Goal: Complete application form

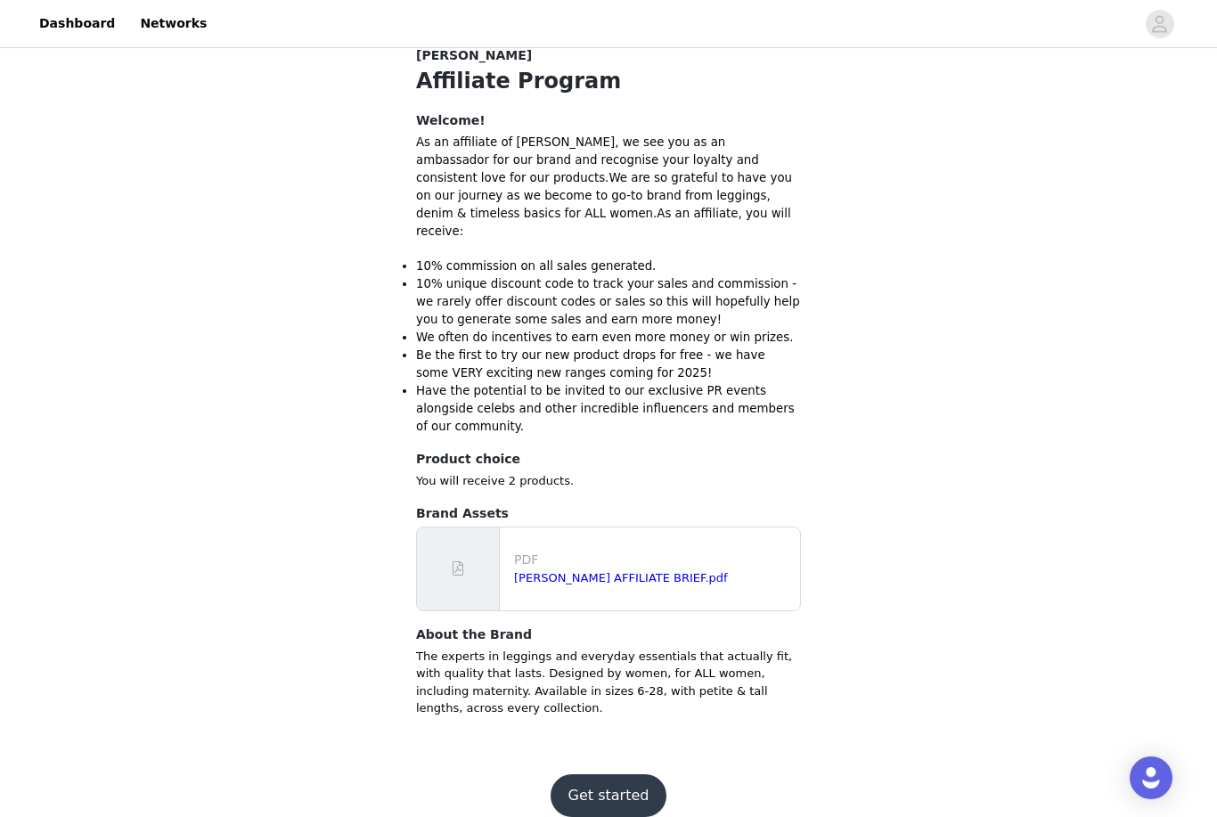
click at [599, 779] on button "Get started" at bounding box center [609, 795] width 117 height 43
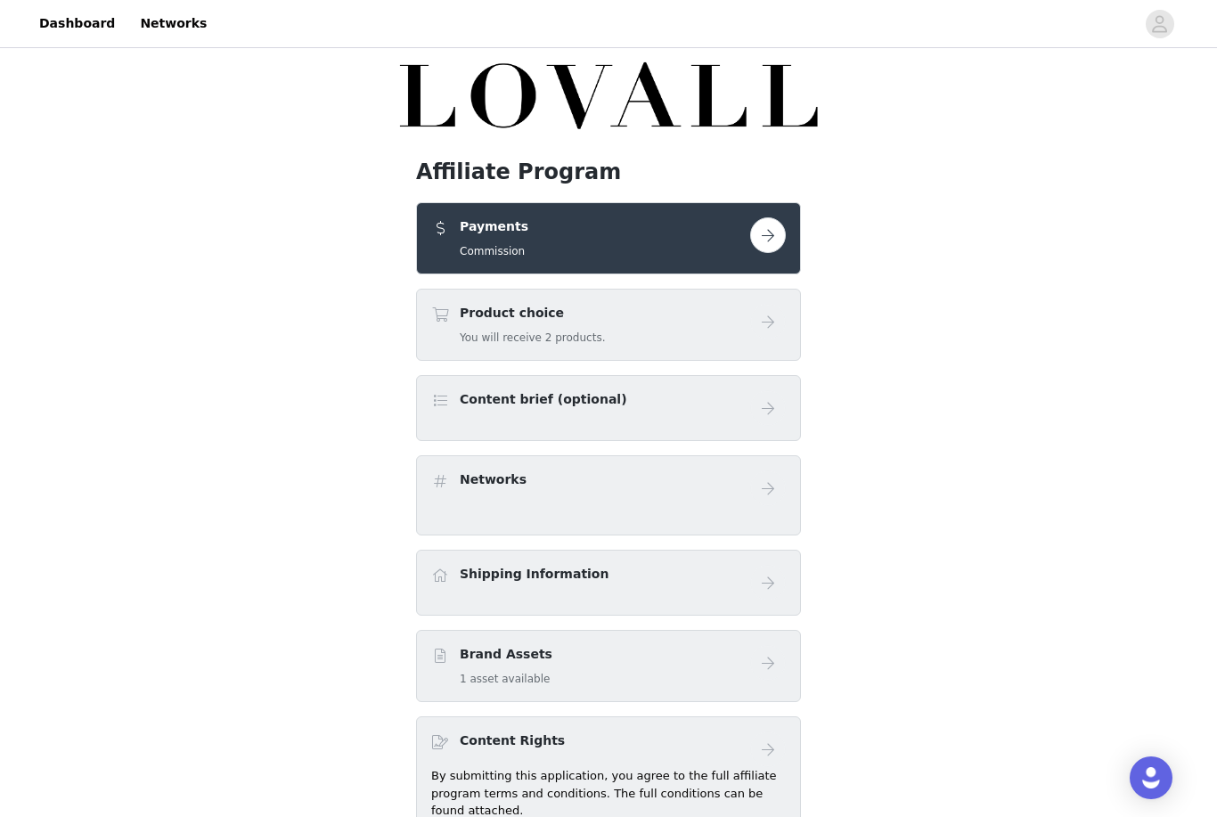
click at [751, 251] on link at bounding box center [768, 235] width 36 height 36
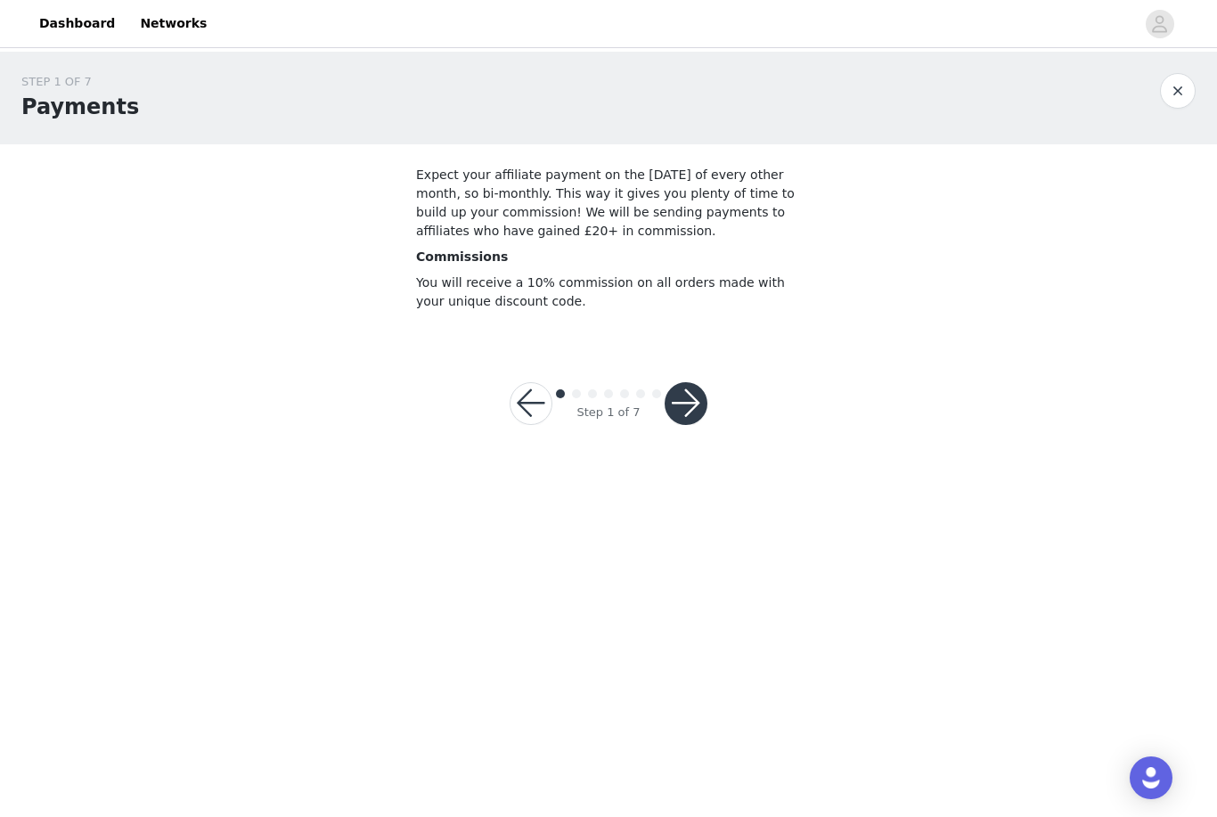
click at [686, 401] on button "button" at bounding box center [686, 403] width 43 height 43
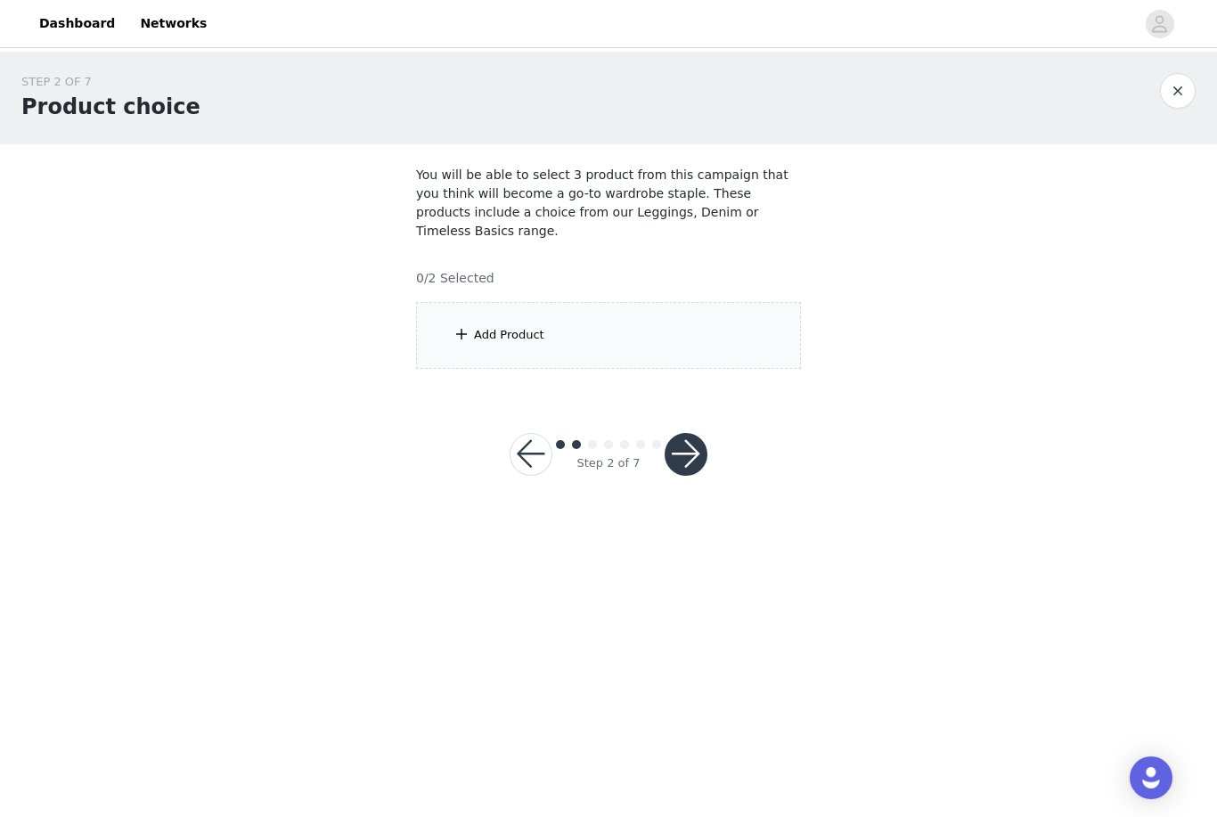
click at [470, 323] on span at bounding box center [462, 333] width 18 height 21
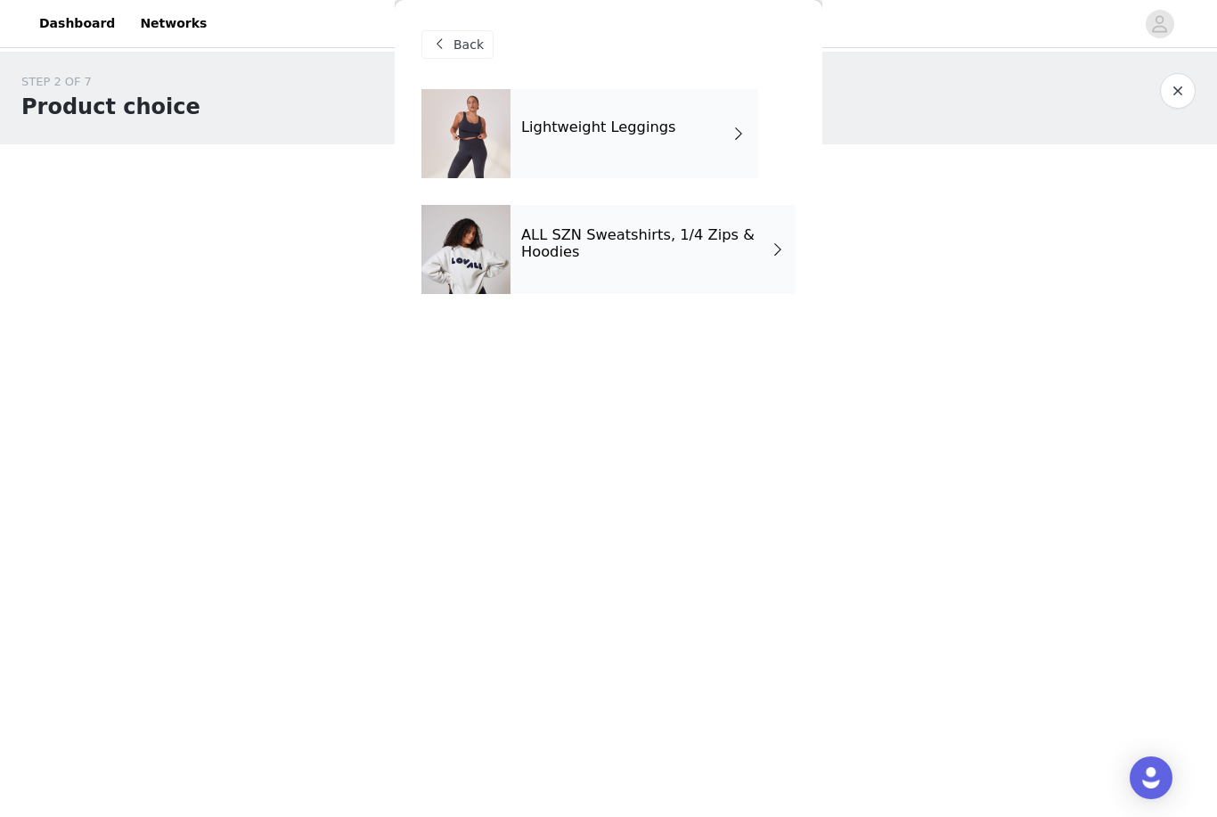
click at [544, 137] on div "Lightweight Leggings" at bounding box center [635, 133] width 248 height 89
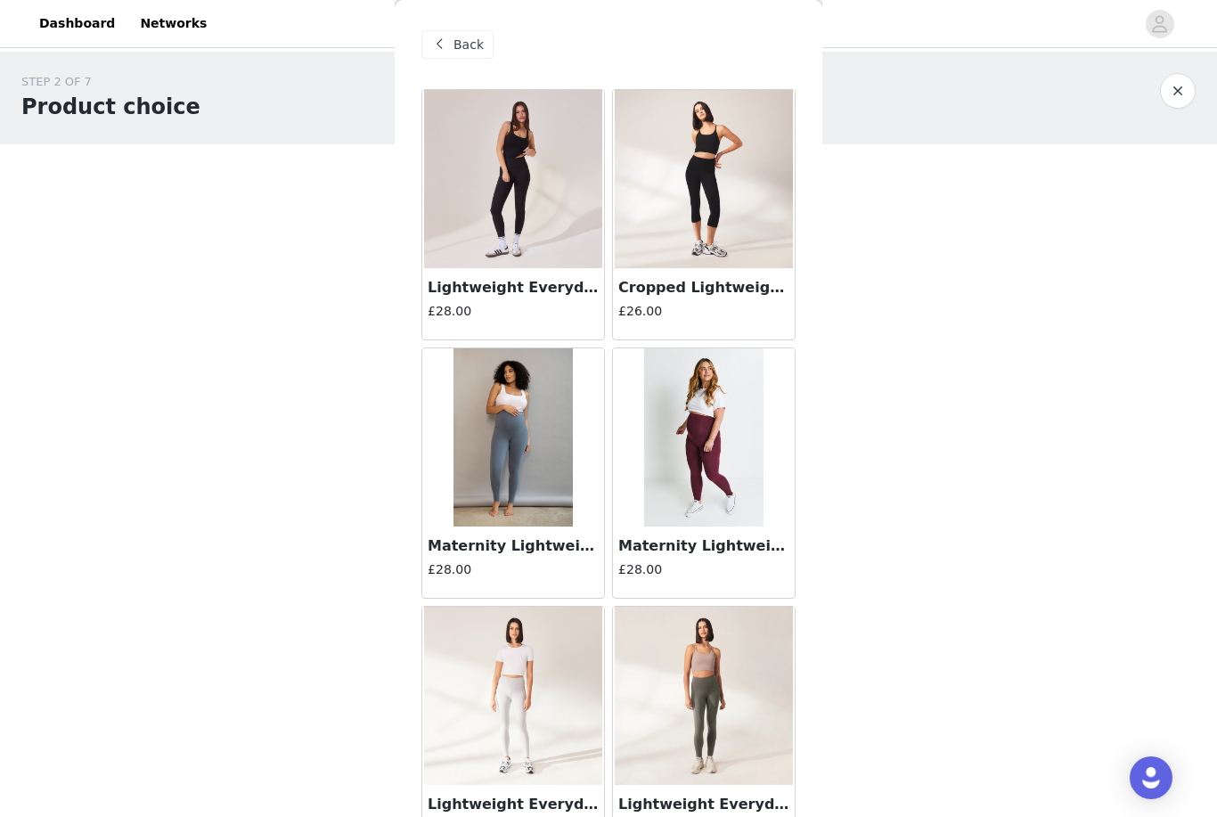
click at [444, 44] on span at bounding box center [439, 44] width 21 height 21
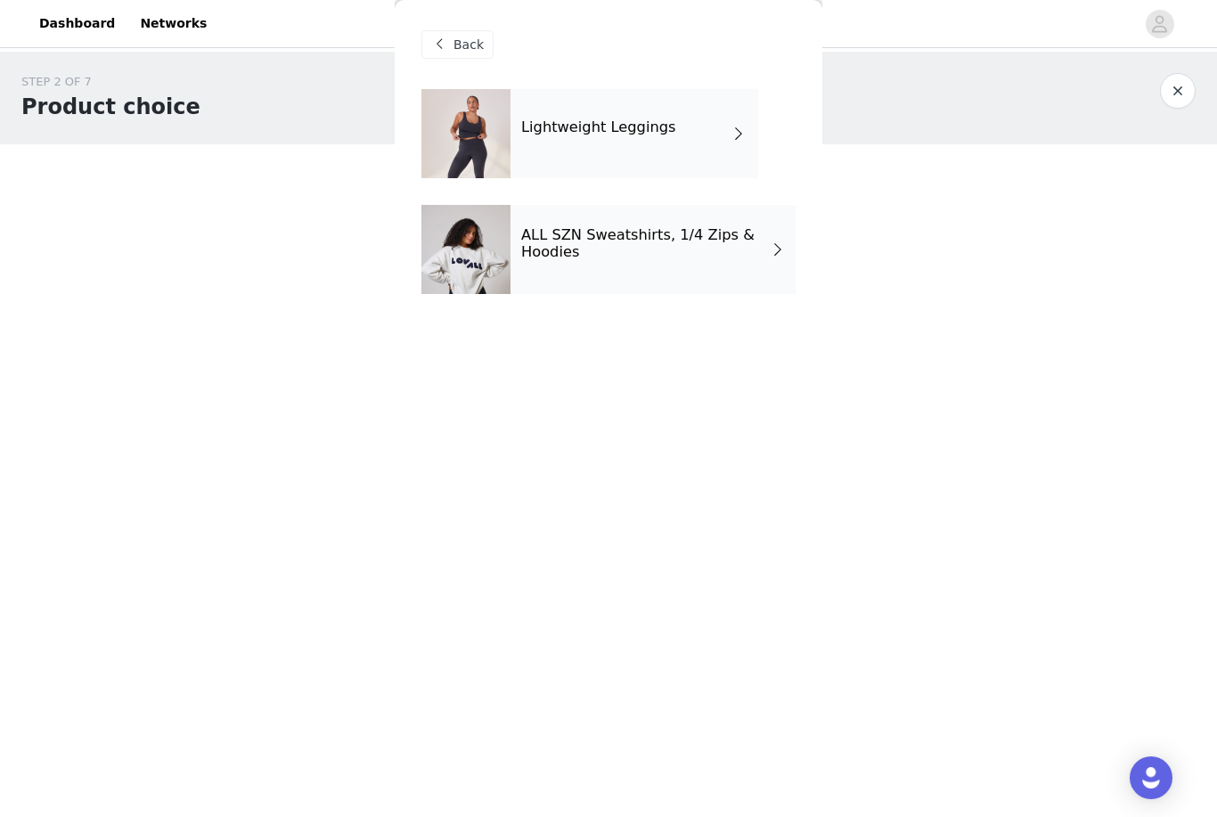
click at [455, 238] on div at bounding box center [465, 249] width 89 height 89
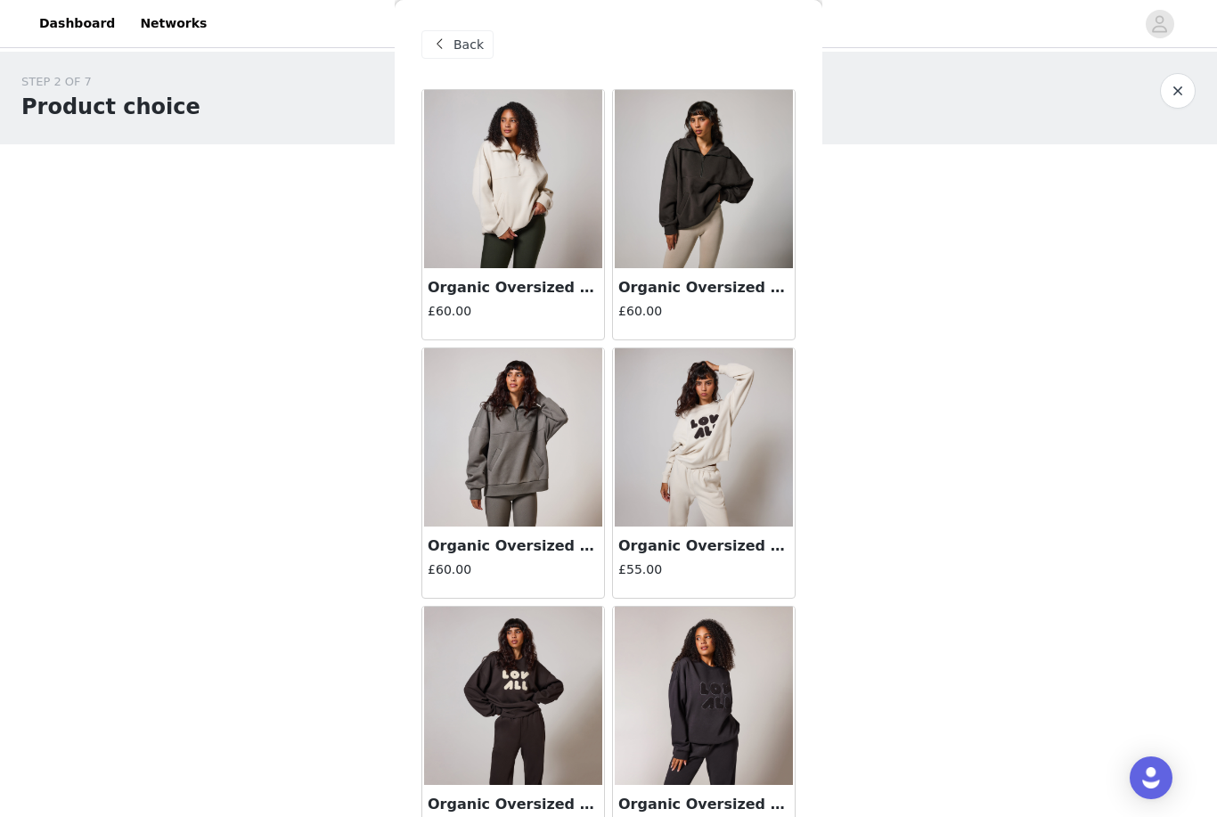
click at [665, 160] on img at bounding box center [704, 179] width 178 height 178
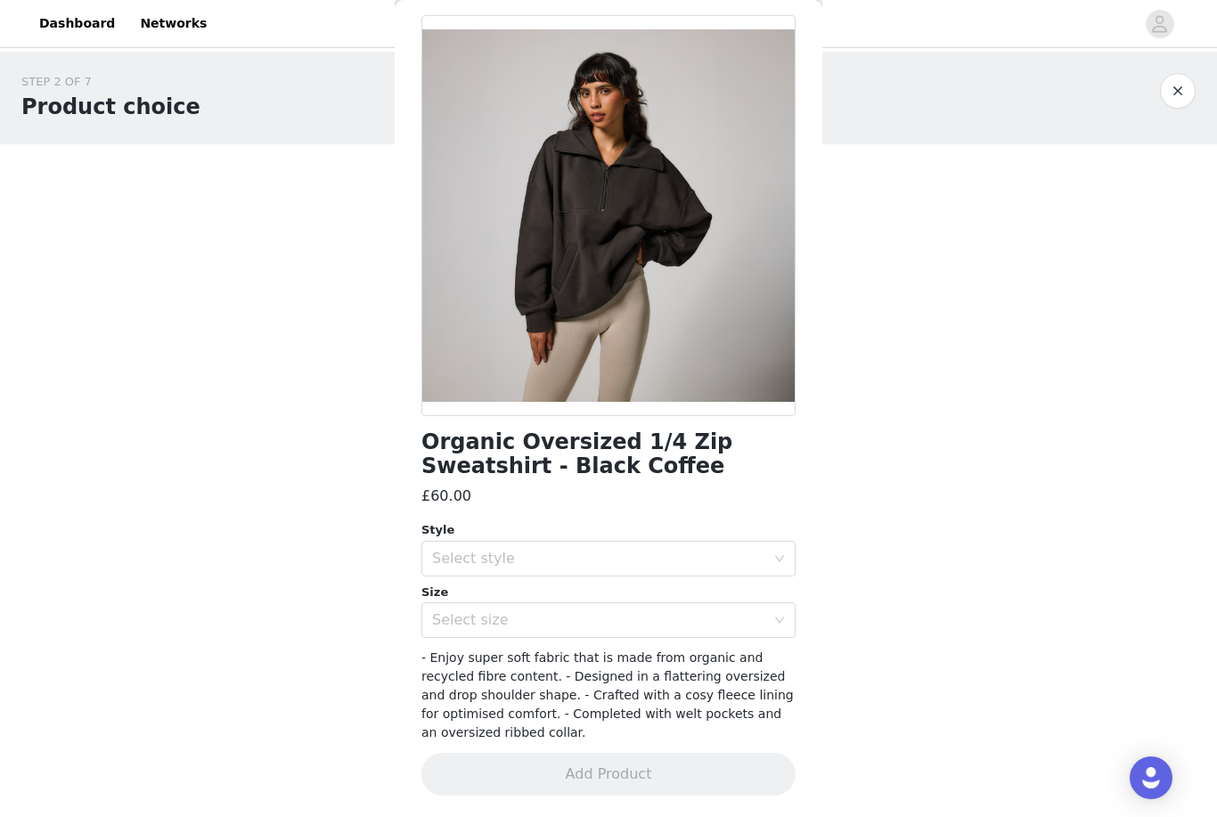
scroll to position [73, 0]
click at [638, 563] on div "Select style" at bounding box center [598, 560] width 333 height 18
click at [728, 593] on li "Regular" at bounding box center [608, 598] width 374 height 29
click at [691, 628] on div "Select size" at bounding box center [598, 621] width 333 height 18
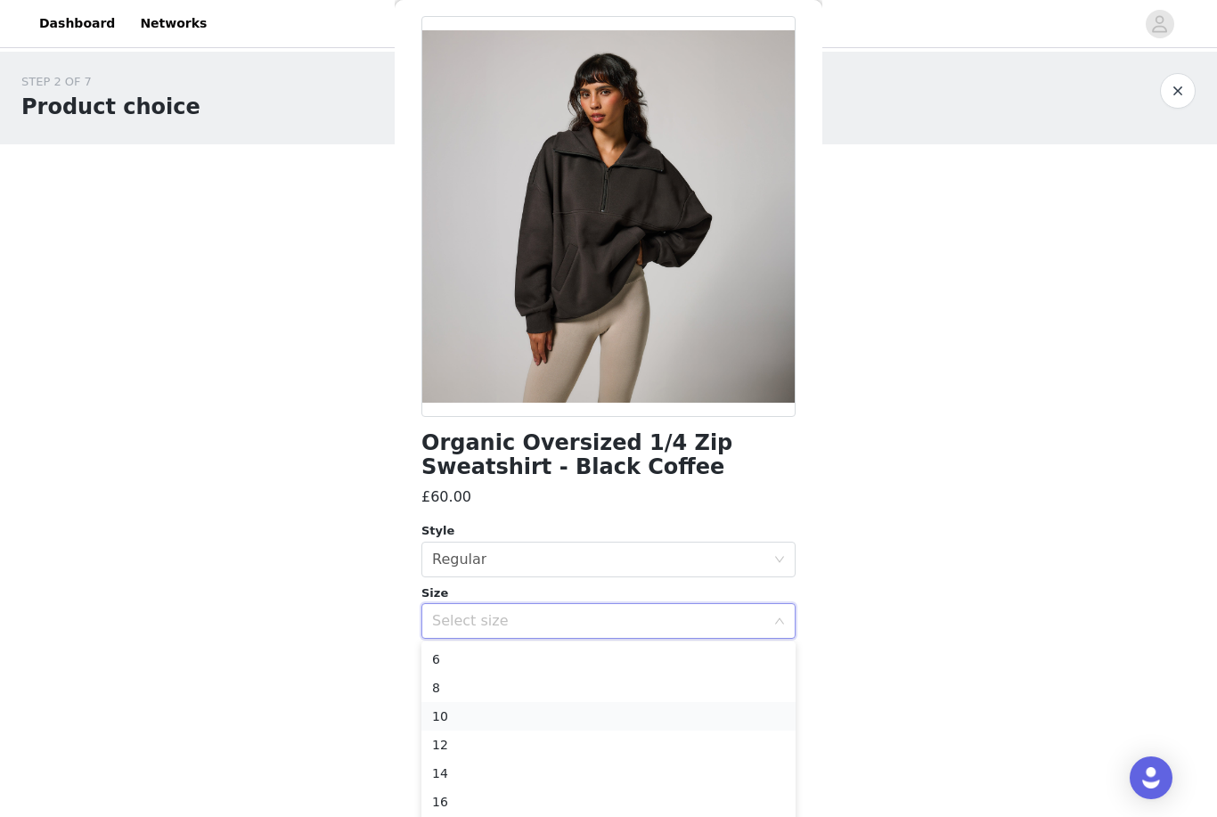
click at [487, 720] on li "10" at bounding box center [608, 716] width 374 height 29
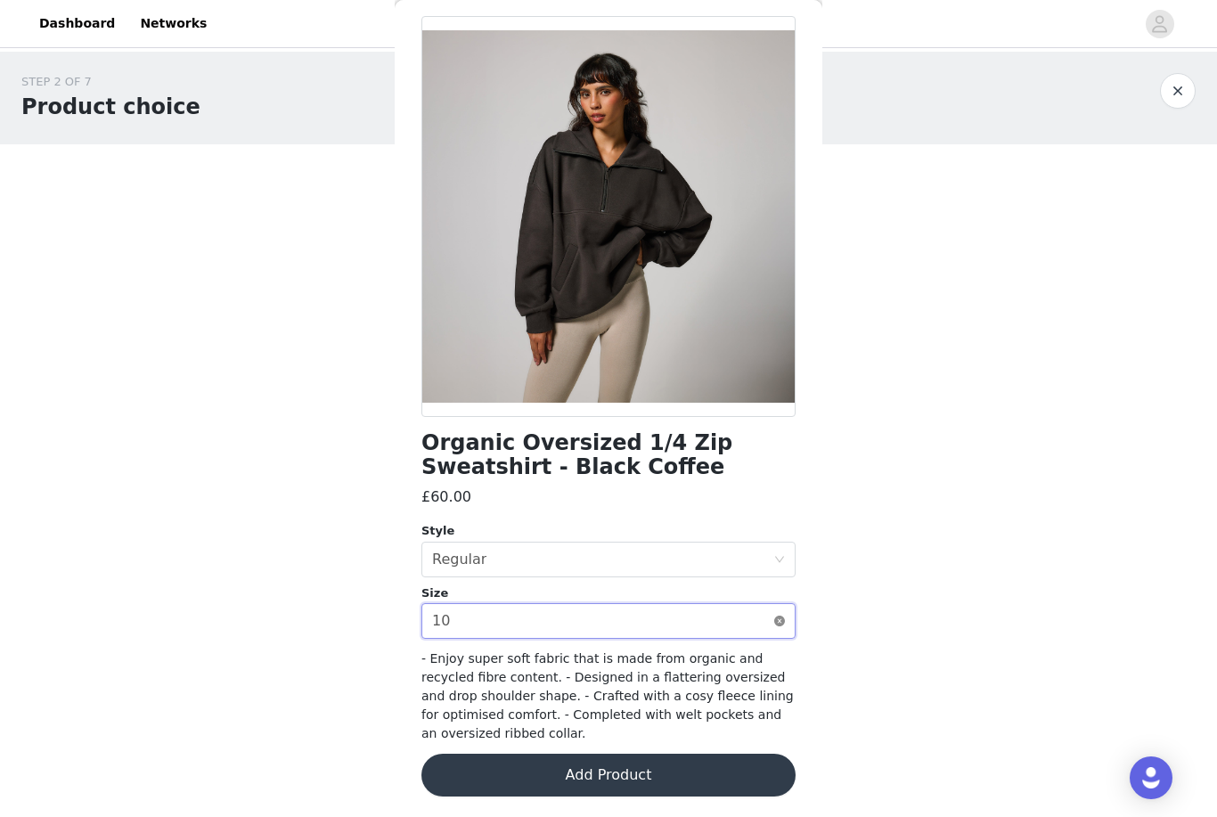
click at [781, 619] on icon "icon: close-circle" at bounding box center [779, 621] width 11 height 11
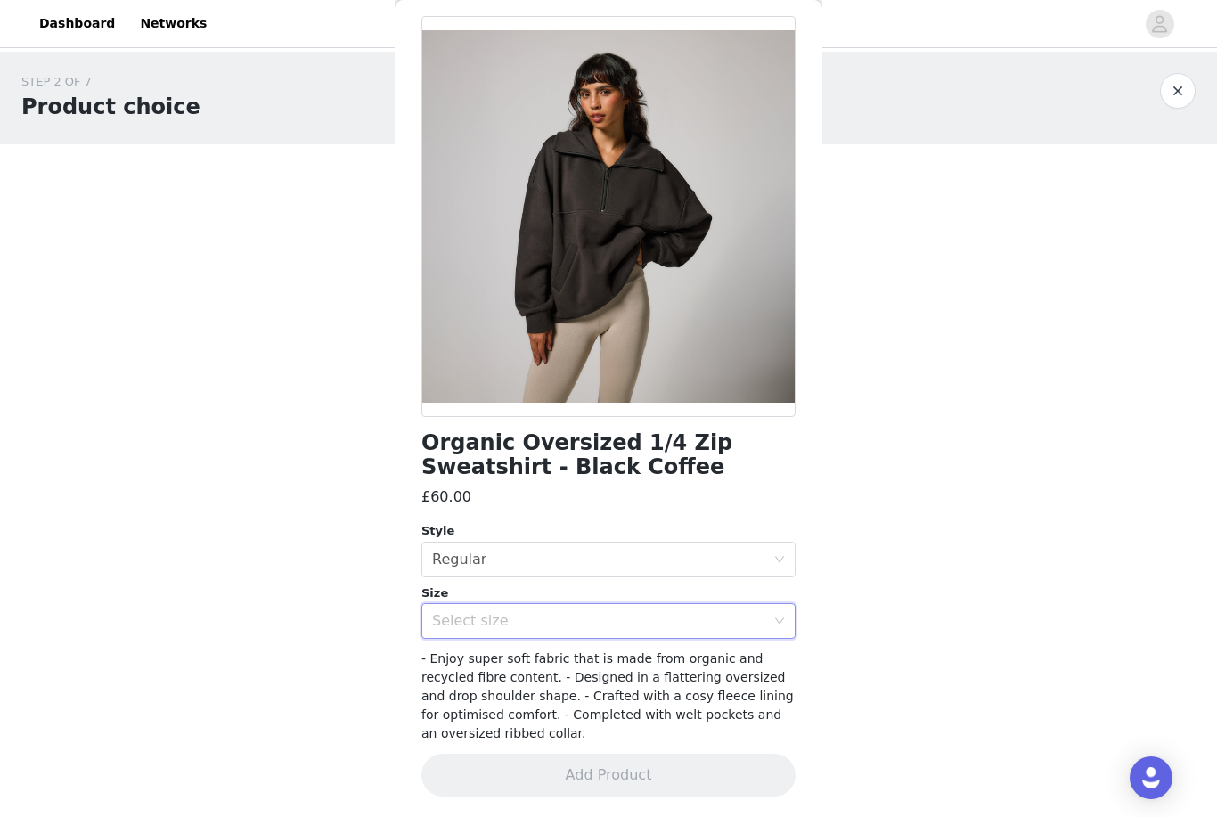
click at [739, 626] on div "Select size" at bounding box center [598, 621] width 333 height 18
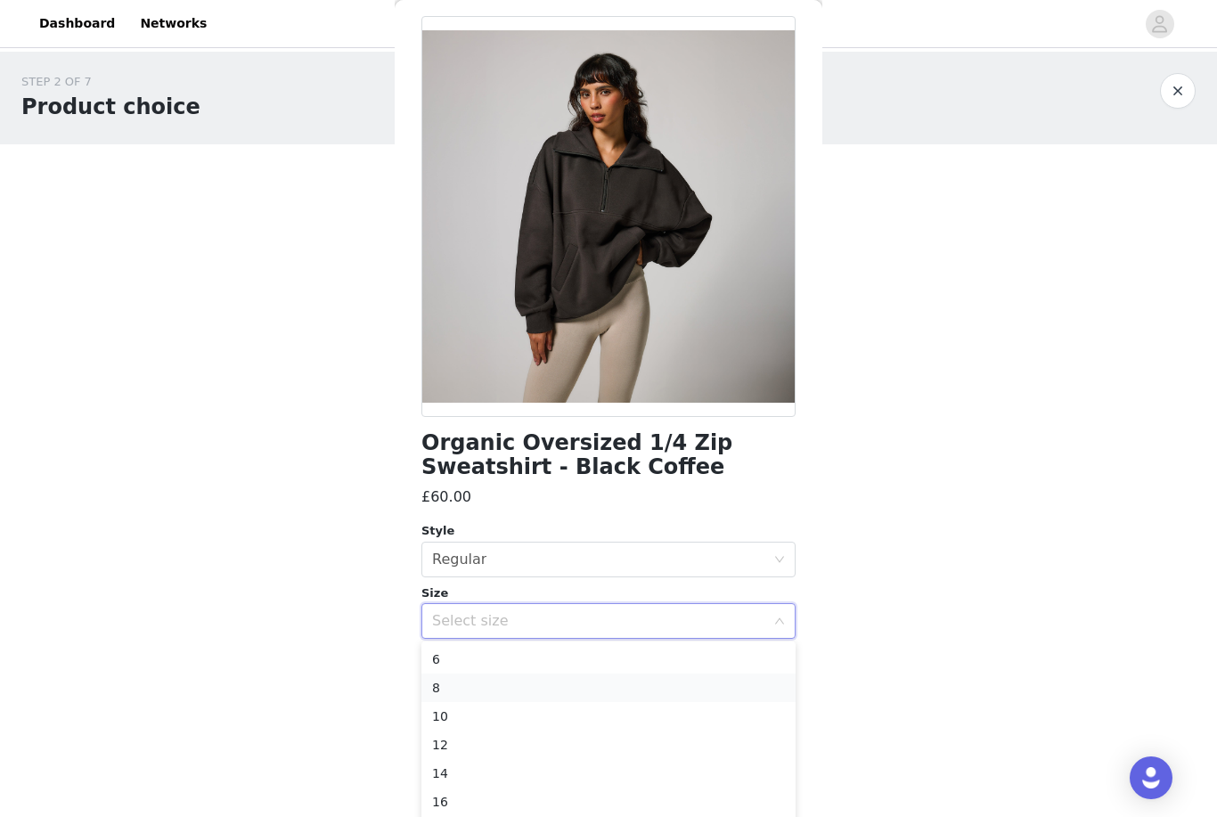
click at [584, 681] on li "8" at bounding box center [608, 688] width 374 height 29
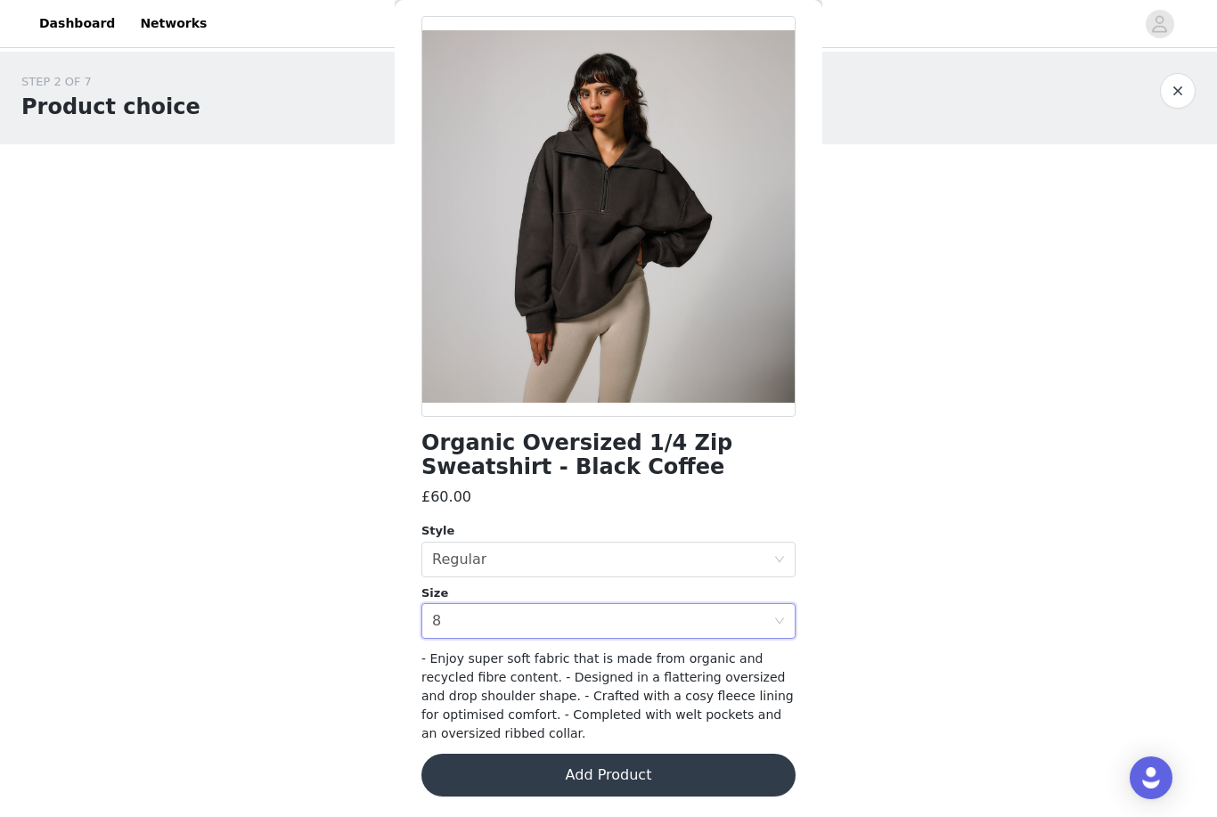
click at [648, 776] on button "Add Product" at bounding box center [608, 775] width 374 height 43
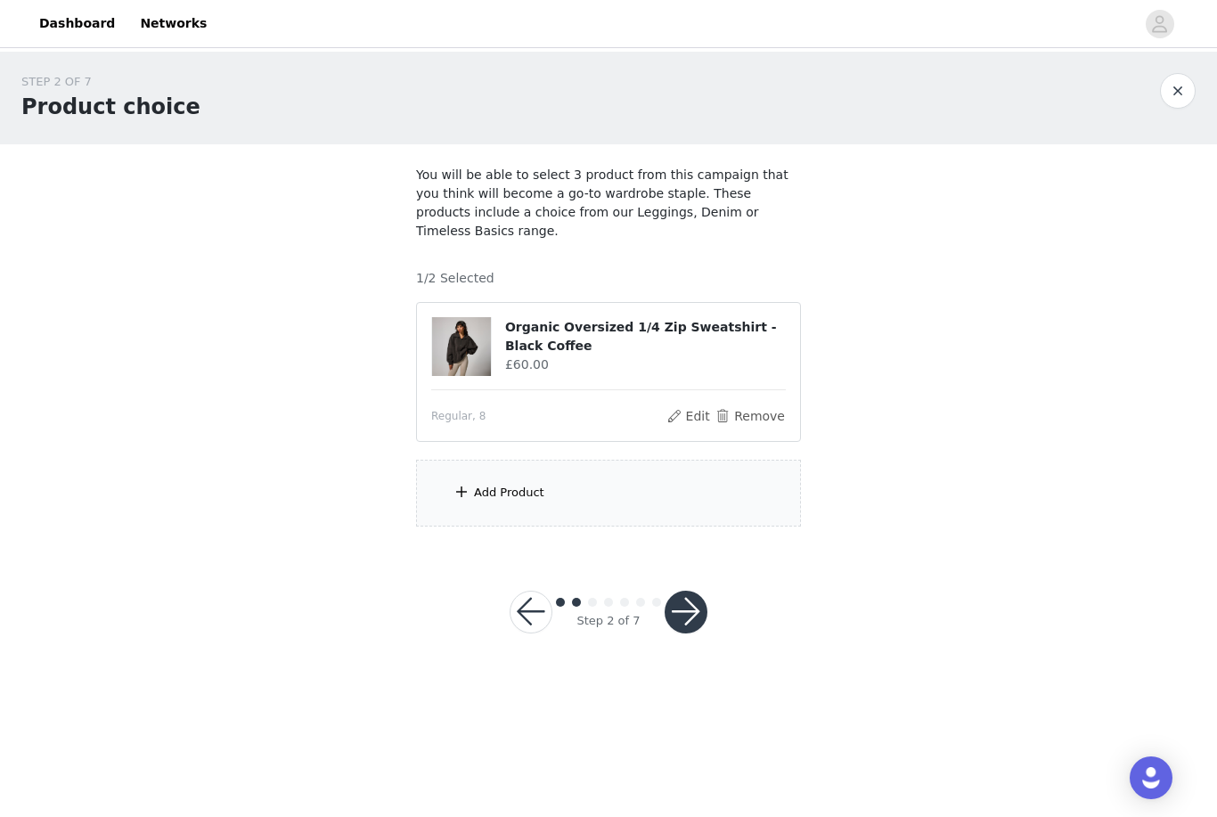
click at [525, 461] on div "Add Product" at bounding box center [608, 493] width 385 height 67
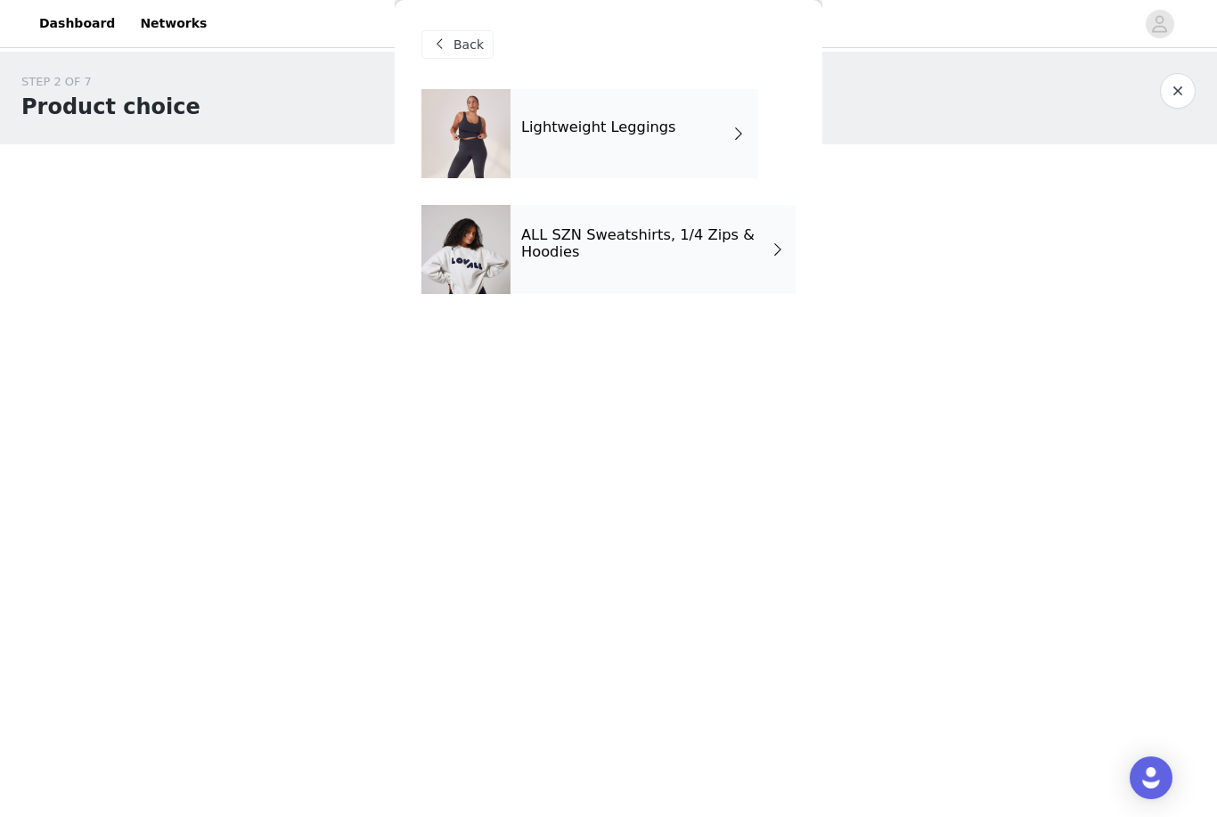
click at [693, 137] on div "Lightweight Leggings" at bounding box center [635, 133] width 248 height 89
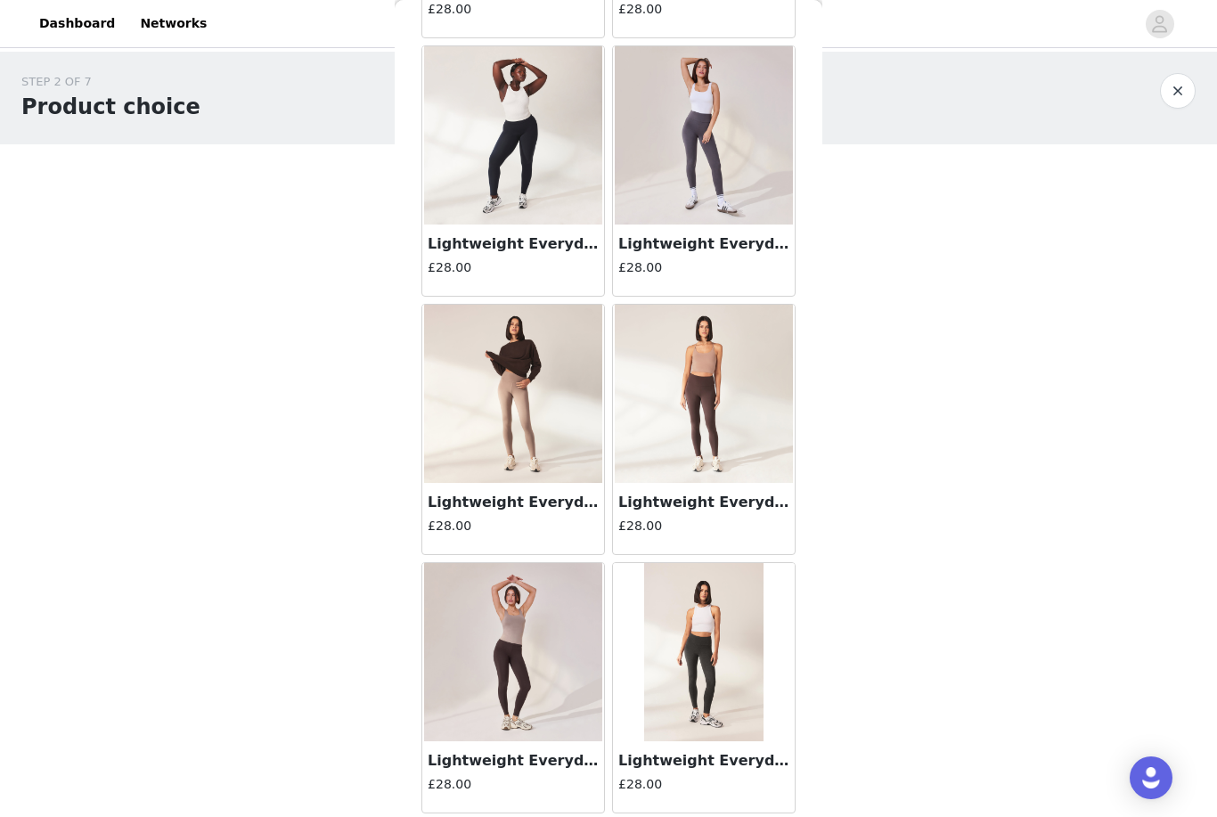
scroll to position [1336, 0]
click at [551, 692] on img at bounding box center [513, 652] width 178 height 178
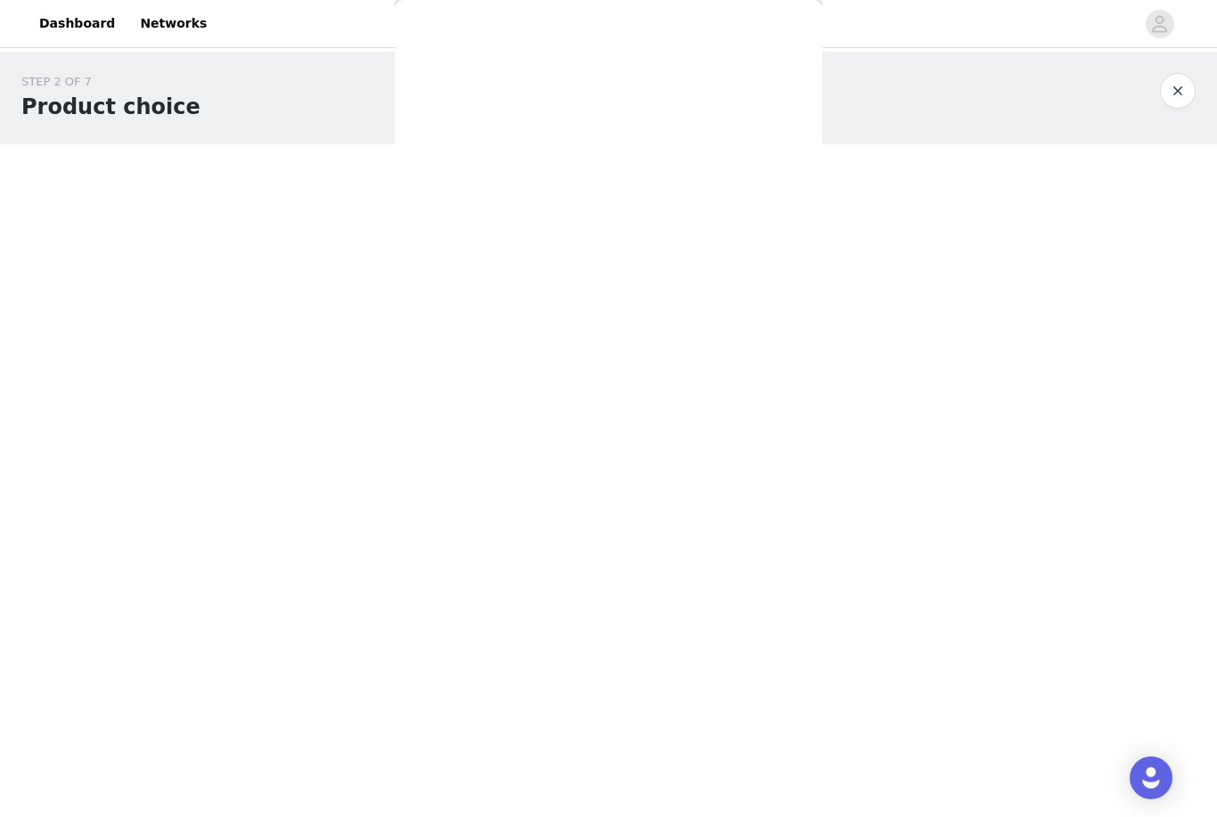
scroll to position [0, 0]
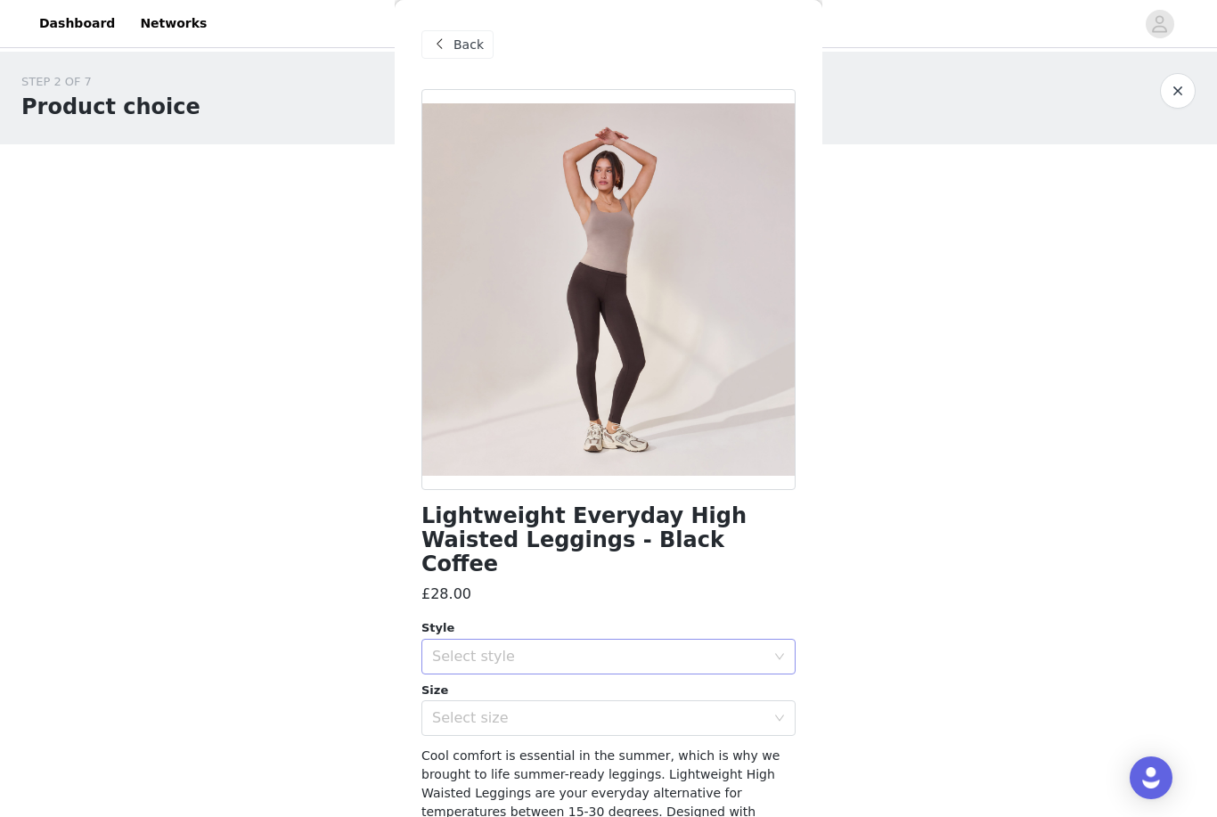
click at [615, 648] on div "Select style" at bounding box center [598, 657] width 333 height 18
click at [554, 675] on li "Regular" at bounding box center [608, 671] width 374 height 29
click at [560, 709] on div "Select size" at bounding box center [598, 718] width 333 height 18
click at [677, 709] on div "Select size" at bounding box center [598, 718] width 333 height 18
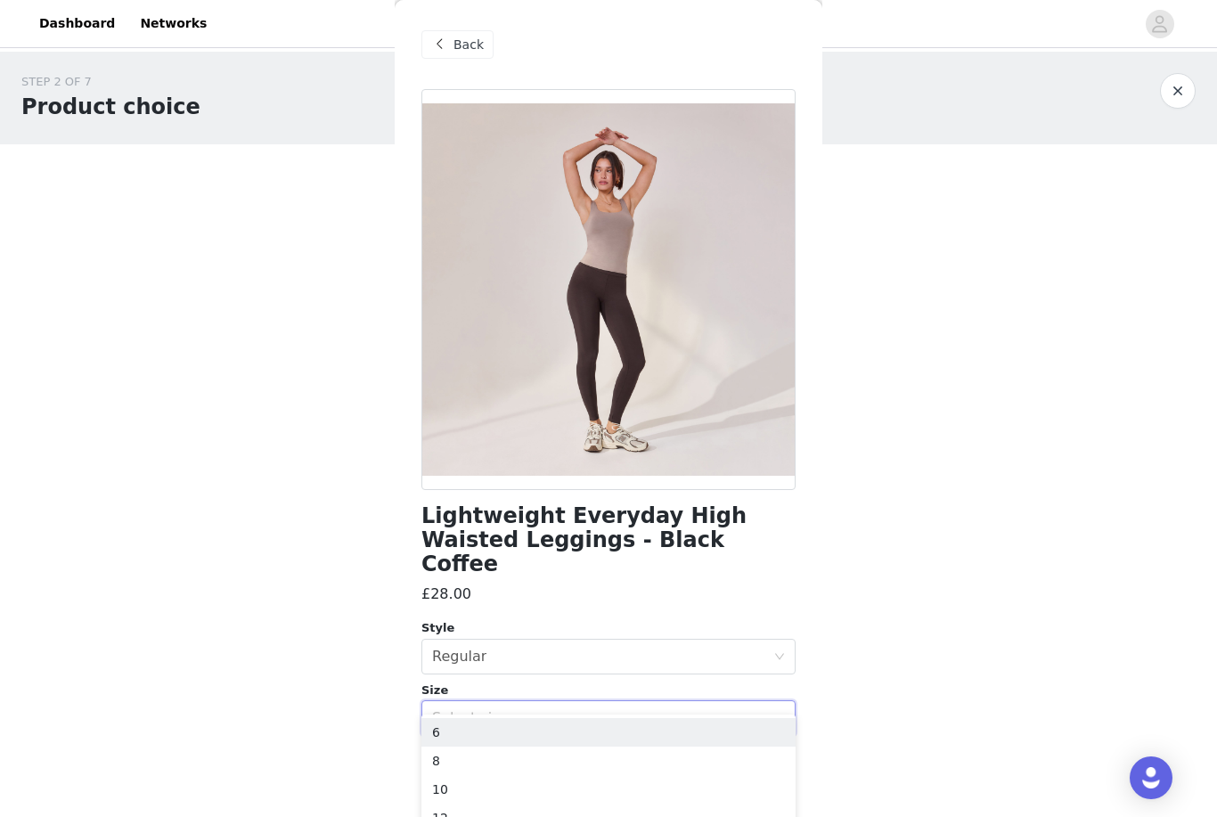
click at [799, 374] on div "Back Lightweight Everyday High Waisted Leggings - Black Coffee £28.00 Style Sel…" at bounding box center [609, 408] width 428 height 817
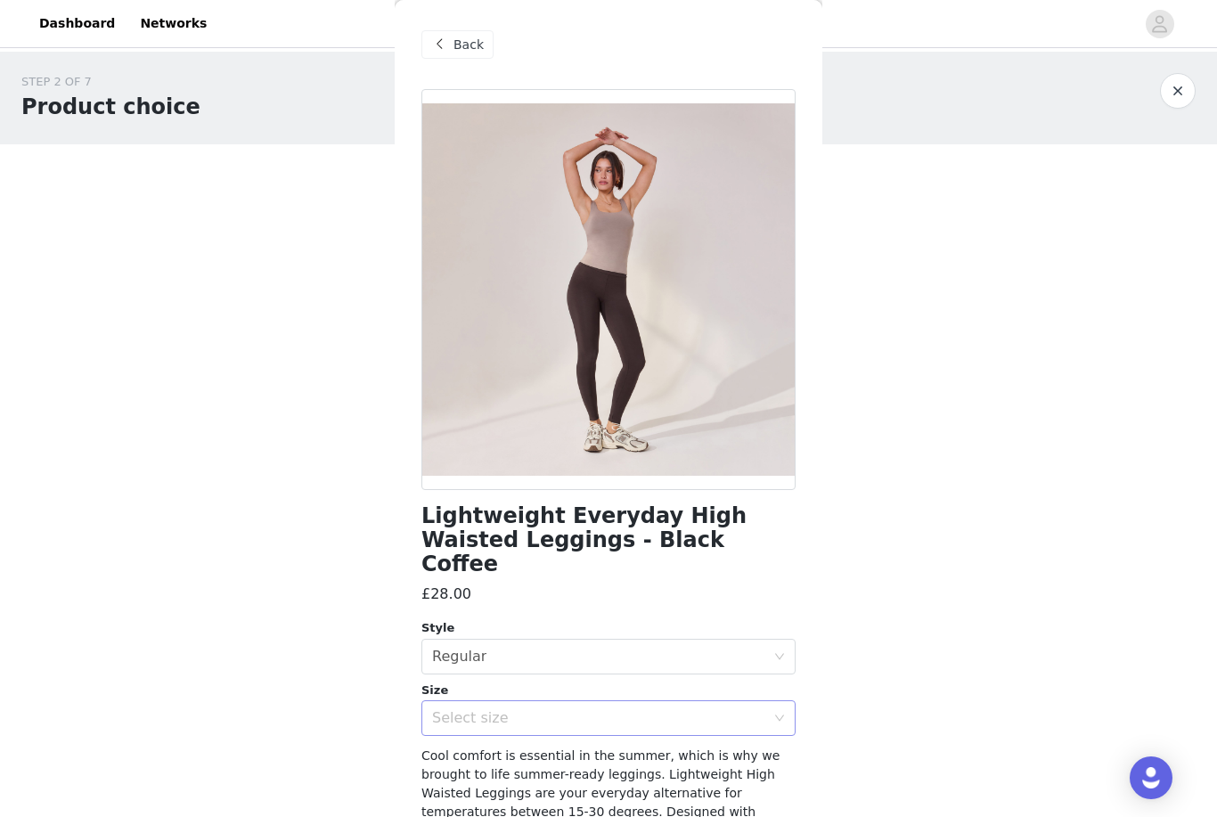
click at [701, 709] on div "Select size" at bounding box center [598, 718] width 333 height 18
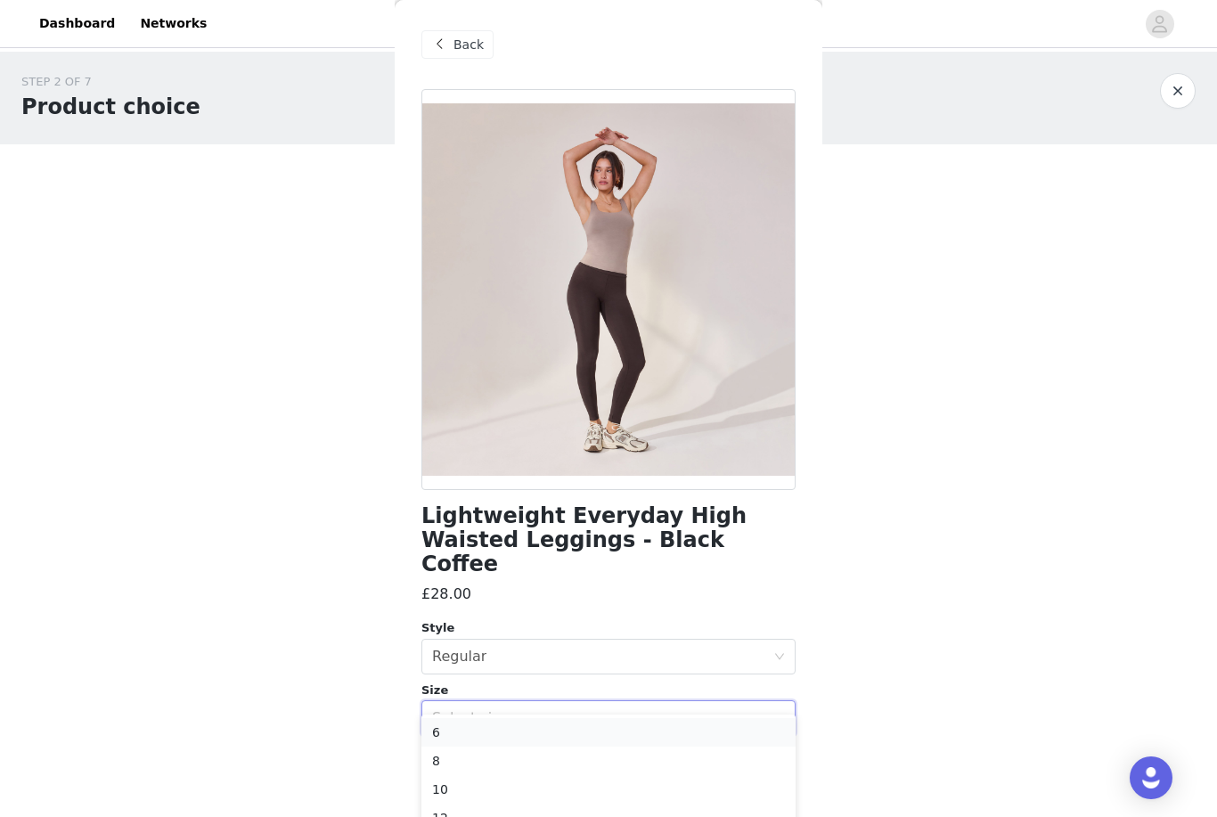
click at [667, 726] on li "6" at bounding box center [608, 732] width 374 height 29
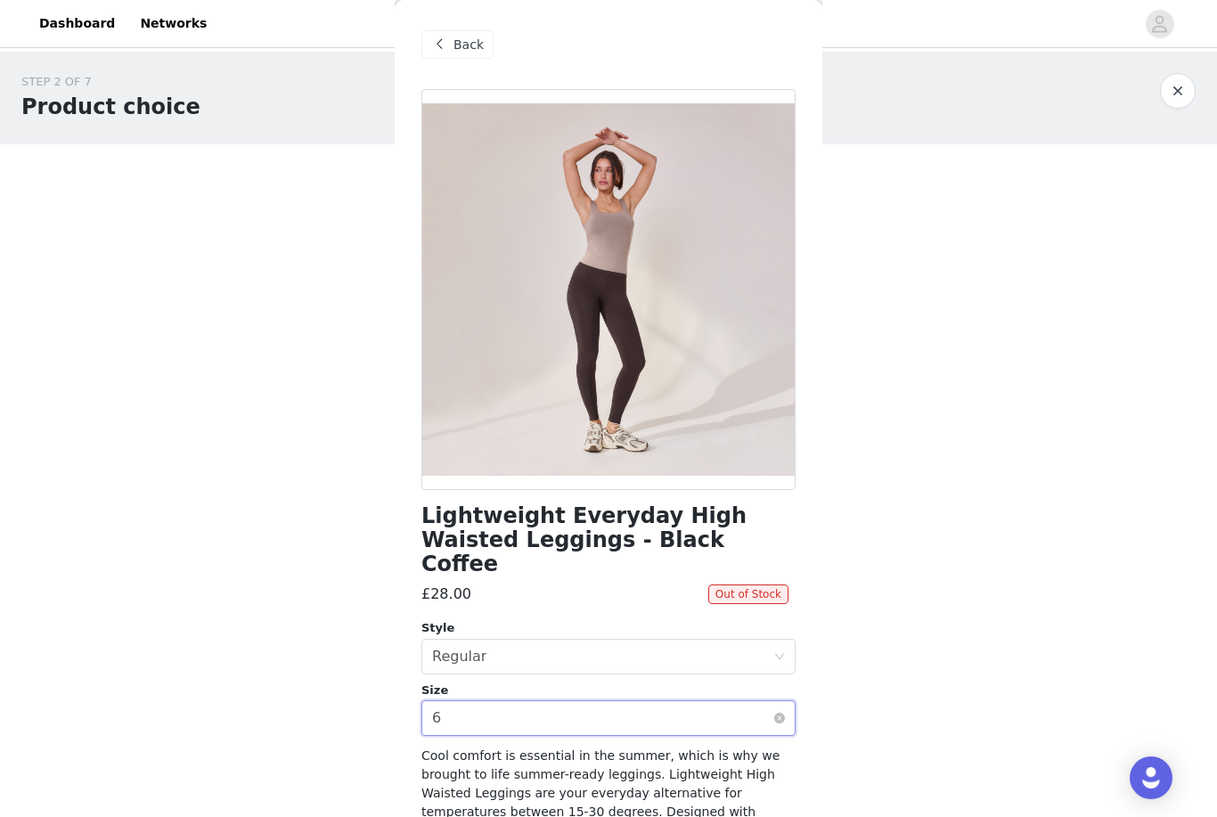
click at [749, 701] on div "Select size 6" at bounding box center [602, 718] width 341 height 34
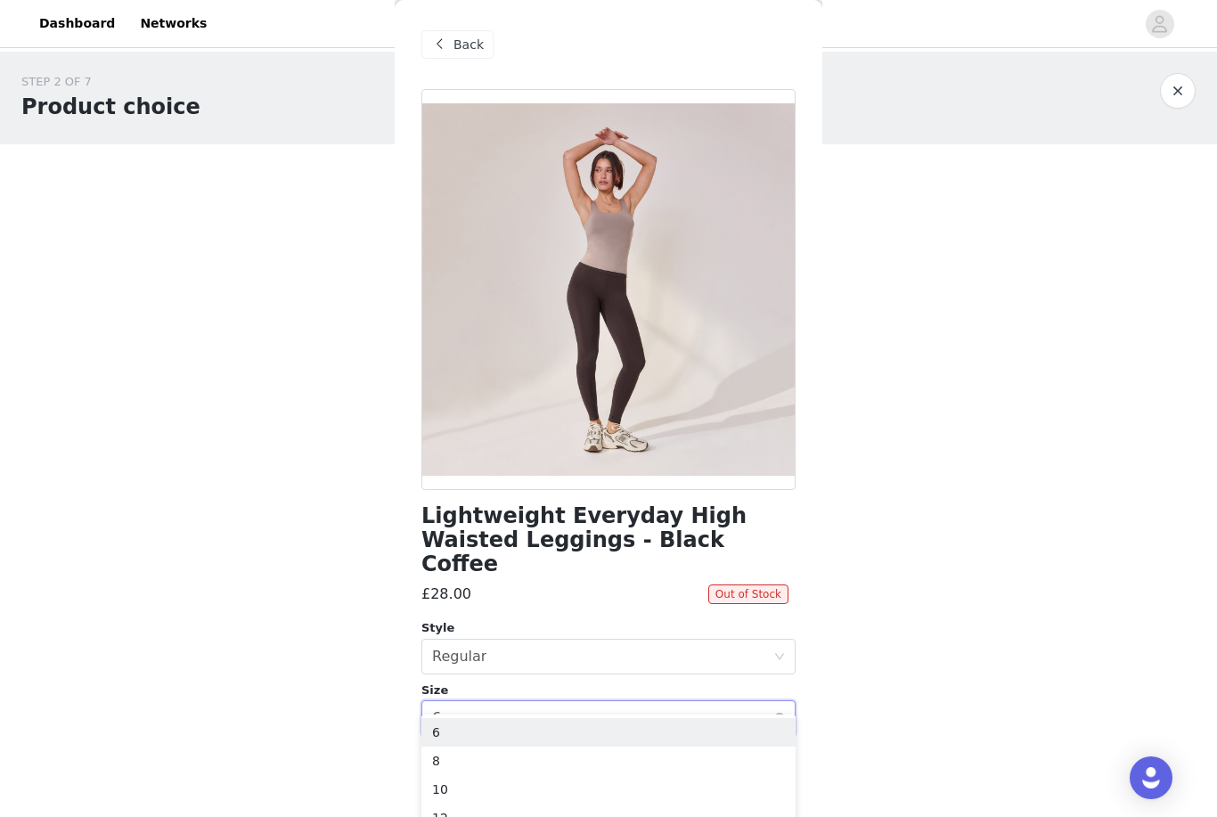
click at [794, 700] on div "Select size 6" at bounding box center [608, 718] width 374 height 36
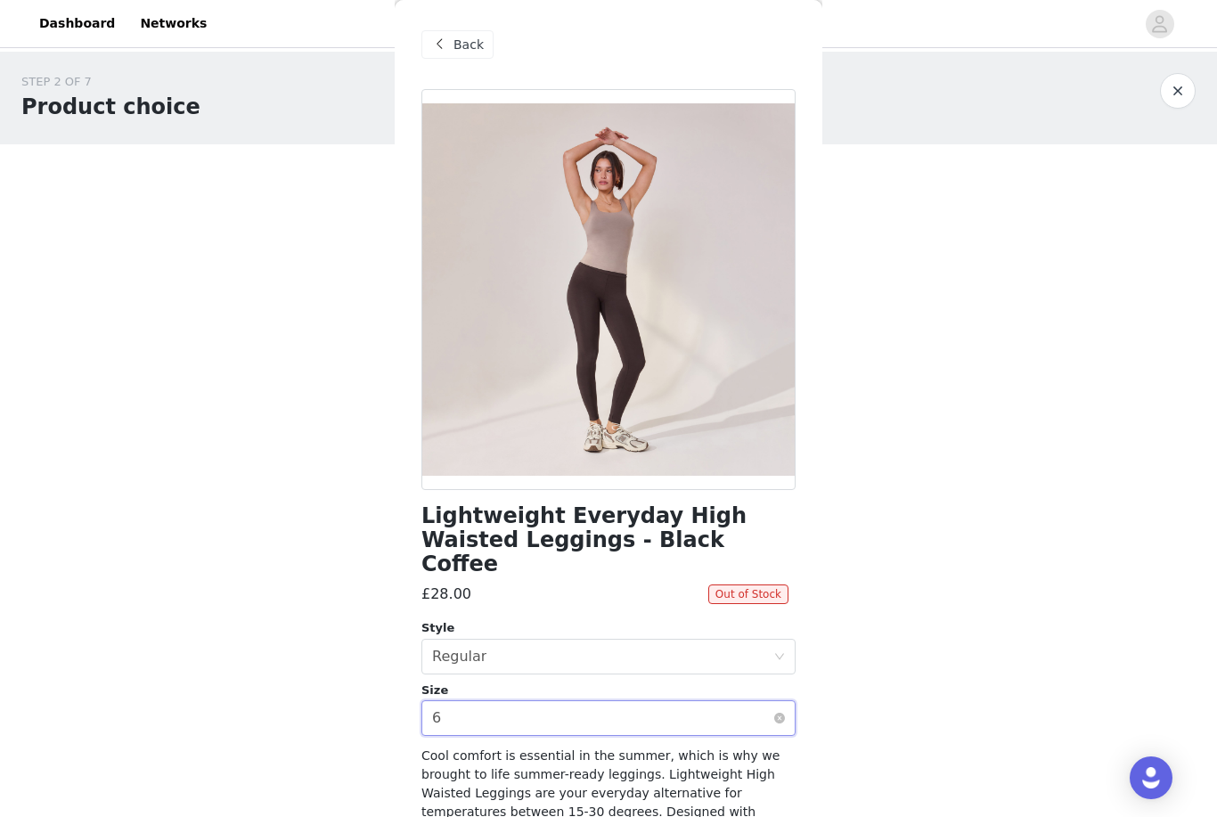
click at [701, 701] on div "Select size 6" at bounding box center [602, 718] width 341 height 34
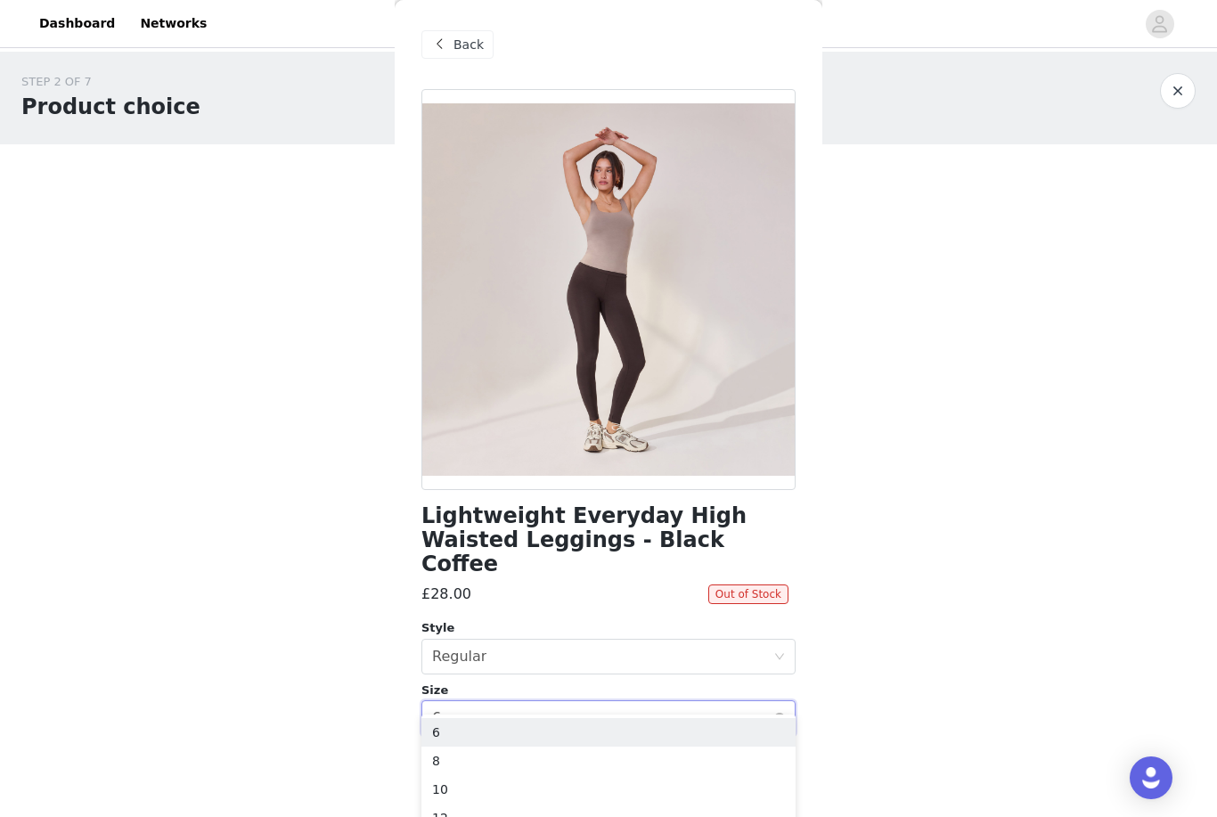
click at [785, 713] on icon "icon: down" at bounding box center [779, 718] width 11 height 11
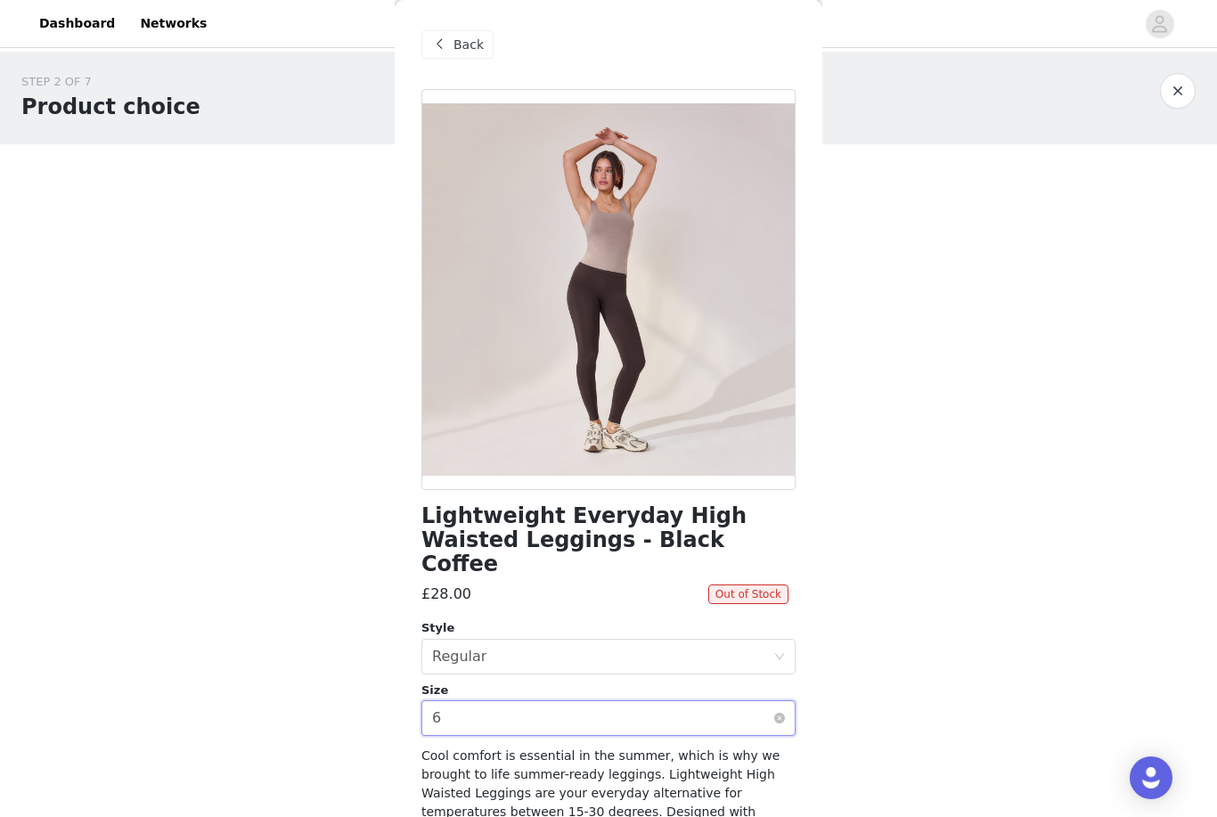
click at [610, 701] on div "Select size 6" at bounding box center [602, 718] width 341 height 34
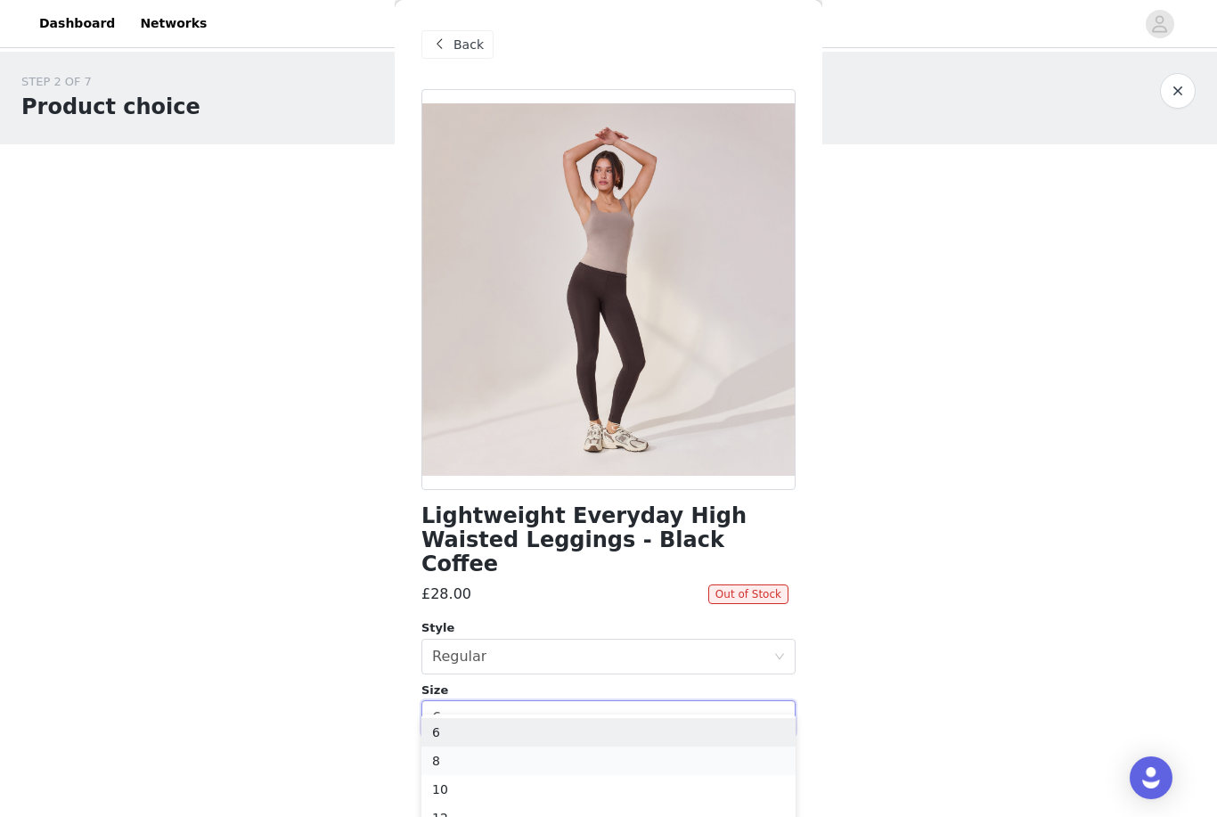
click at [512, 759] on li "8" at bounding box center [608, 761] width 374 height 29
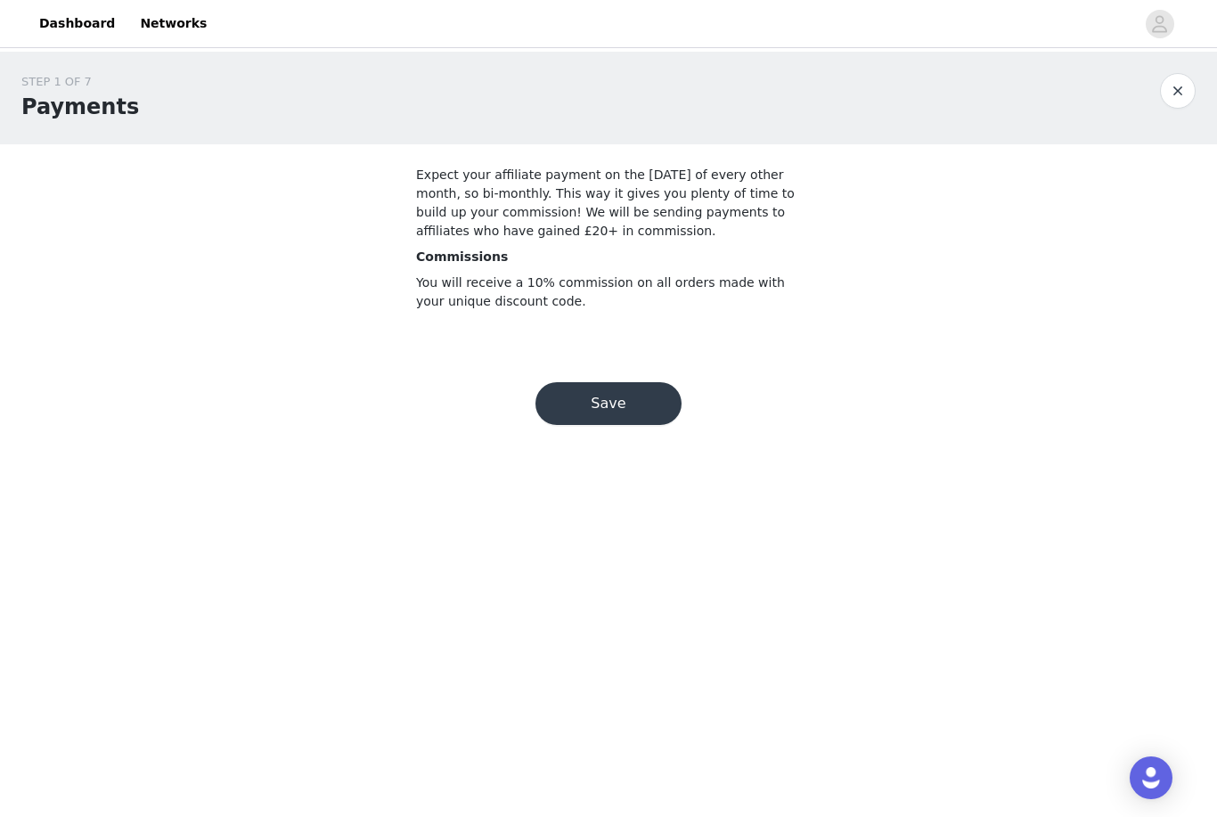
click at [1165, 103] on button "button" at bounding box center [1178, 91] width 36 height 36
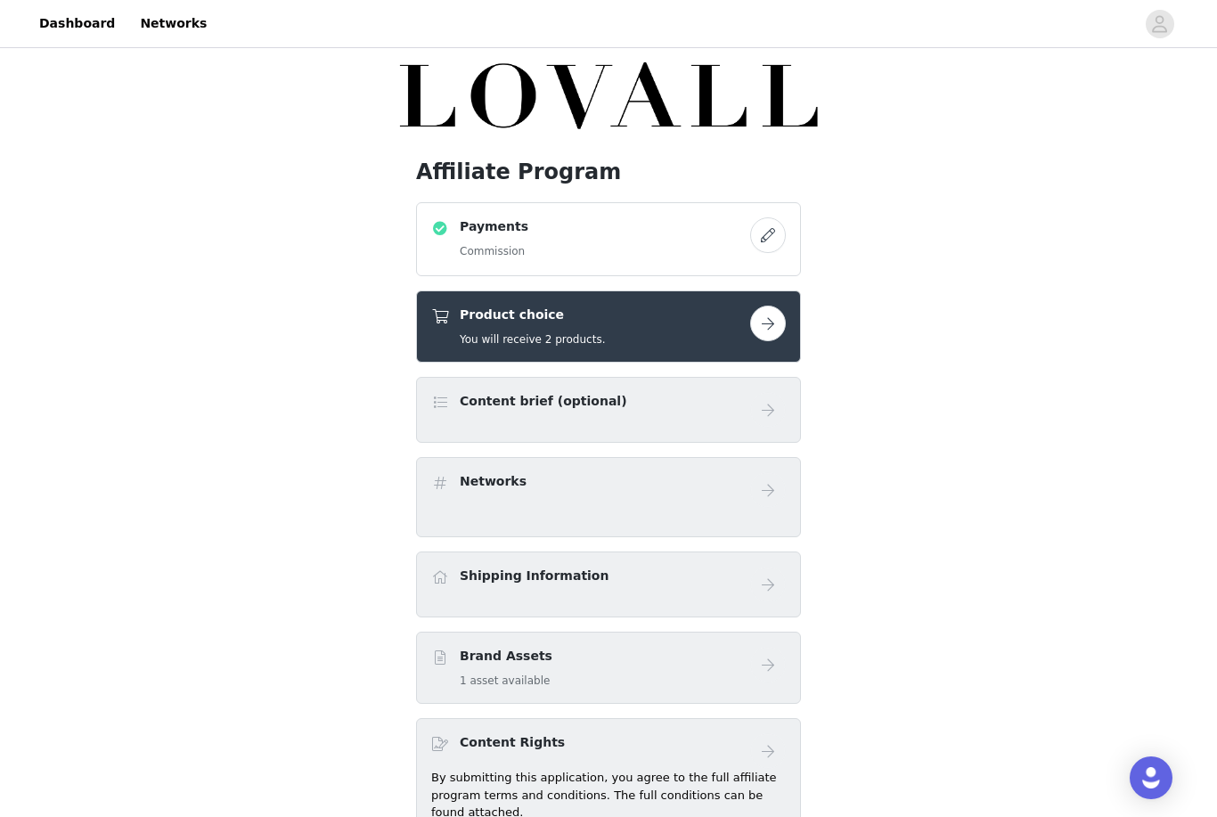
click at [733, 314] on div "Product choice You will receive 2 products." at bounding box center [590, 327] width 319 height 42
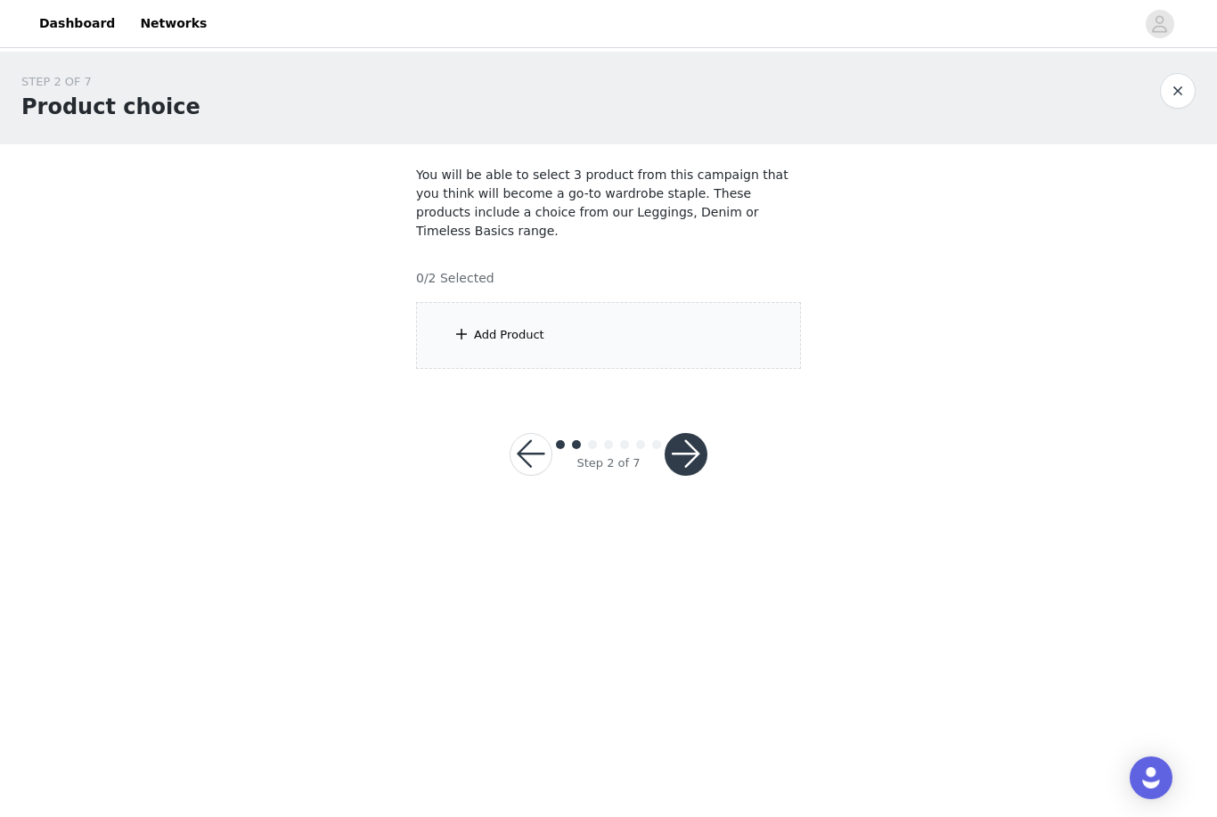
click at [697, 323] on div "Add Product" at bounding box center [608, 335] width 385 height 67
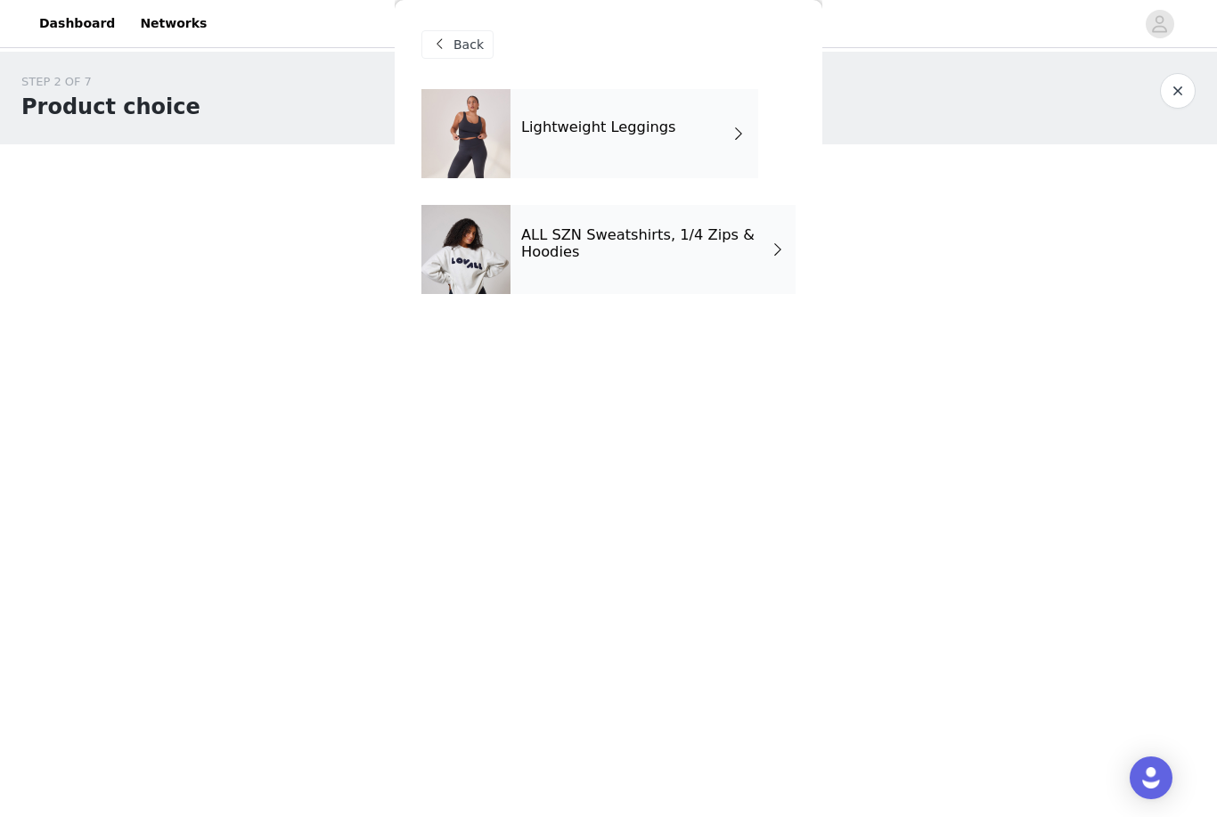
click at [688, 135] on div "Lightweight Leggings" at bounding box center [635, 133] width 248 height 89
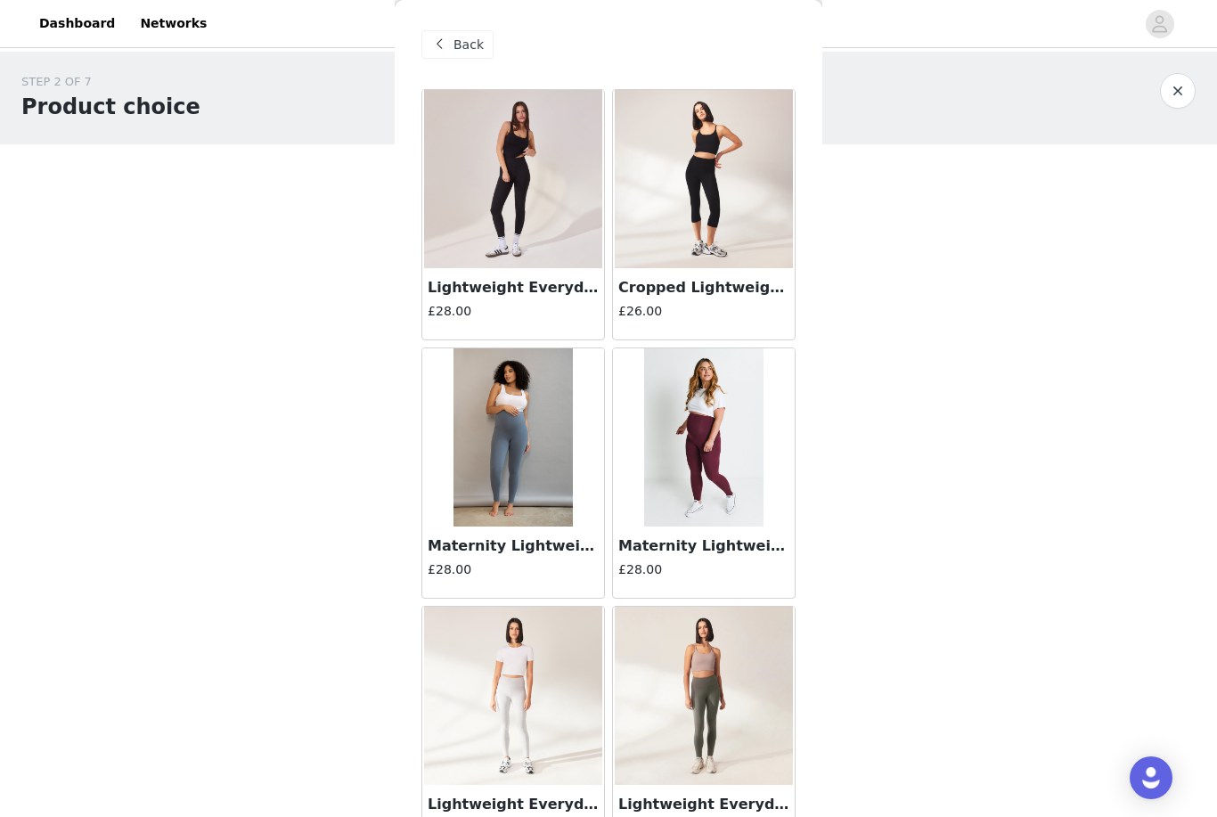
click at [458, 47] on span "Back" at bounding box center [469, 45] width 30 height 19
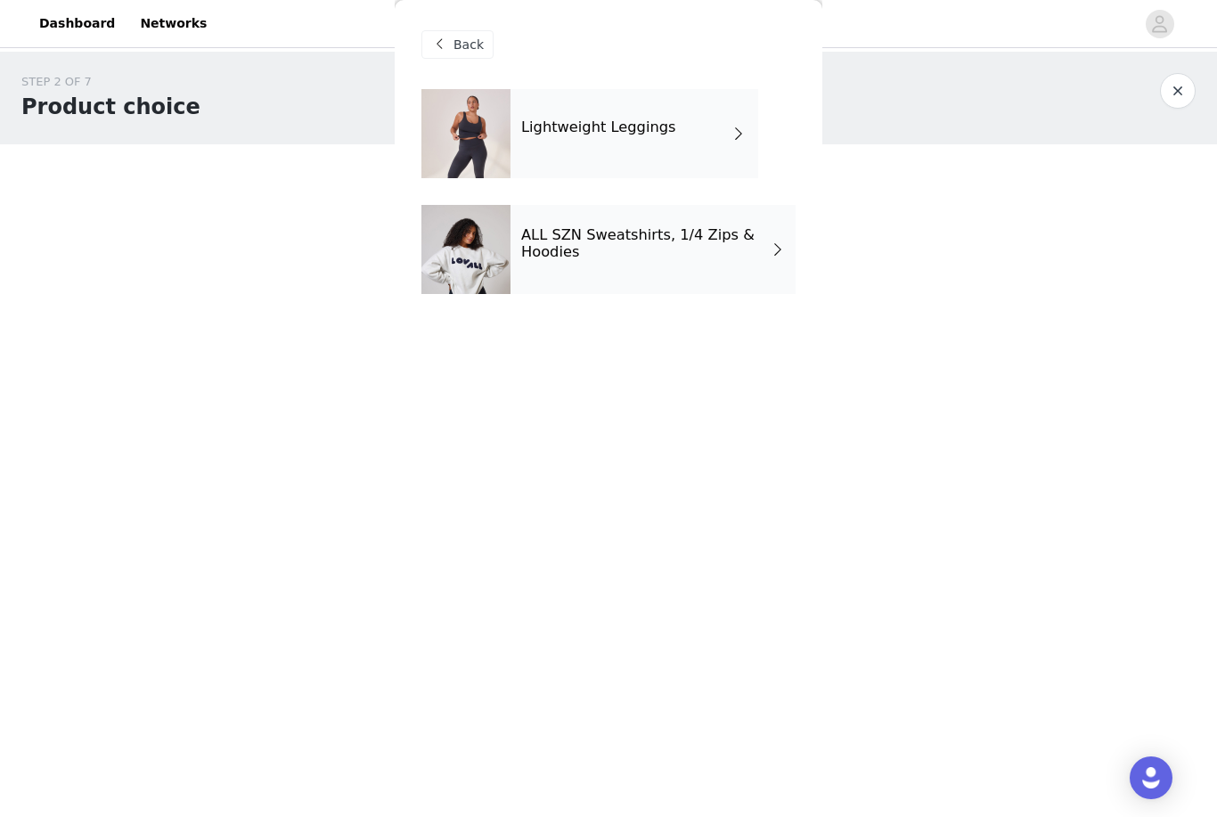
click at [688, 255] on h4 "ALL SZN Sweatshirts, 1/4 Zips & Hoodies" at bounding box center [645, 243] width 249 height 33
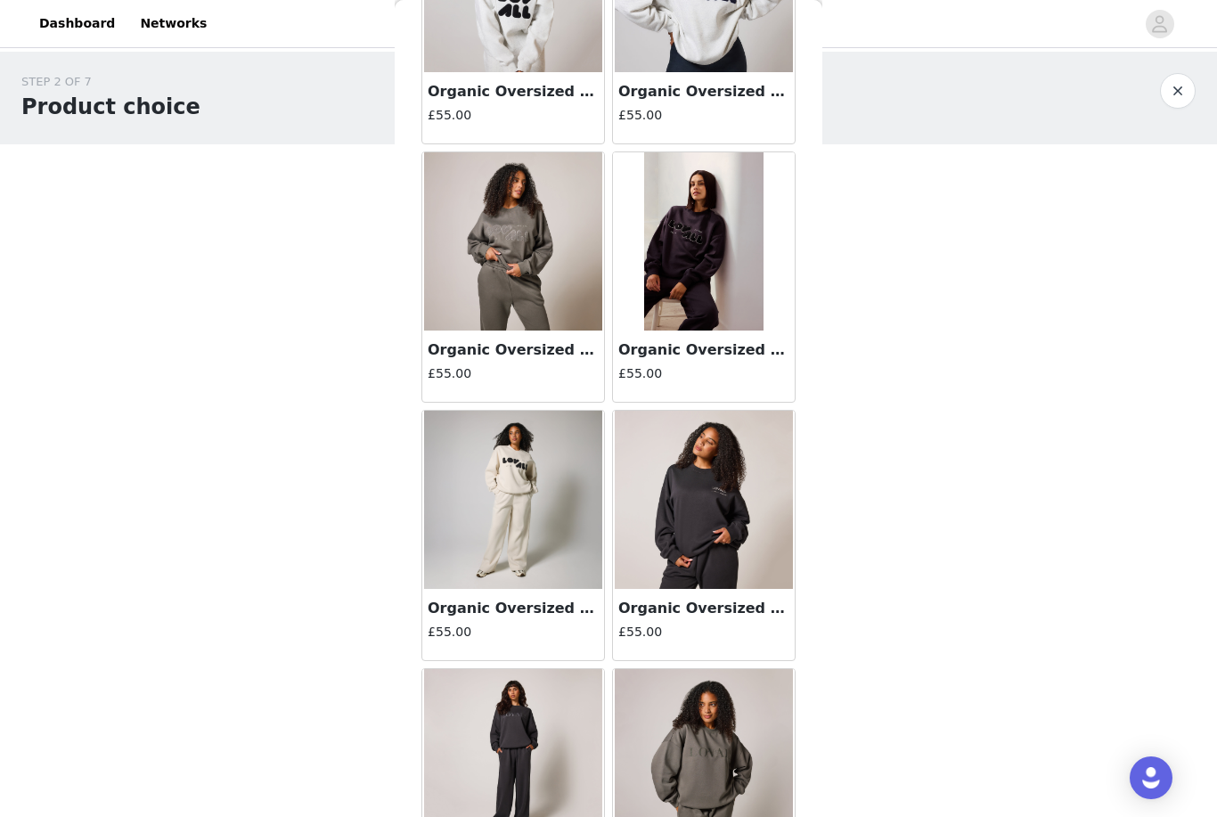
scroll to position [948, 0]
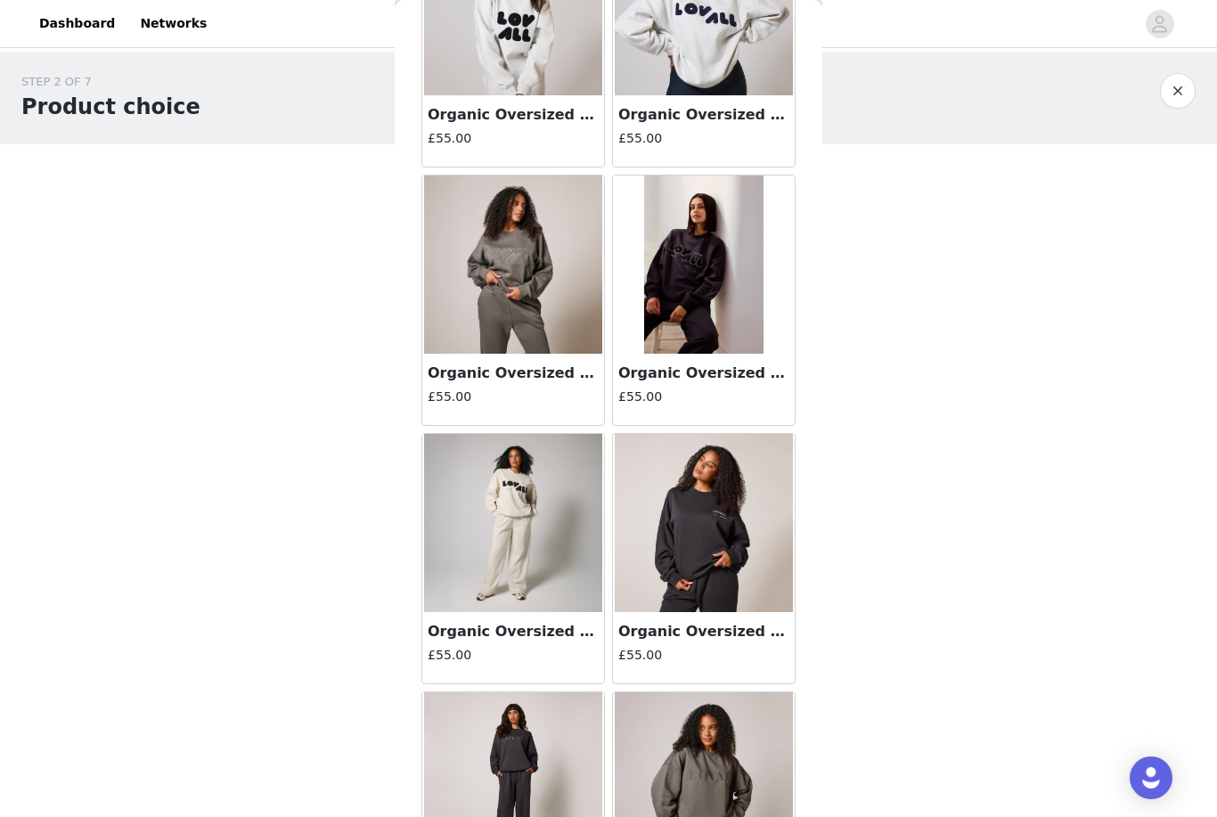
click at [743, 475] on img at bounding box center [704, 523] width 178 height 178
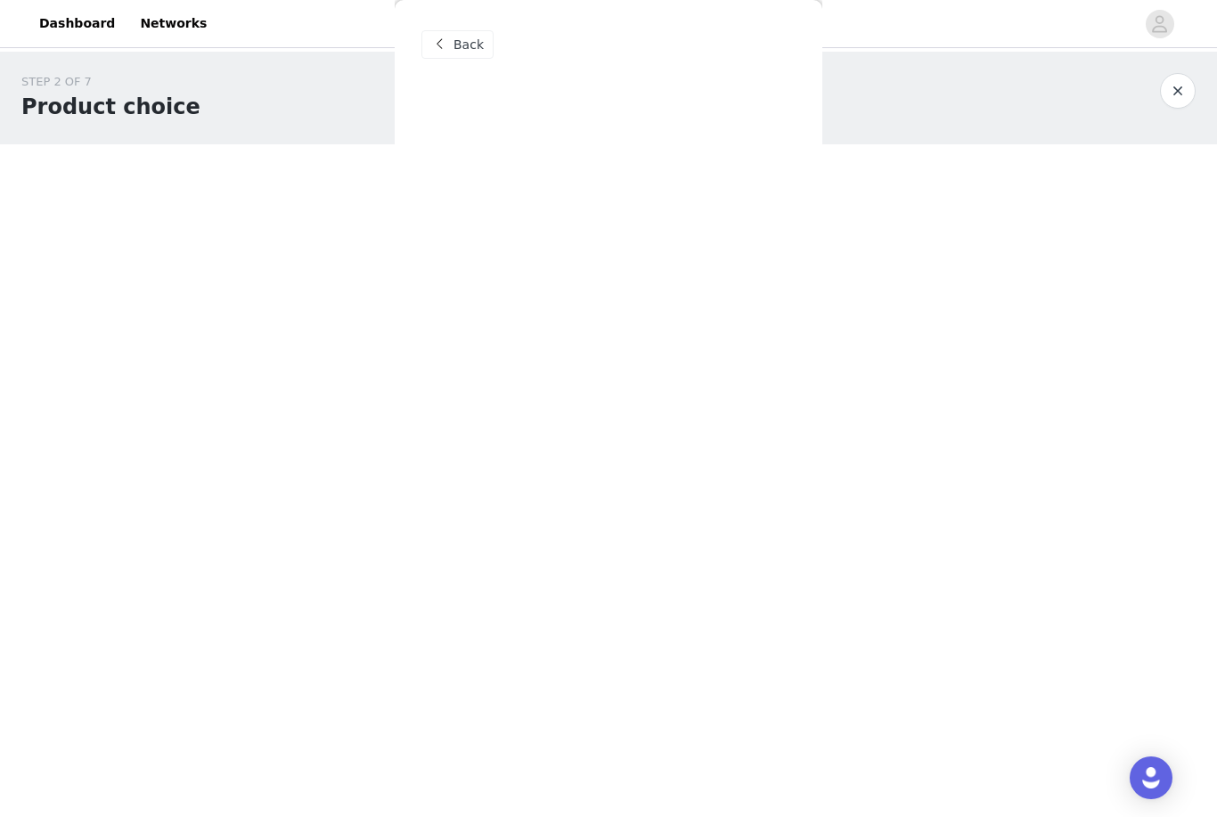
scroll to position [0, 0]
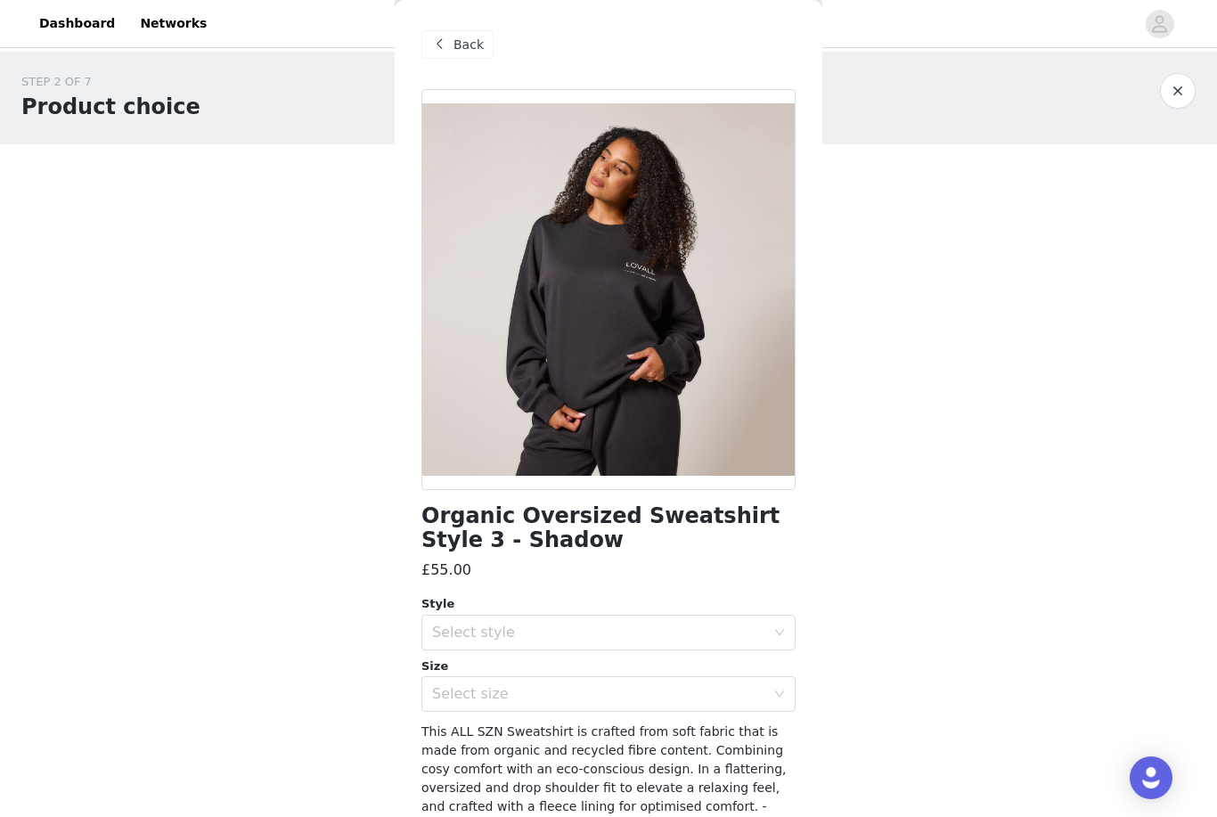
click at [459, 42] on span "Back" at bounding box center [469, 45] width 30 height 19
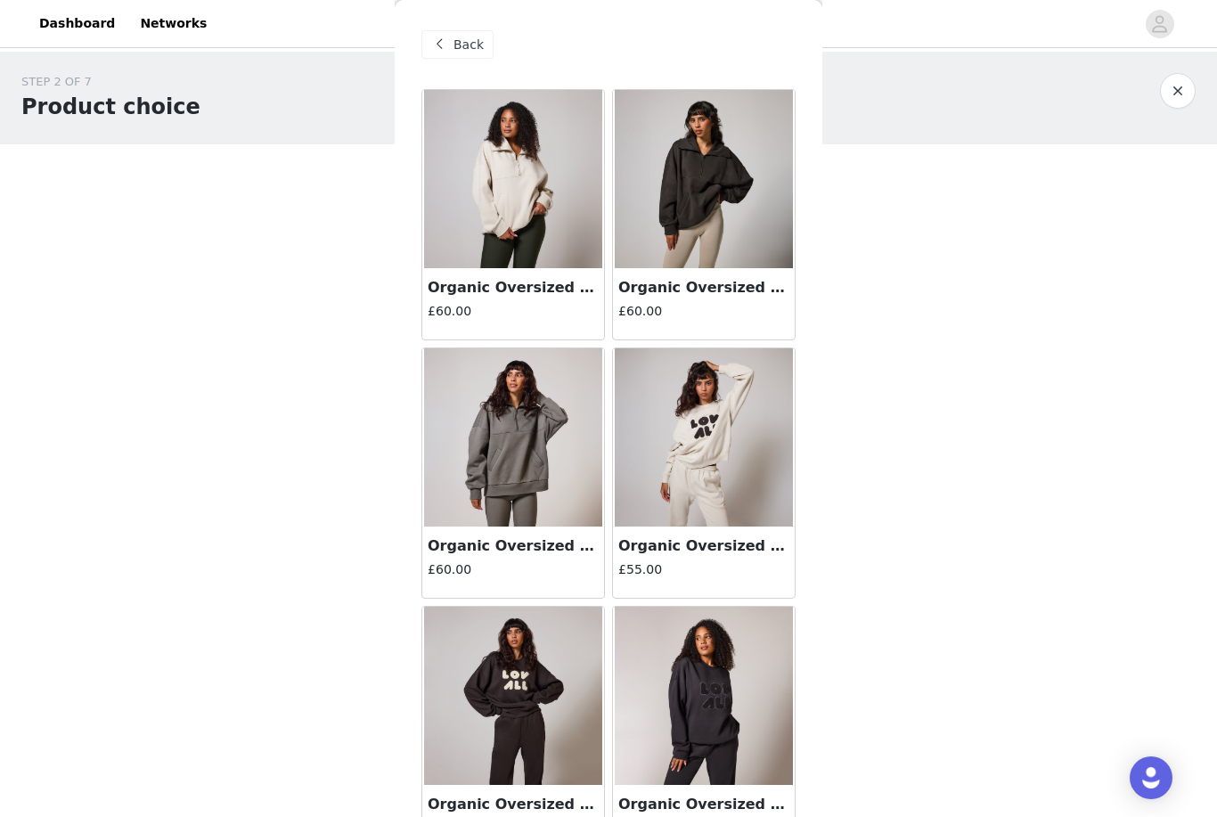
click at [724, 227] on img at bounding box center [704, 179] width 178 height 178
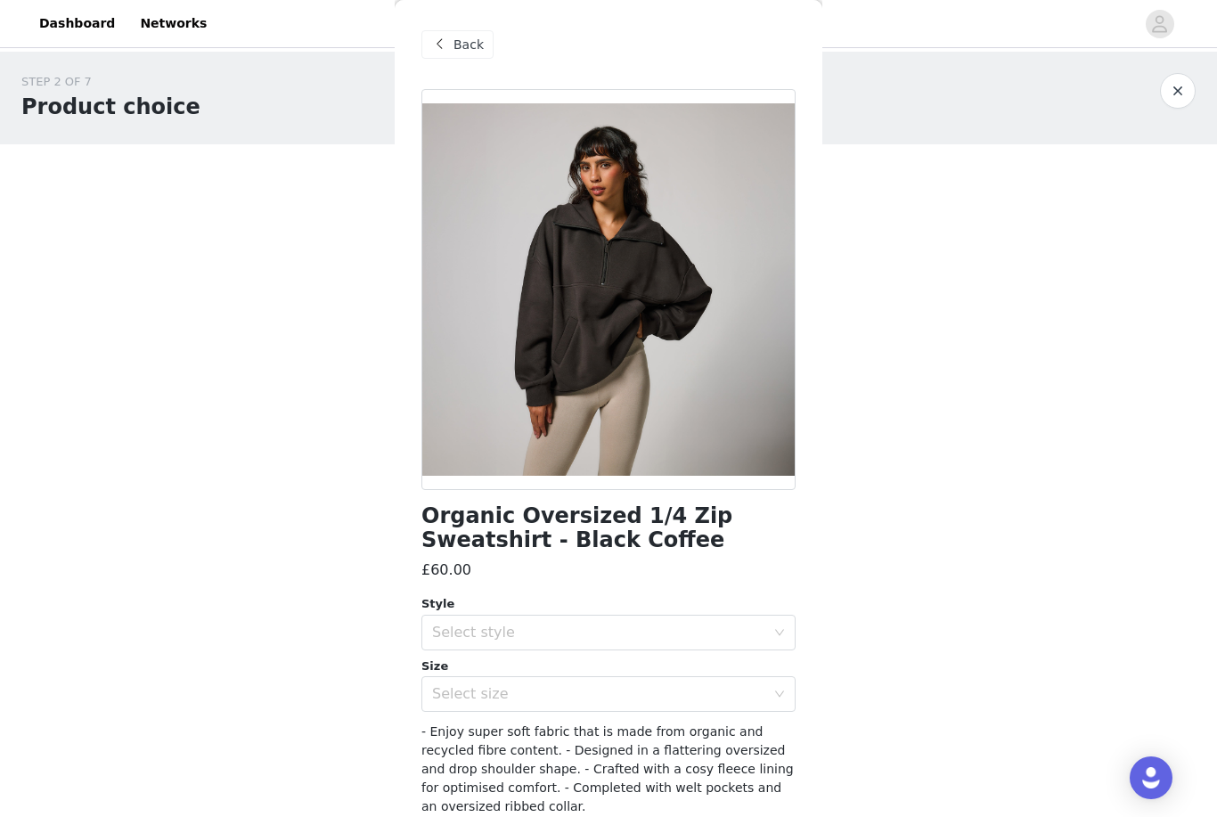
click at [465, 51] on span "Back" at bounding box center [469, 45] width 30 height 19
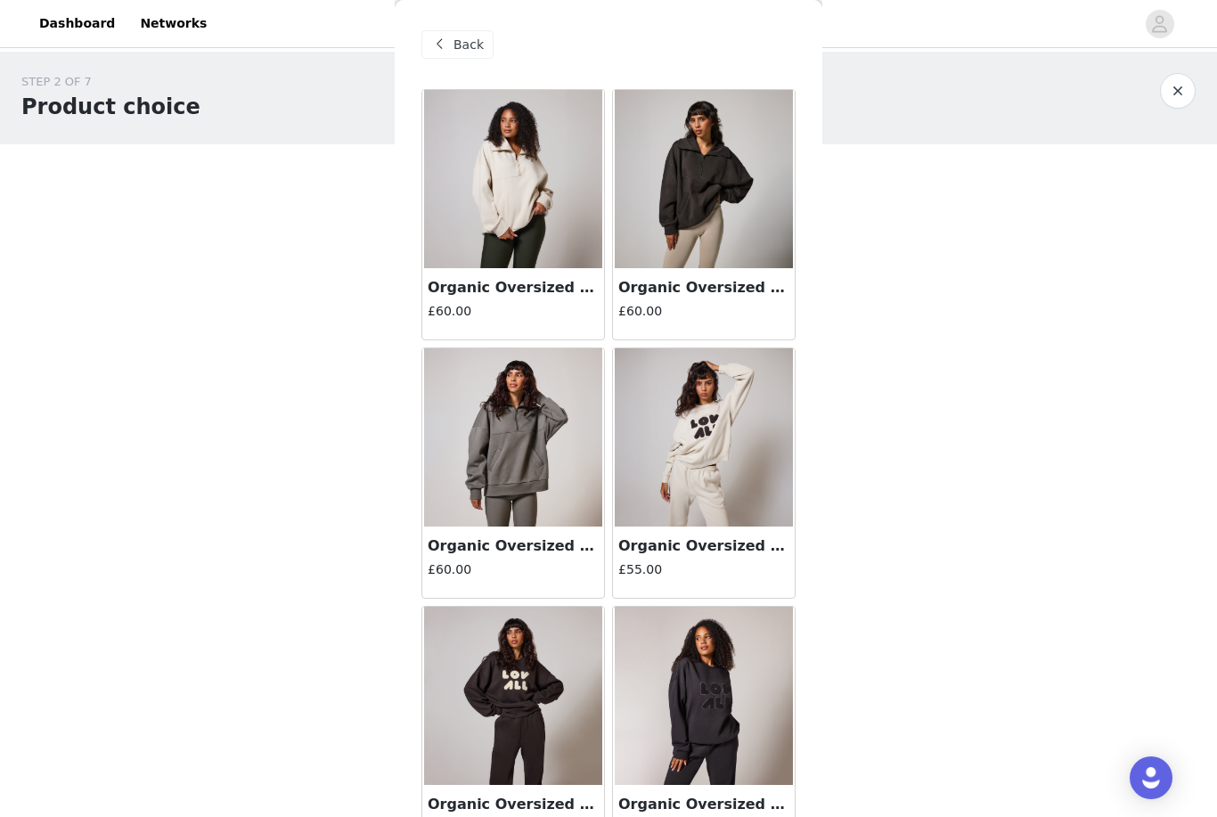
click at [454, 56] on div "Back" at bounding box center [457, 44] width 72 height 29
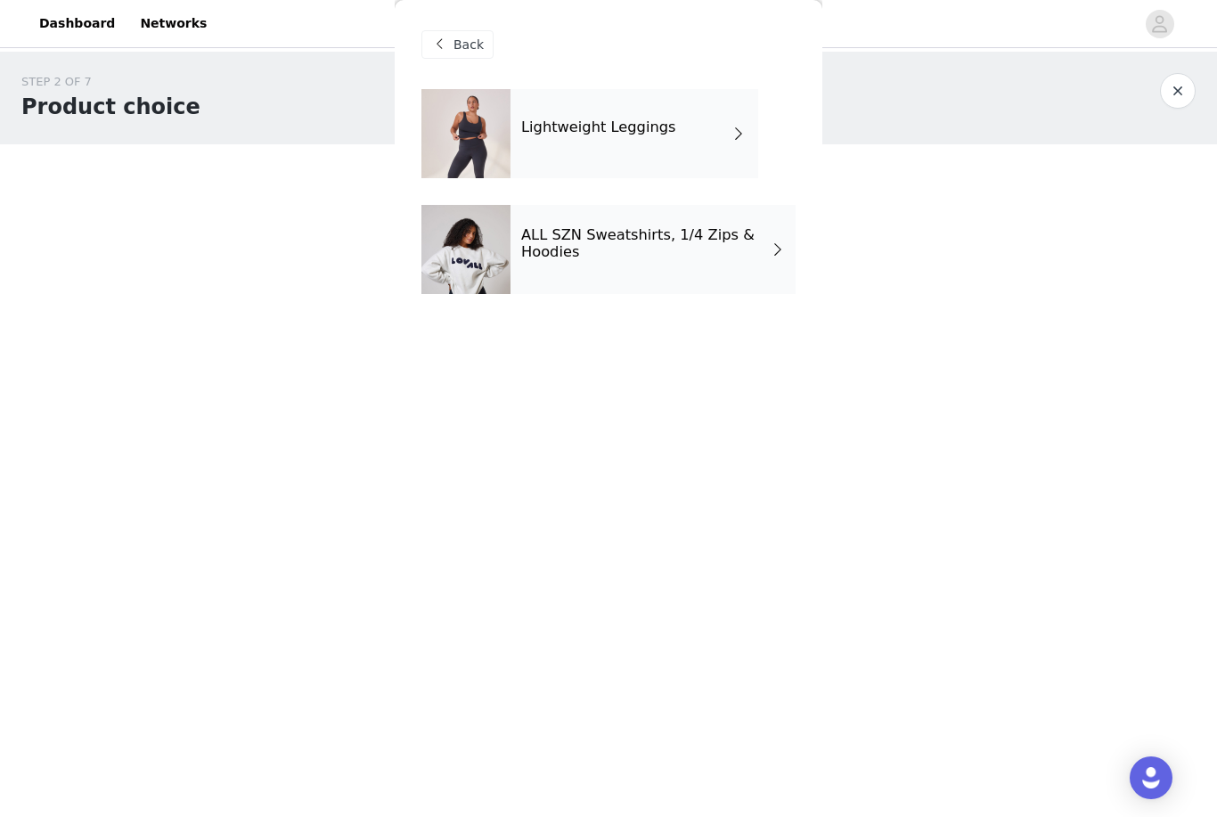
click at [714, 135] on div "Lightweight Leggings" at bounding box center [635, 133] width 248 height 89
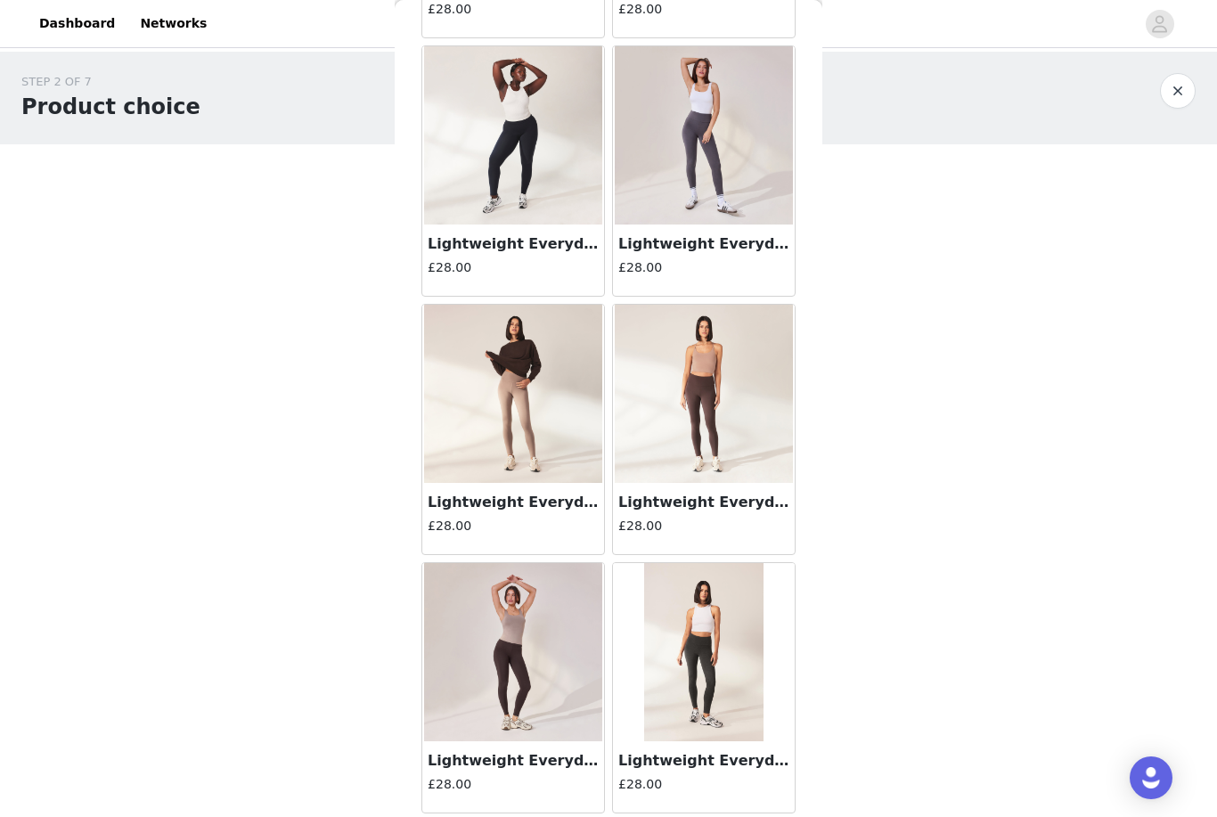
scroll to position [1336, 0]
click at [746, 427] on img at bounding box center [704, 394] width 178 height 178
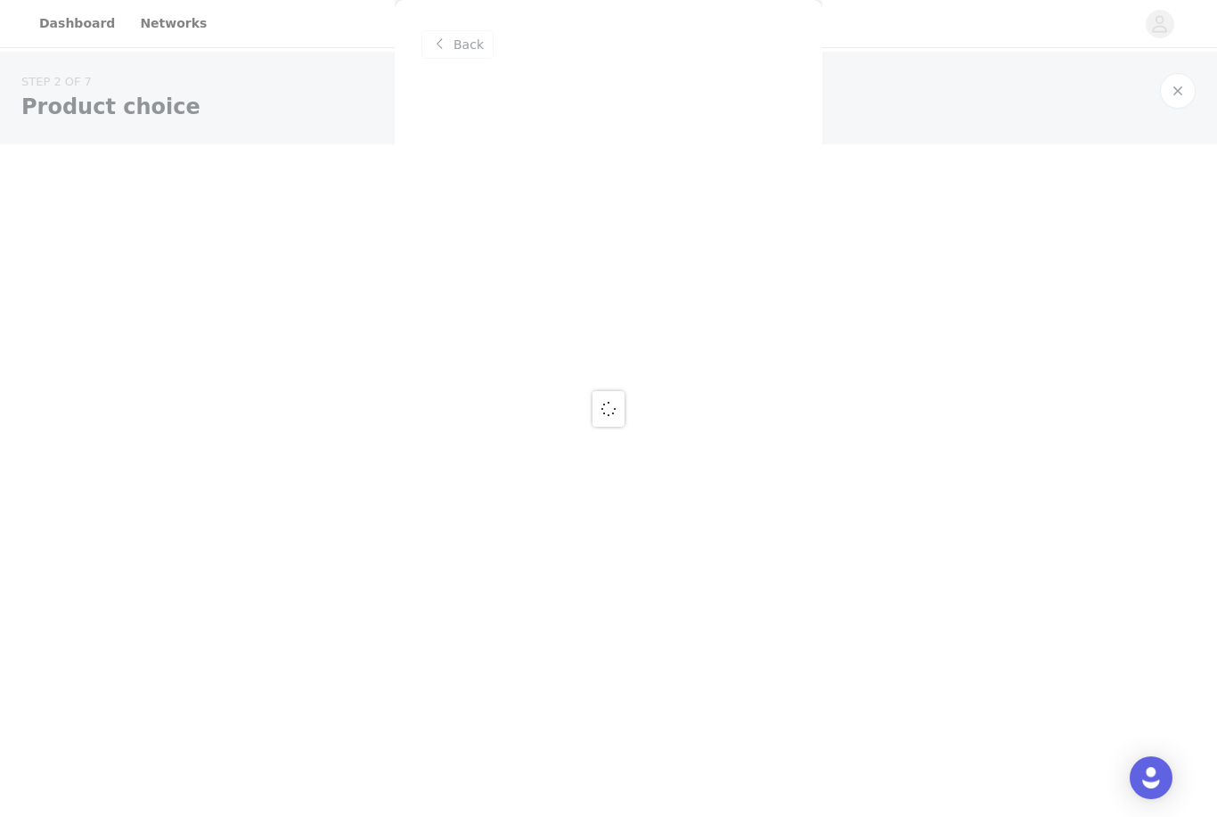
scroll to position [0, 0]
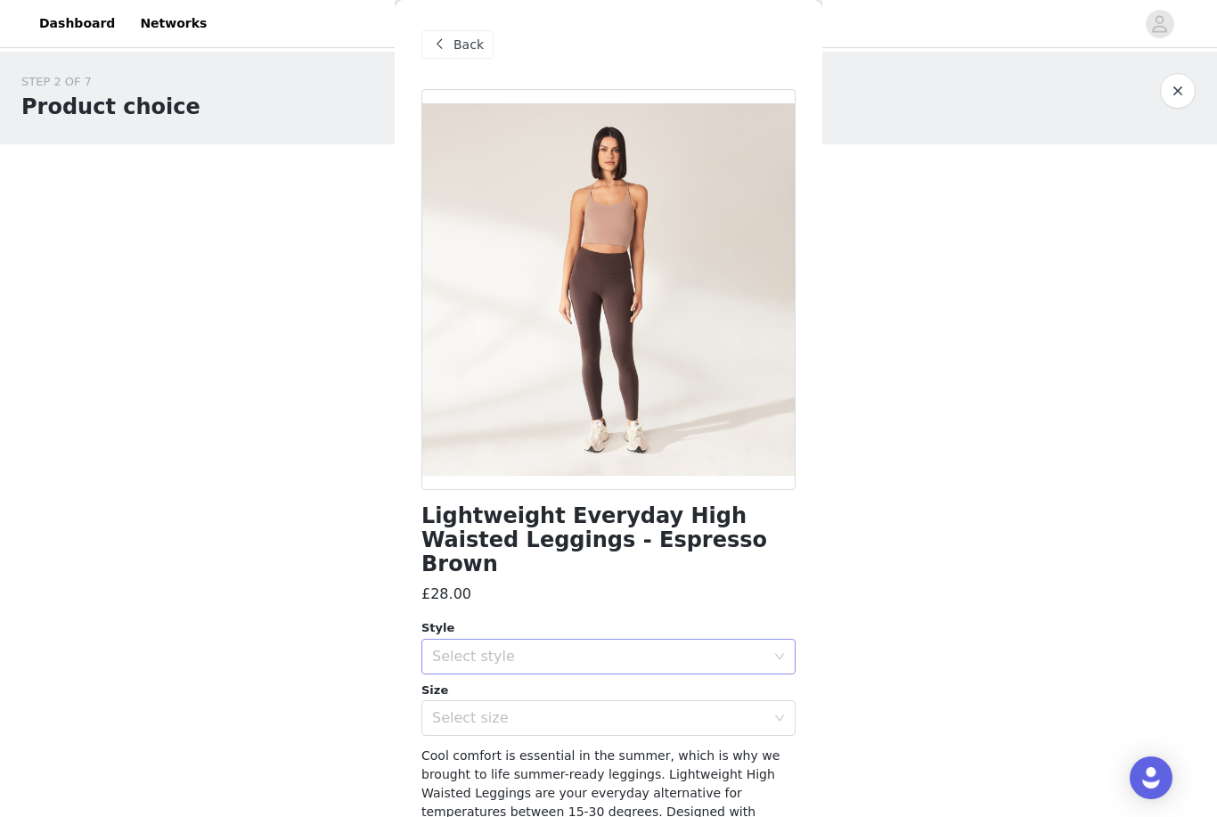
click at [635, 648] on div "Select style" at bounding box center [598, 657] width 333 height 18
click at [591, 676] on li "Regular" at bounding box center [608, 671] width 374 height 29
click at [589, 709] on div "Select size" at bounding box center [598, 718] width 333 height 18
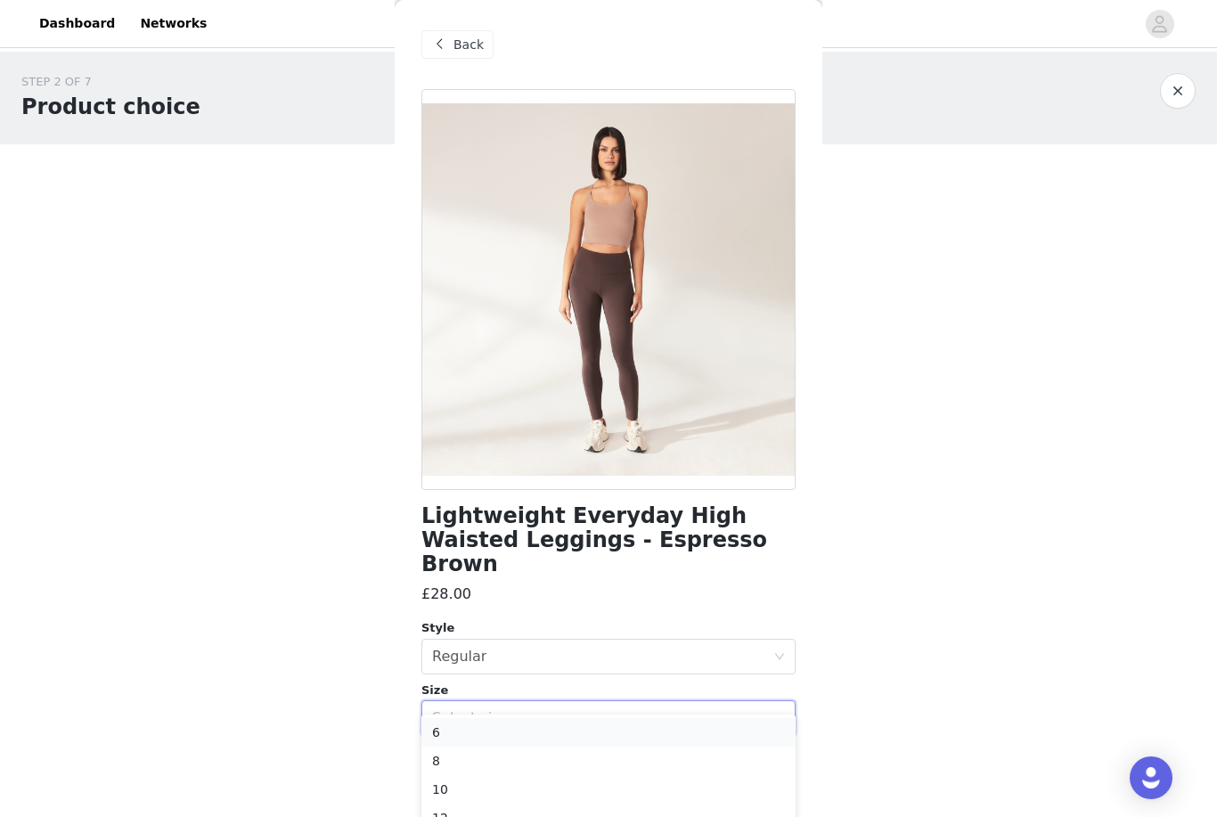
click at [574, 725] on li "6" at bounding box center [608, 732] width 374 height 29
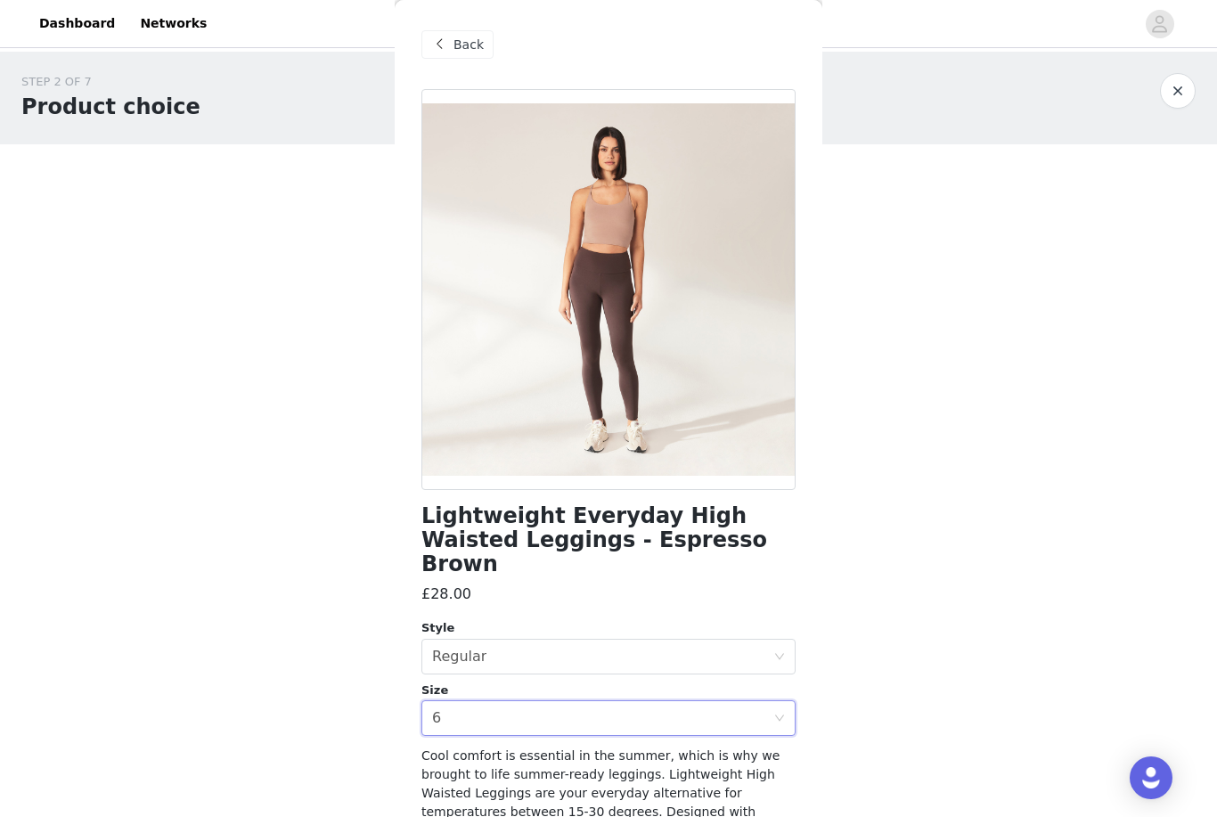
click at [462, 42] on span "Back" at bounding box center [469, 45] width 30 height 19
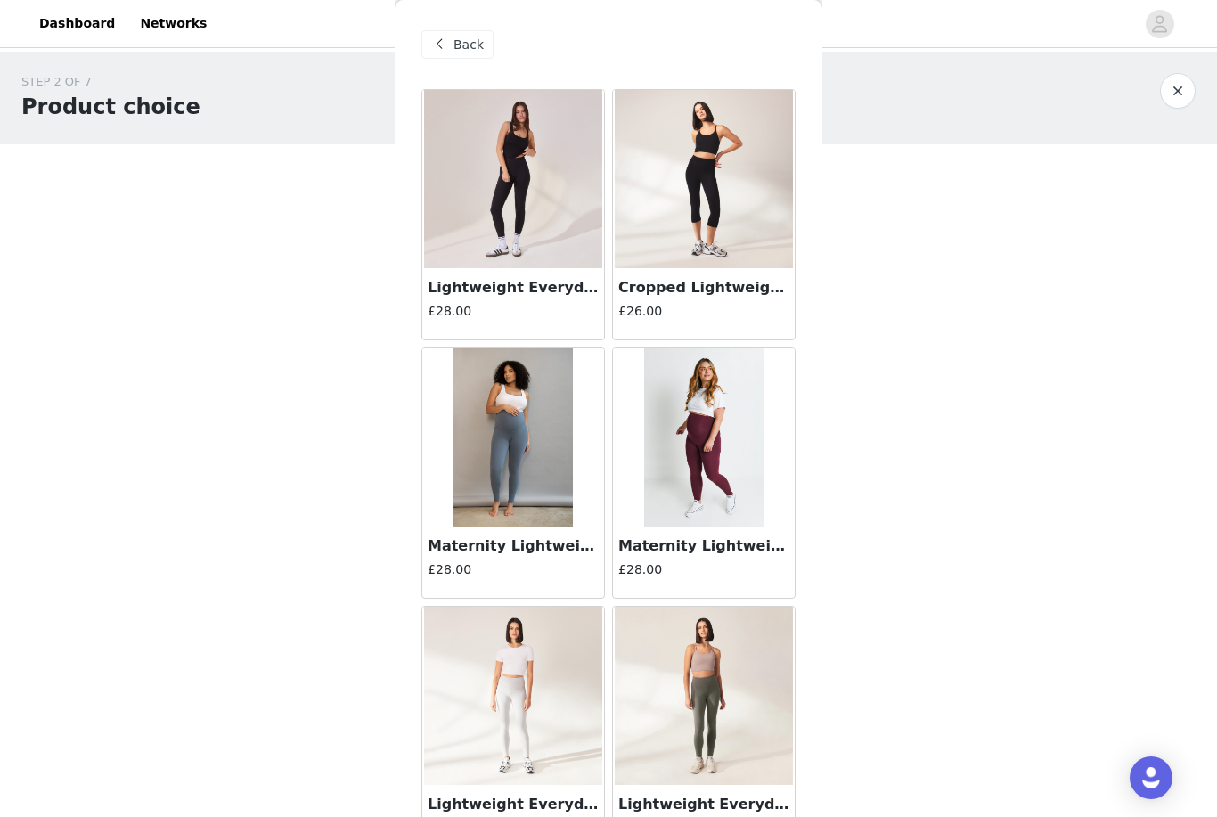
click at [470, 45] on span "Back" at bounding box center [469, 45] width 30 height 19
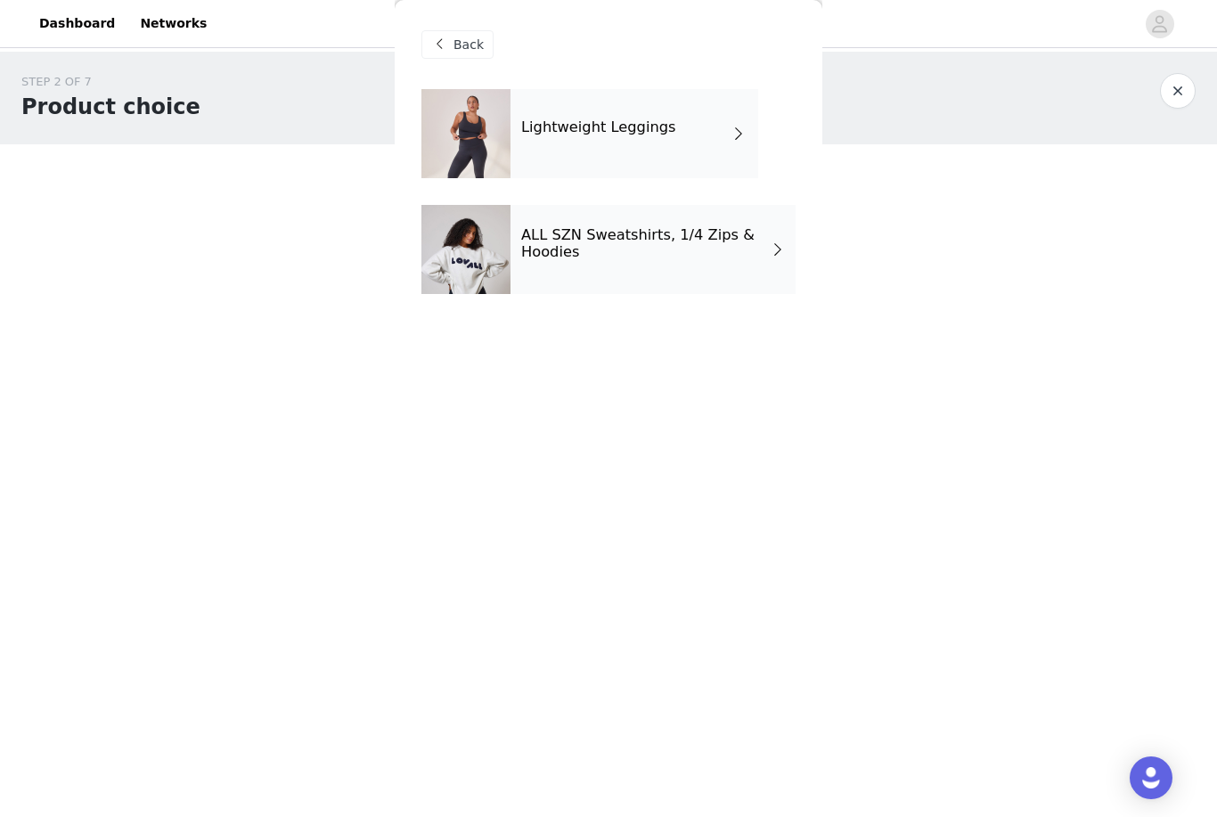
click at [762, 244] on h4 "ALL SZN Sweatshirts, 1/4 Zips & Hoodies" at bounding box center [645, 243] width 249 height 33
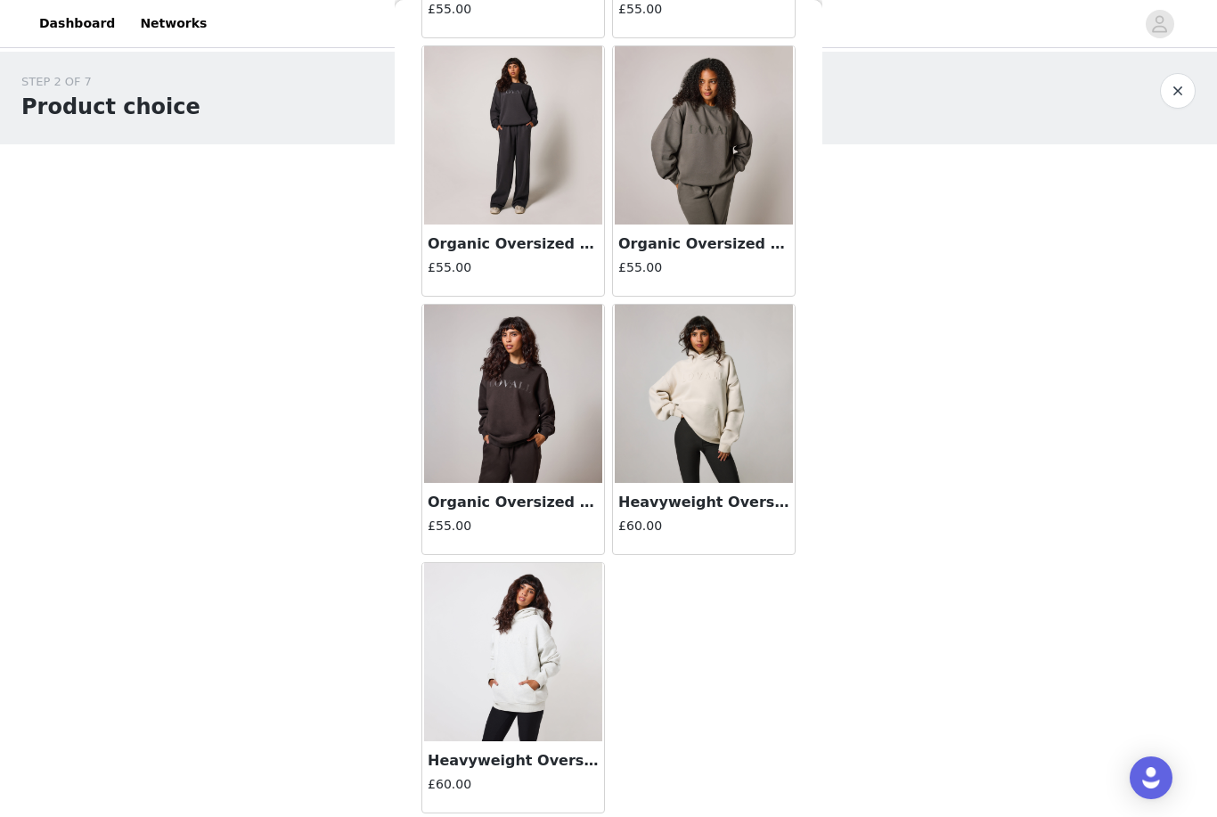
scroll to position [1594, 0]
click at [510, 375] on img at bounding box center [513, 394] width 178 height 178
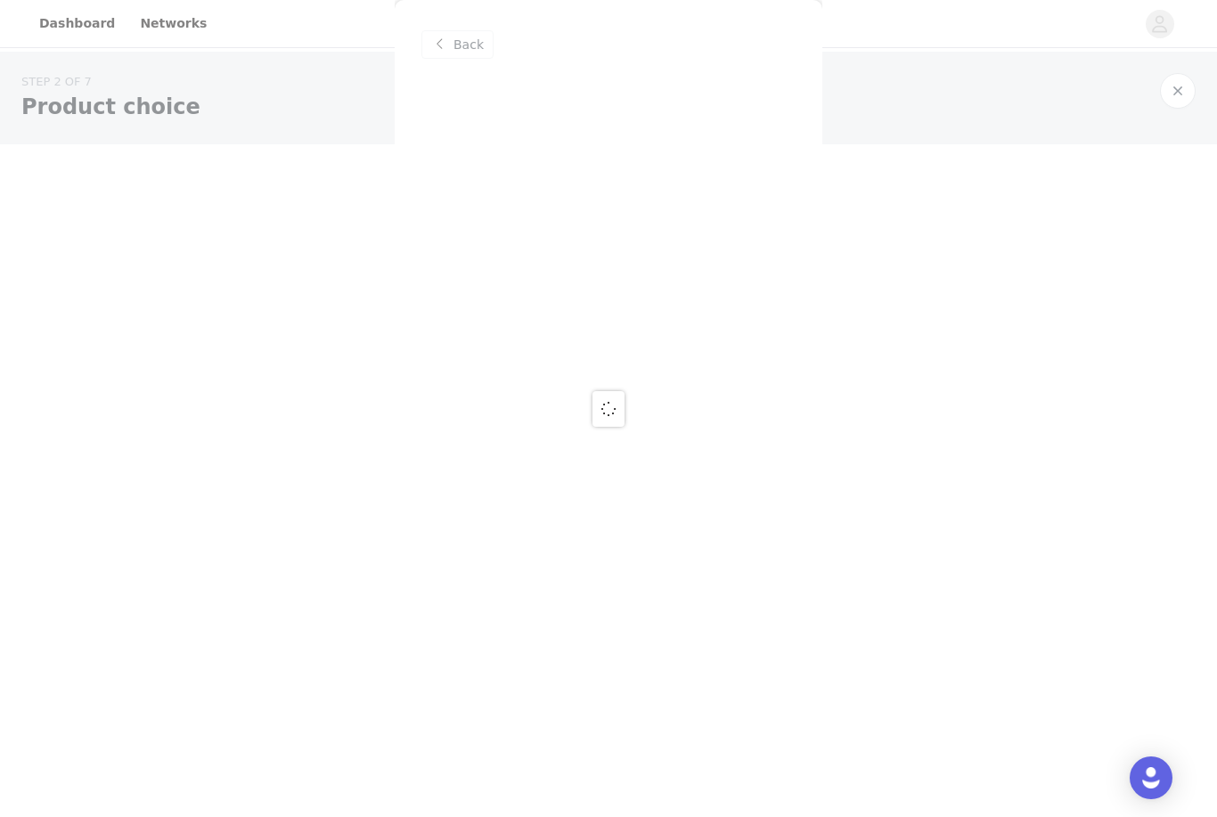
scroll to position [0, 0]
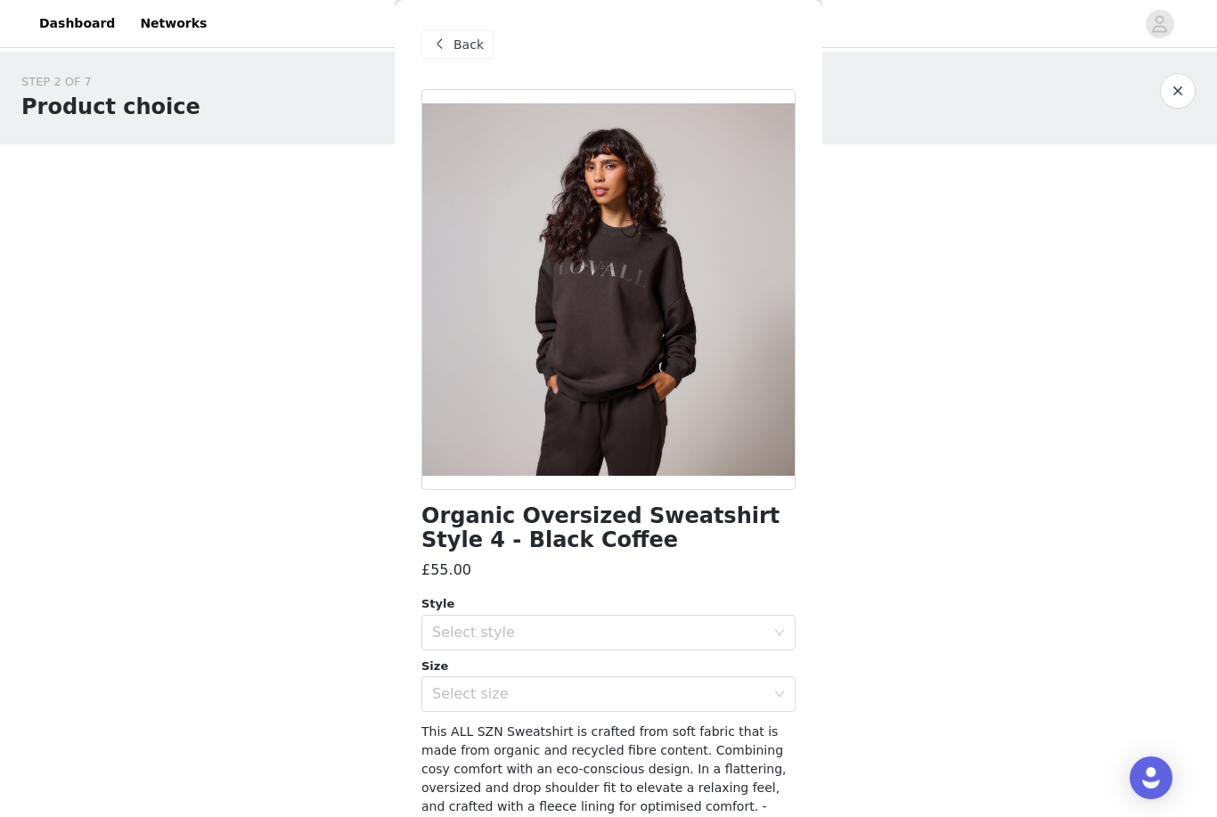
click at [465, 33] on div "Back" at bounding box center [457, 44] width 72 height 29
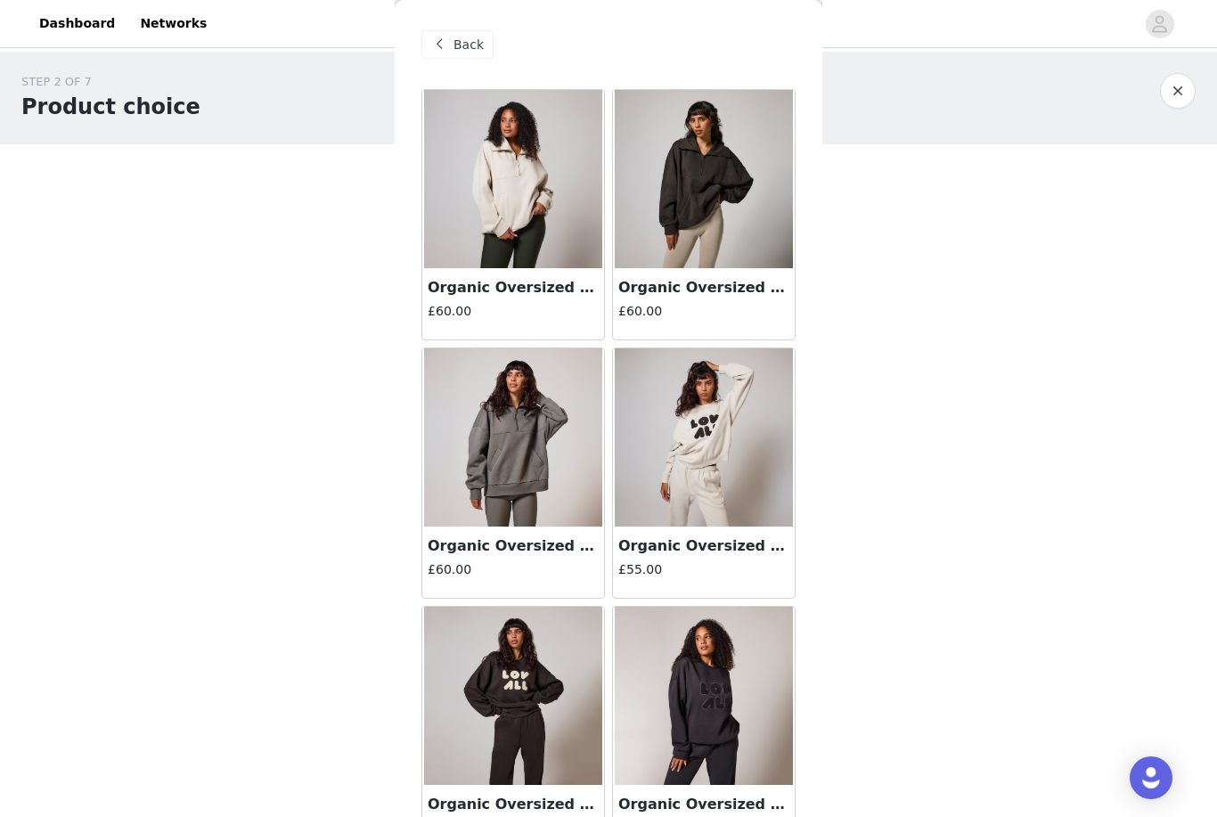
click at [757, 225] on img at bounding box center [704, 179] width 178 height 178
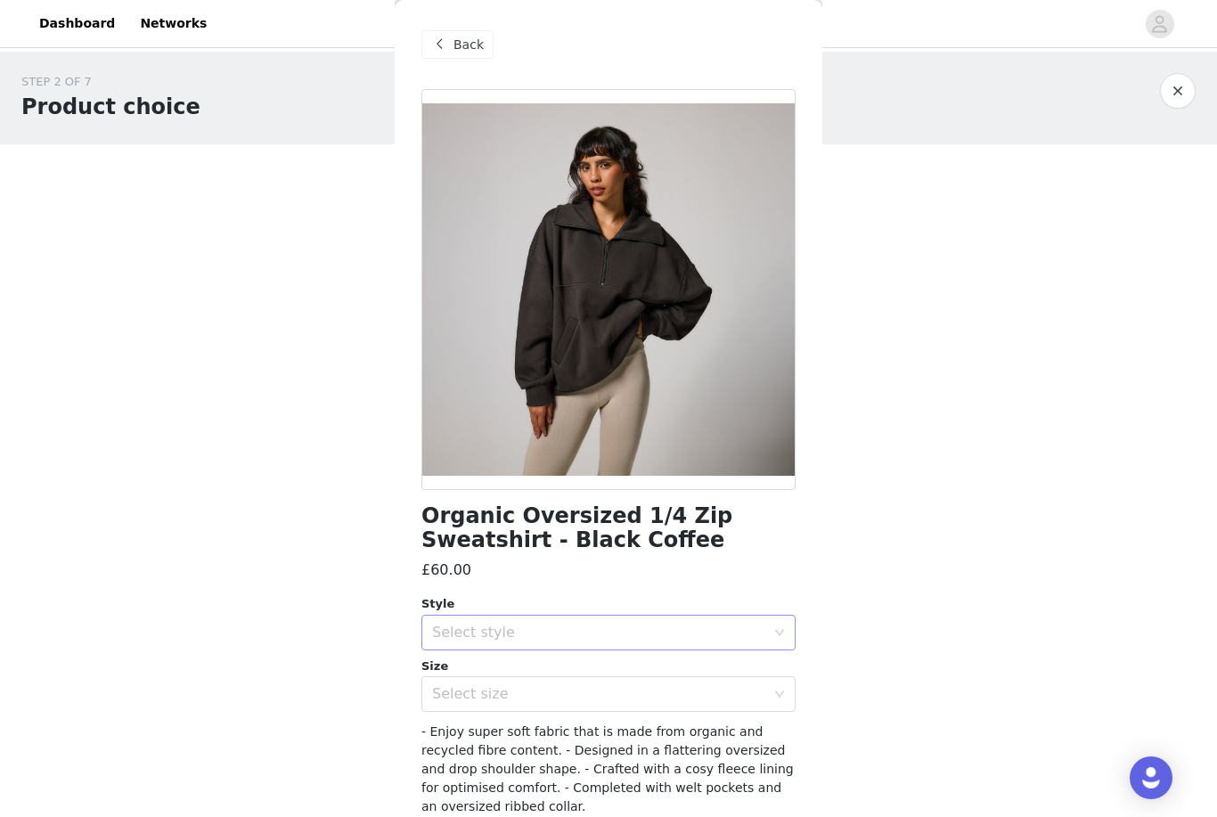
click at [610, 624] on div "Select style" at bounding box center [598, 633] width 333 height 18
click at [586, 661] on li "Regular" at bounding box center [608, 671] width 374 height 29
click at [585, 687] on div "Select size" at bounding box center [598, 694] width 333 height 18
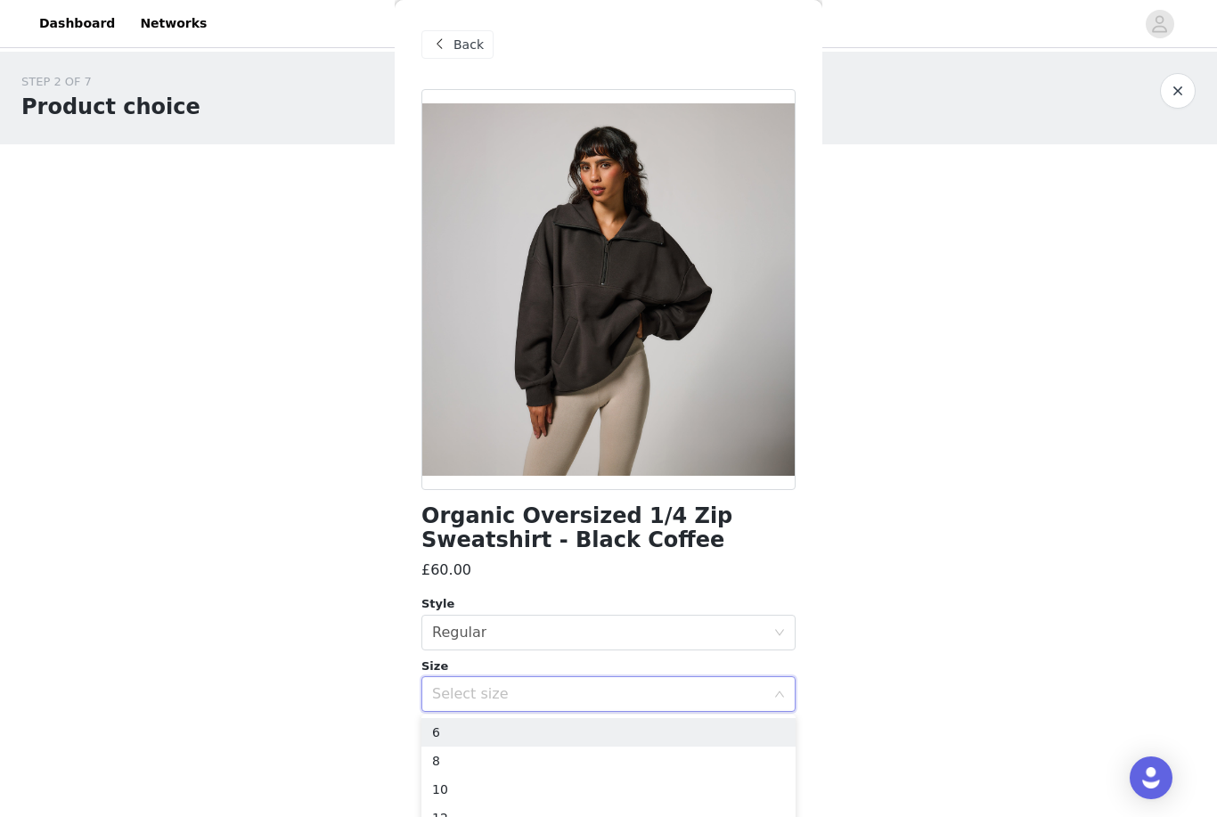
click at [584, 691] on div "Select size" at bounding box center [598, 694] width 333 height 18
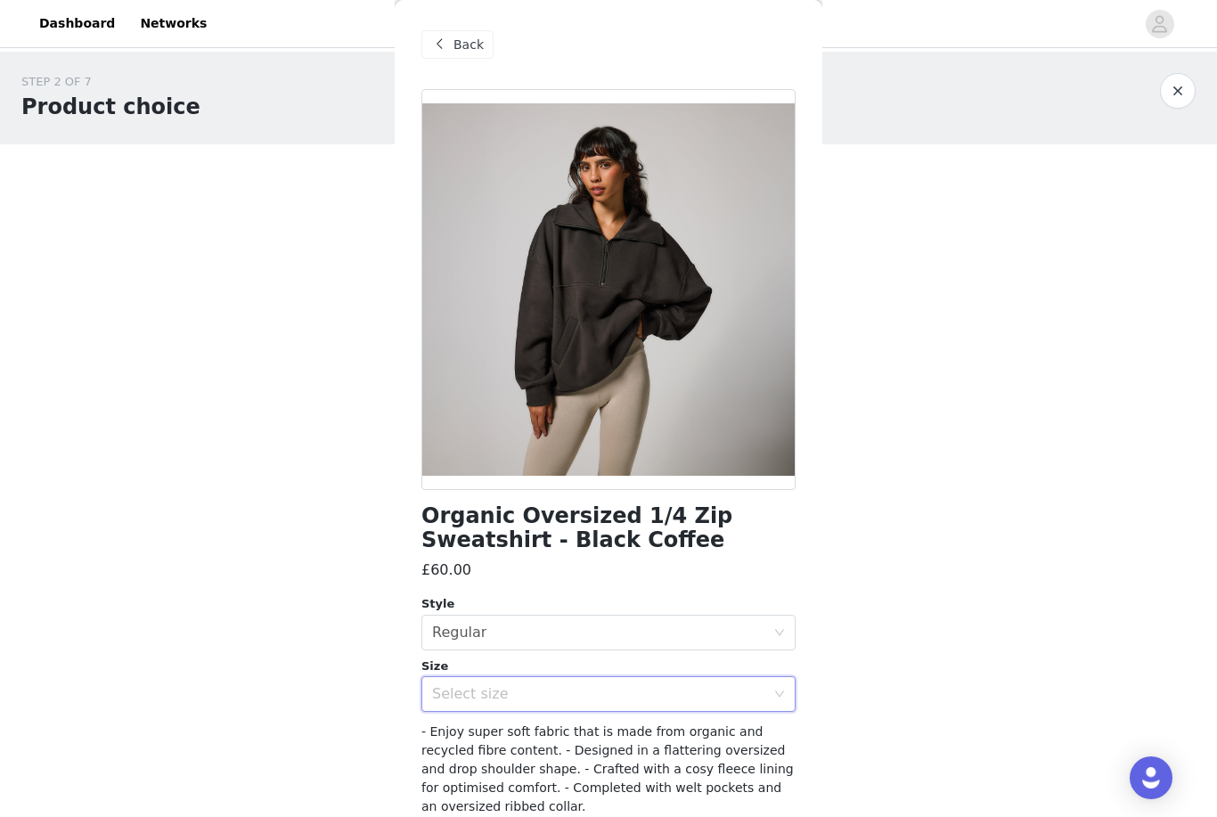
click at [584, 677] on div "Select size" at bounding box center [602, 694] width 341 height 34
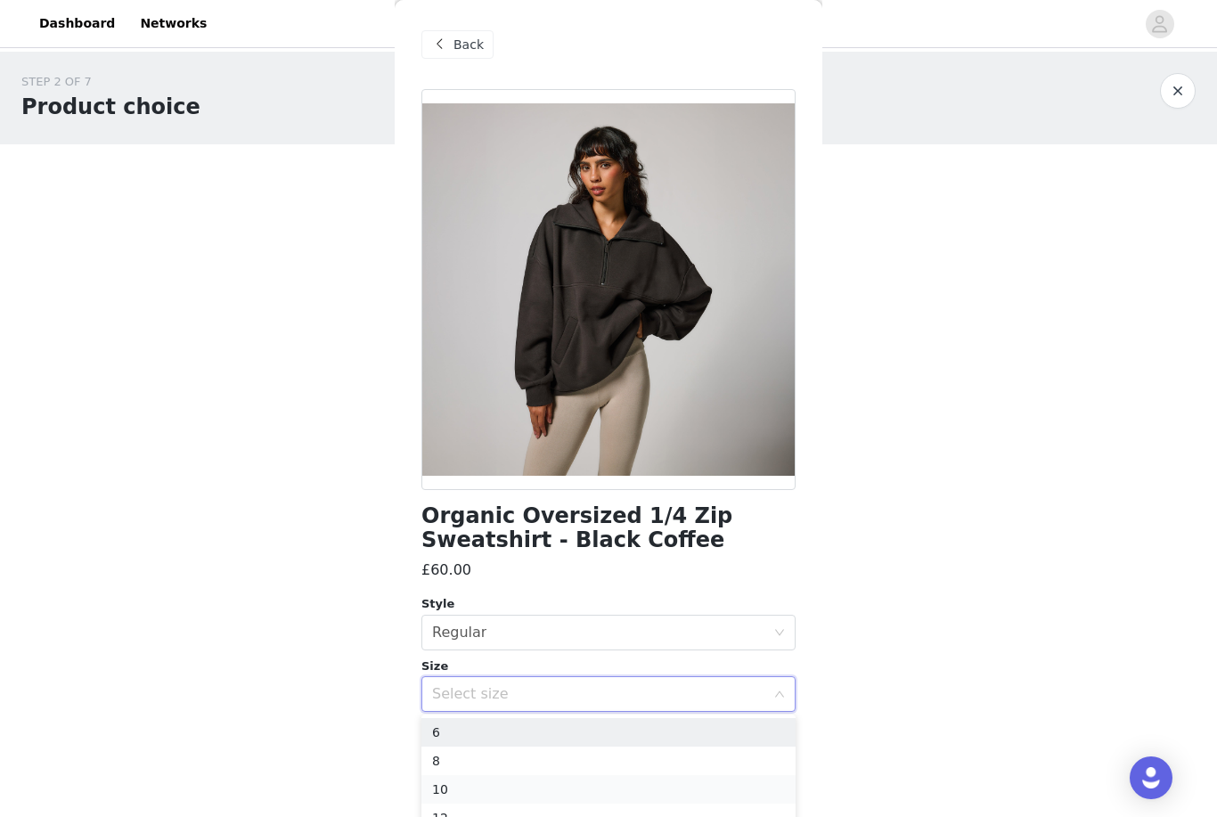
click at [531, 783] on li "10" at bounding box center [608, 789] width 374 height 29
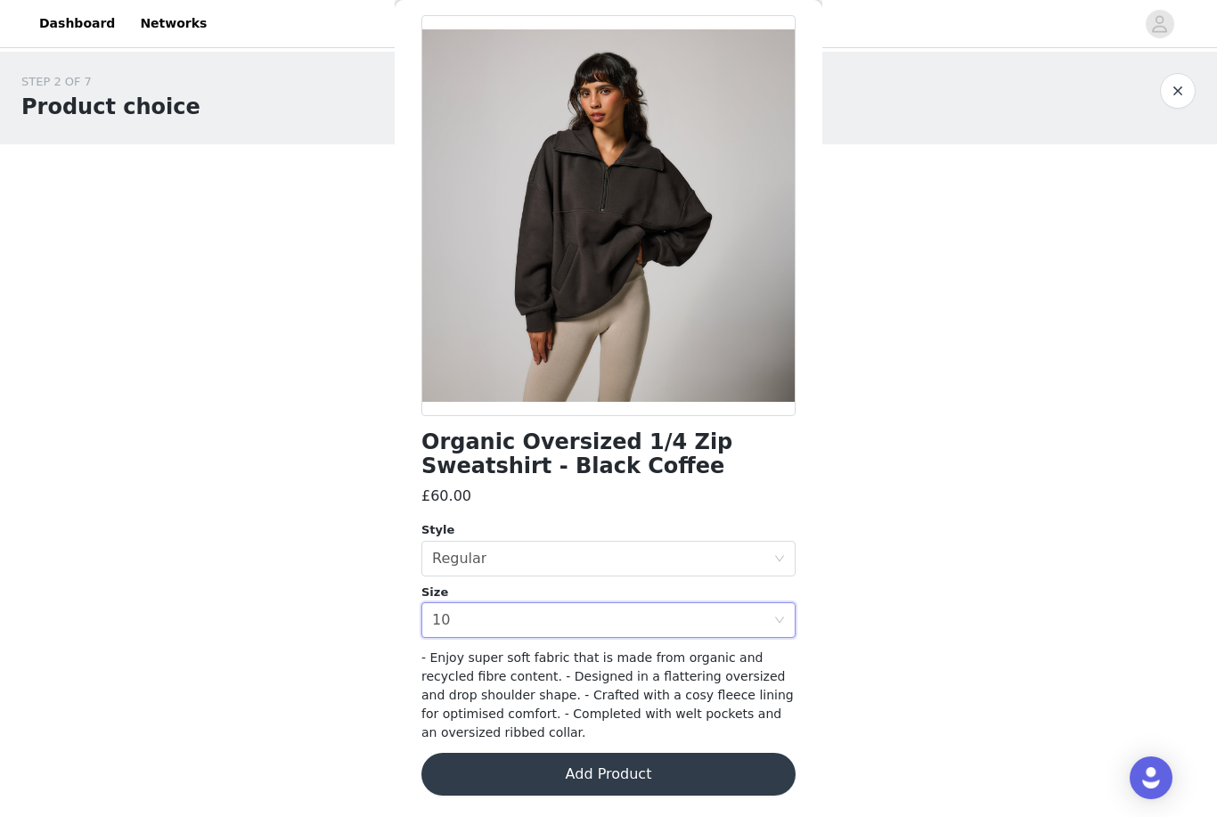
scroll to position [73, 0]
click at [614, 769] on button "Add Product" at bounding box center [608, 775] width 374 height 43
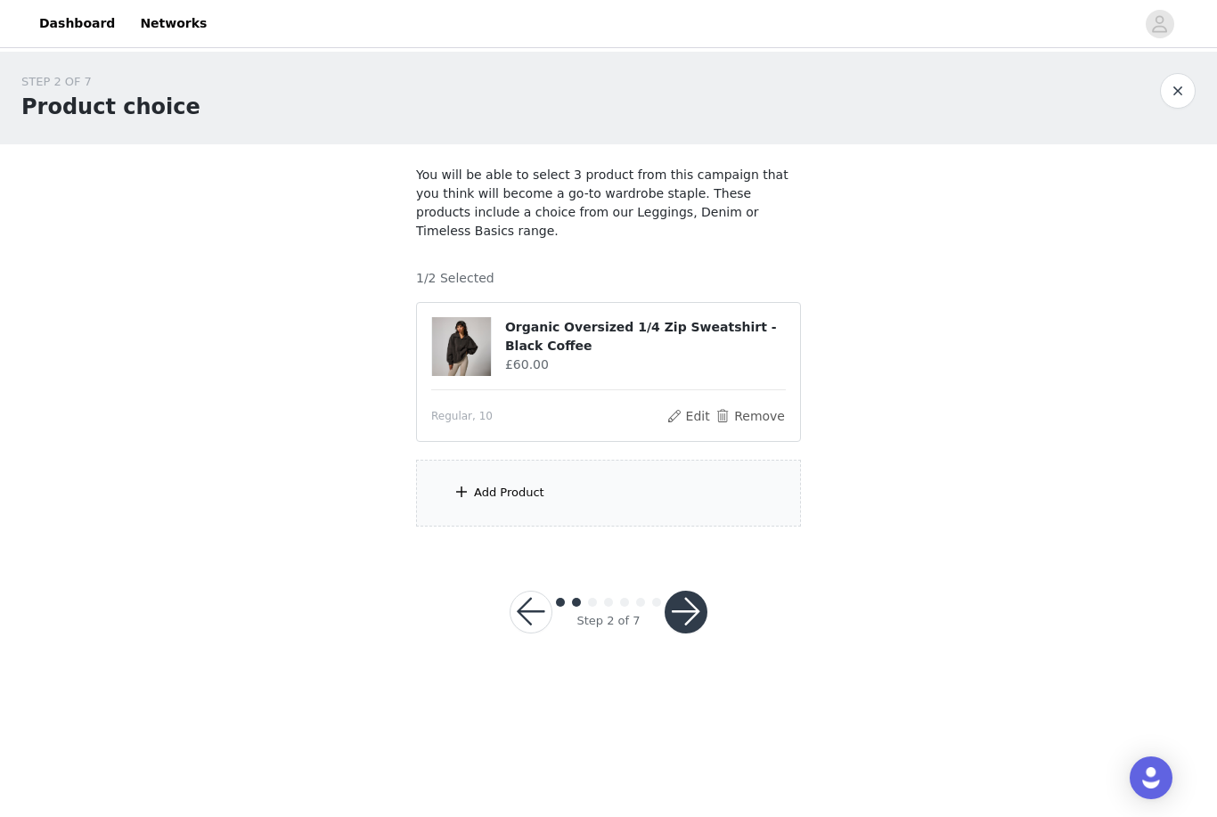
click at [619, 480] on div "Add Product" at bounding box center [608, 493] width 385 height 67
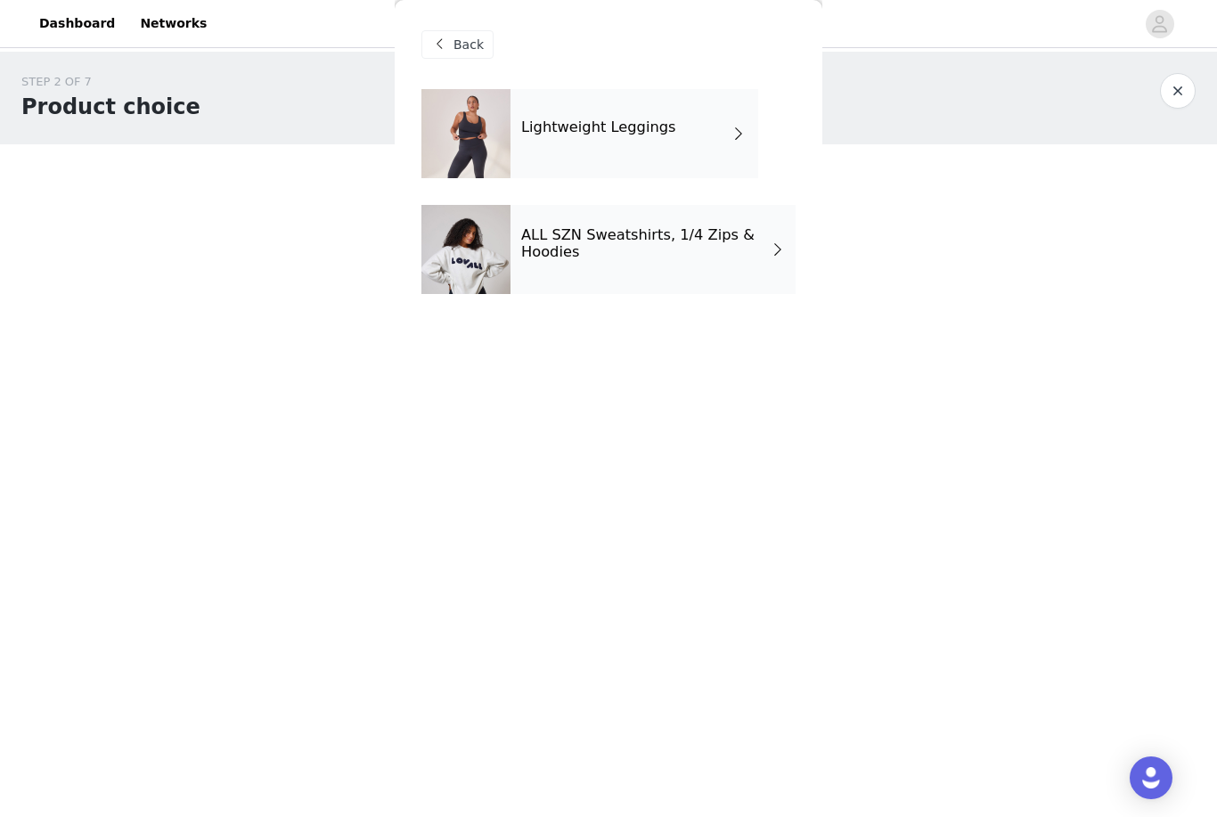
click at [728, 153] on div "Lightweight Leggings" at bounding box center [635, 133] width 248 height 89
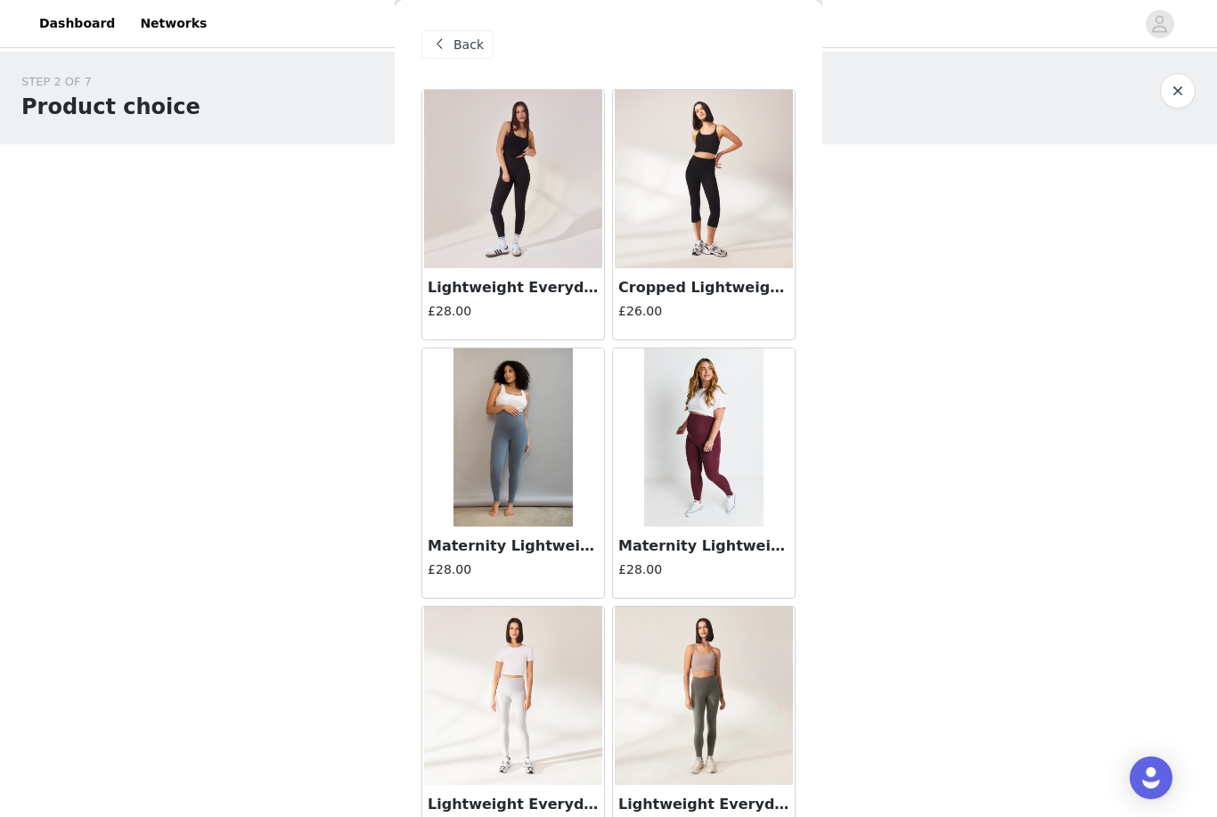
click at [537, 194] on img at bounding box center [513, 179] width 178 height 178
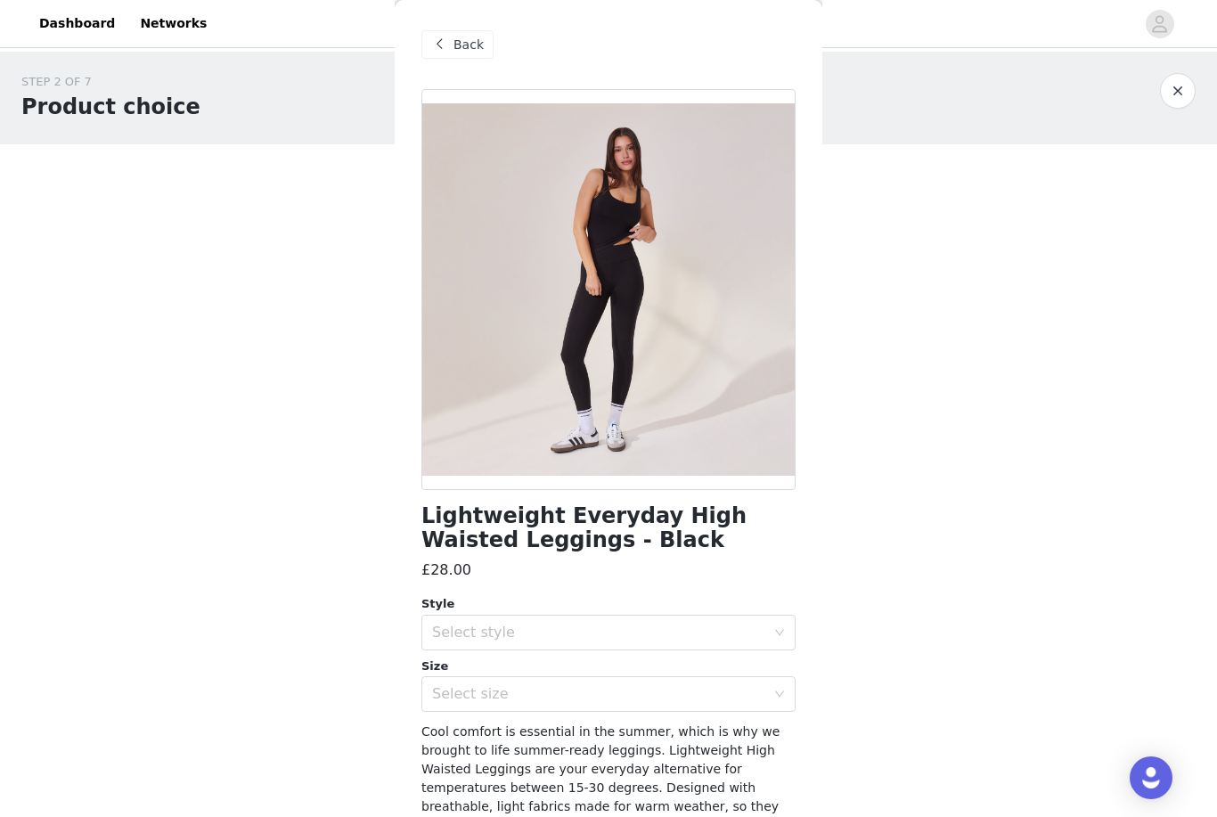
click at [454, 42] on span "Back" at bounding box center [469, 45] width 30 height 19
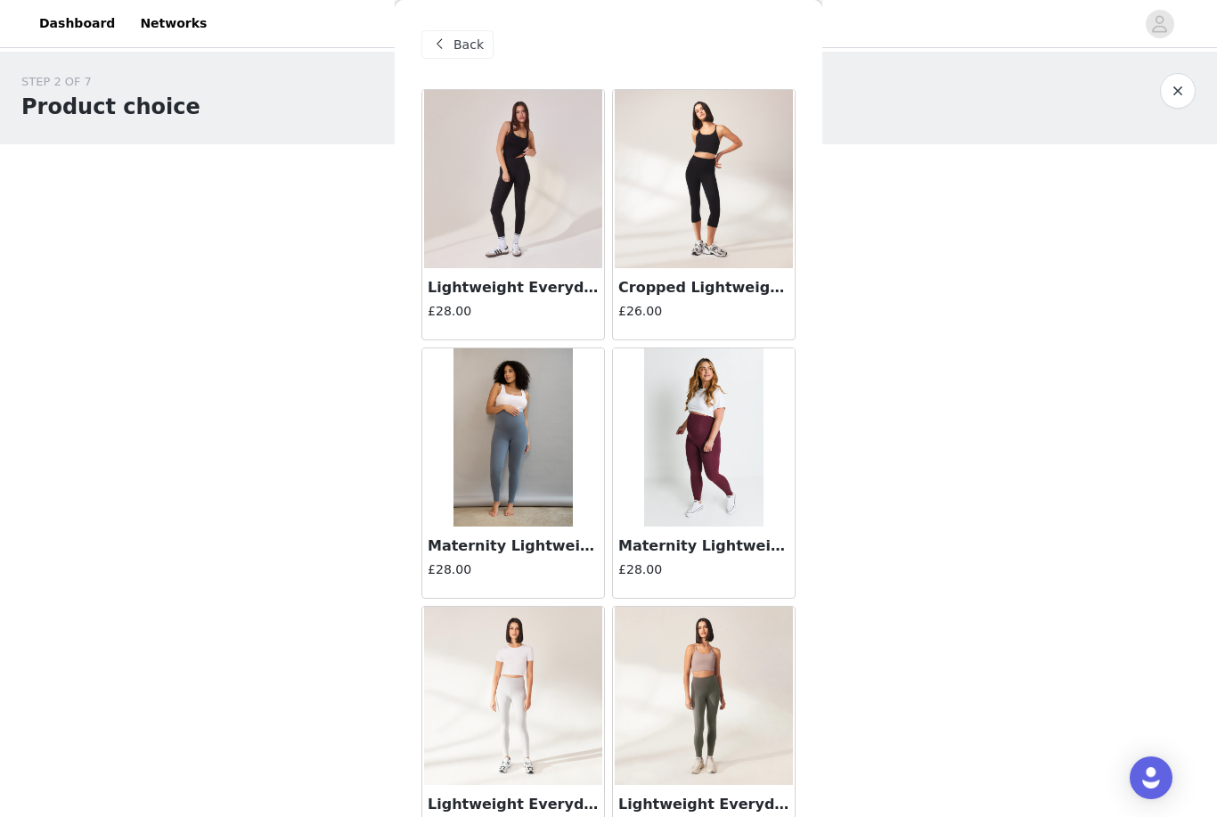
scroll to position [0, 0]
click at [452, 42] on div "Back" at bounding box center [457, 44] width 72 height 29
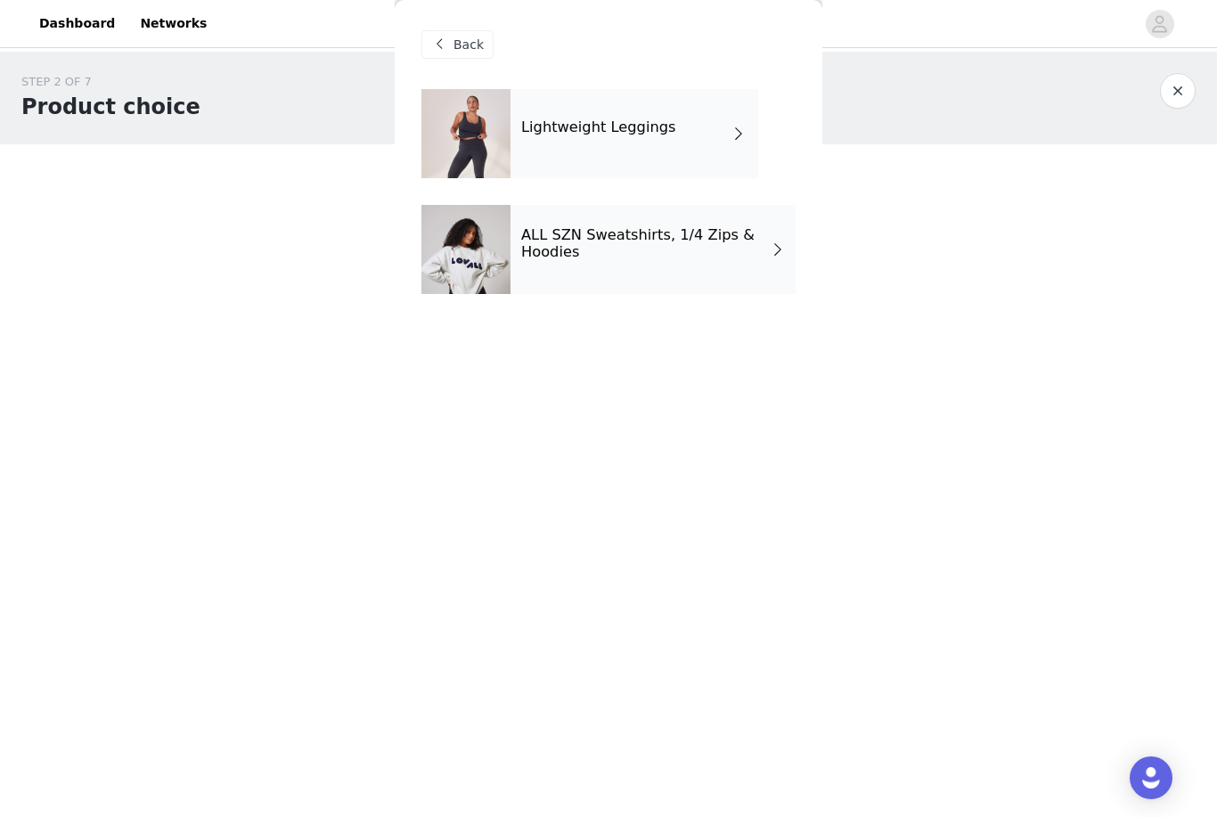
click at [492, 266] on div at bounding box center [465, 249] width 89 height 89
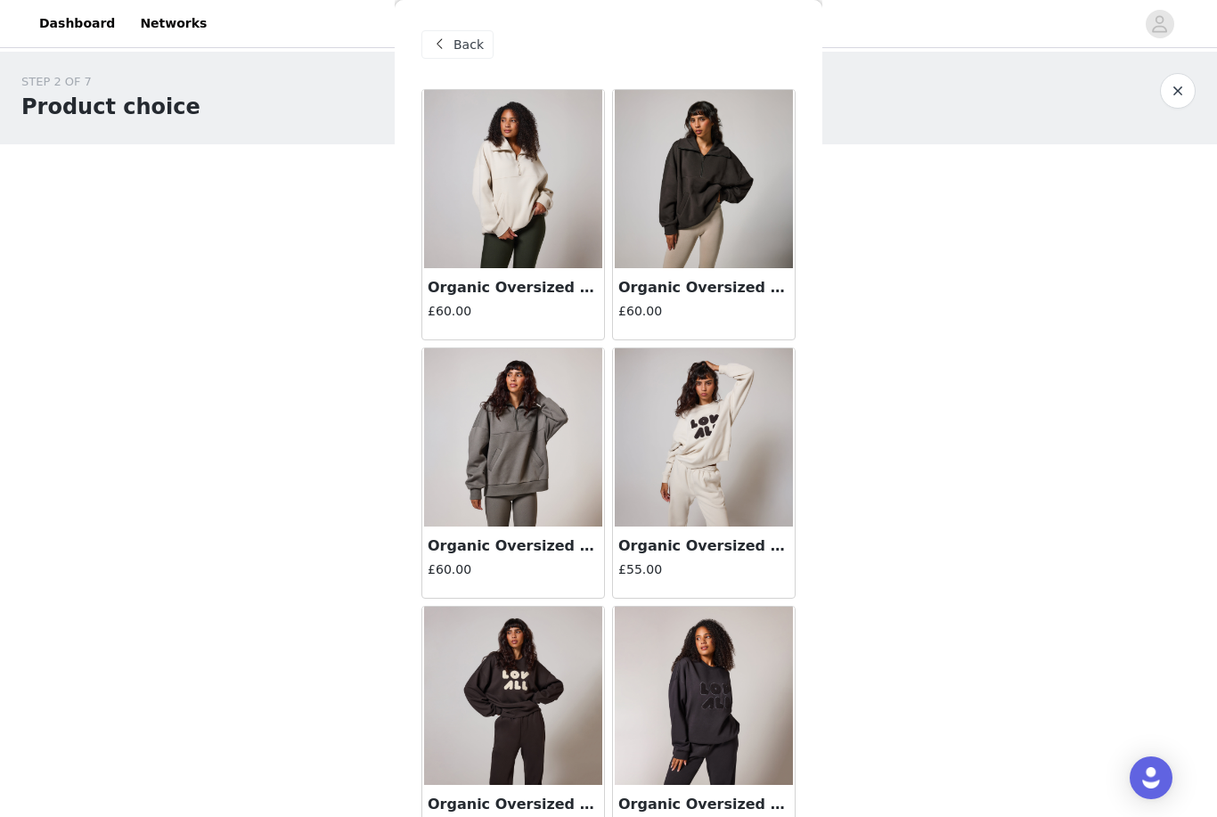
click at [495, 422] on img at bounding box center [513, 437] width 178 height 178
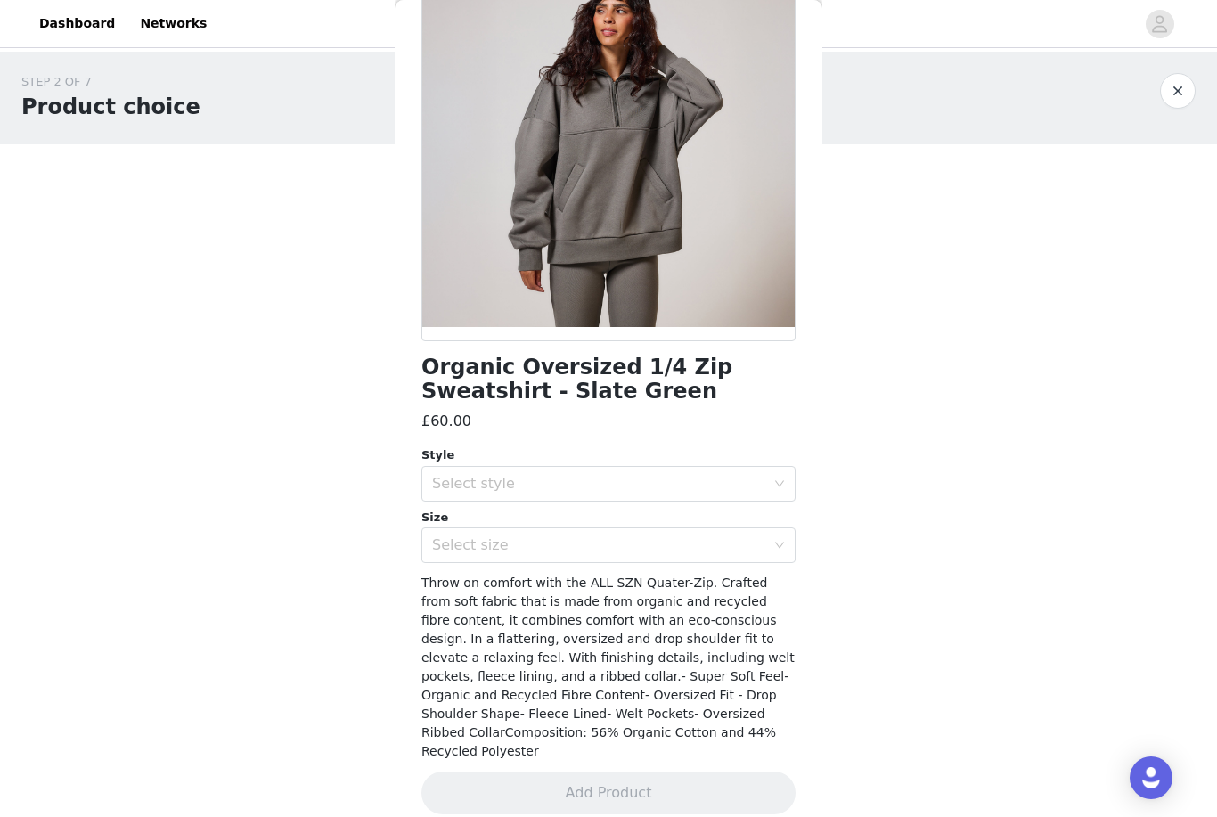
scroll to position [148, 0]
click at [511, 485] on div "Select style" at bounding box center [598, 485] width 333 height 18
click at [479, 512] on li "Regular" at bounding box center [608, 523] width 374 height 29
click at [501, 538] on div "Select size" at bounding box center [598, 546] width 333 height 18
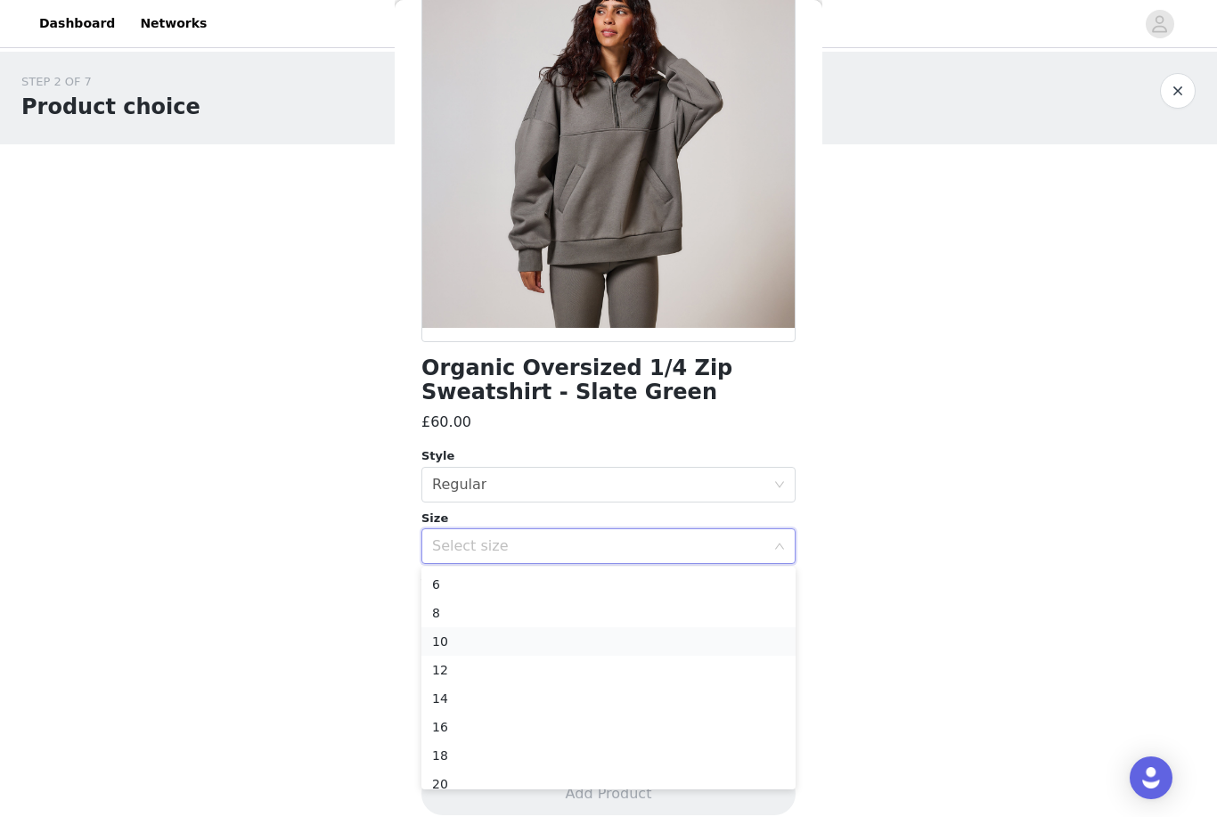
click at [484, 637] on li "10" at bounding box center [608, 641] width 374 height 29
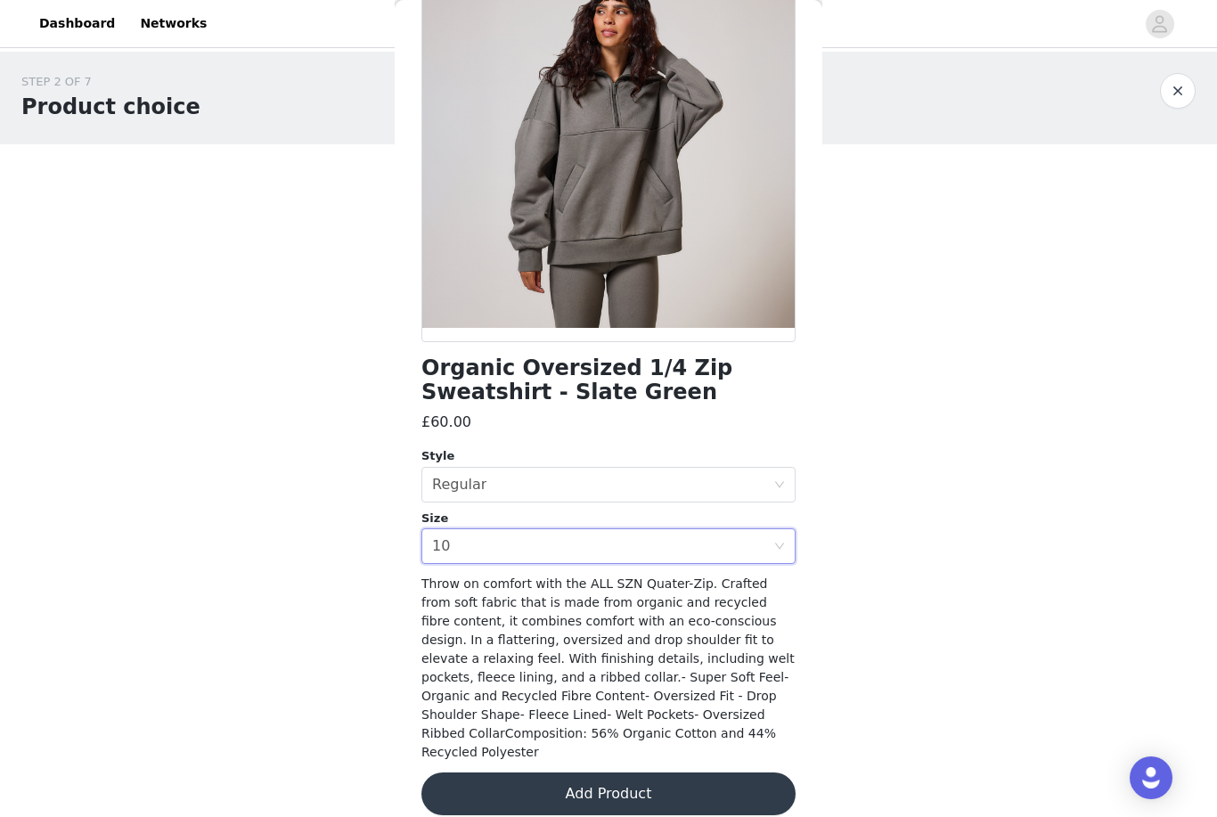
click at [551, 773] on button "Add Product" at bounding box center [608, 794] width 374 height 43
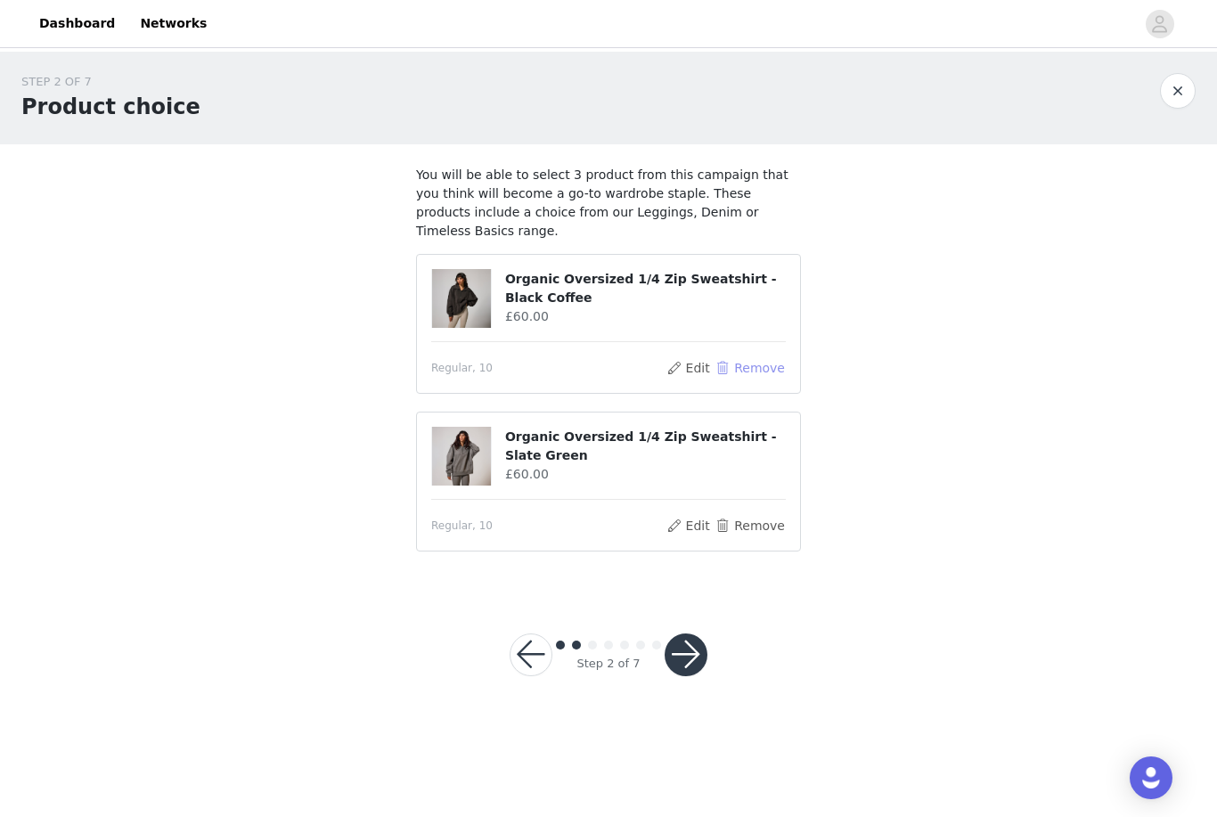
click at [756, 357] on button "Remove" at bounding box center [750, 367] width 71 height 21
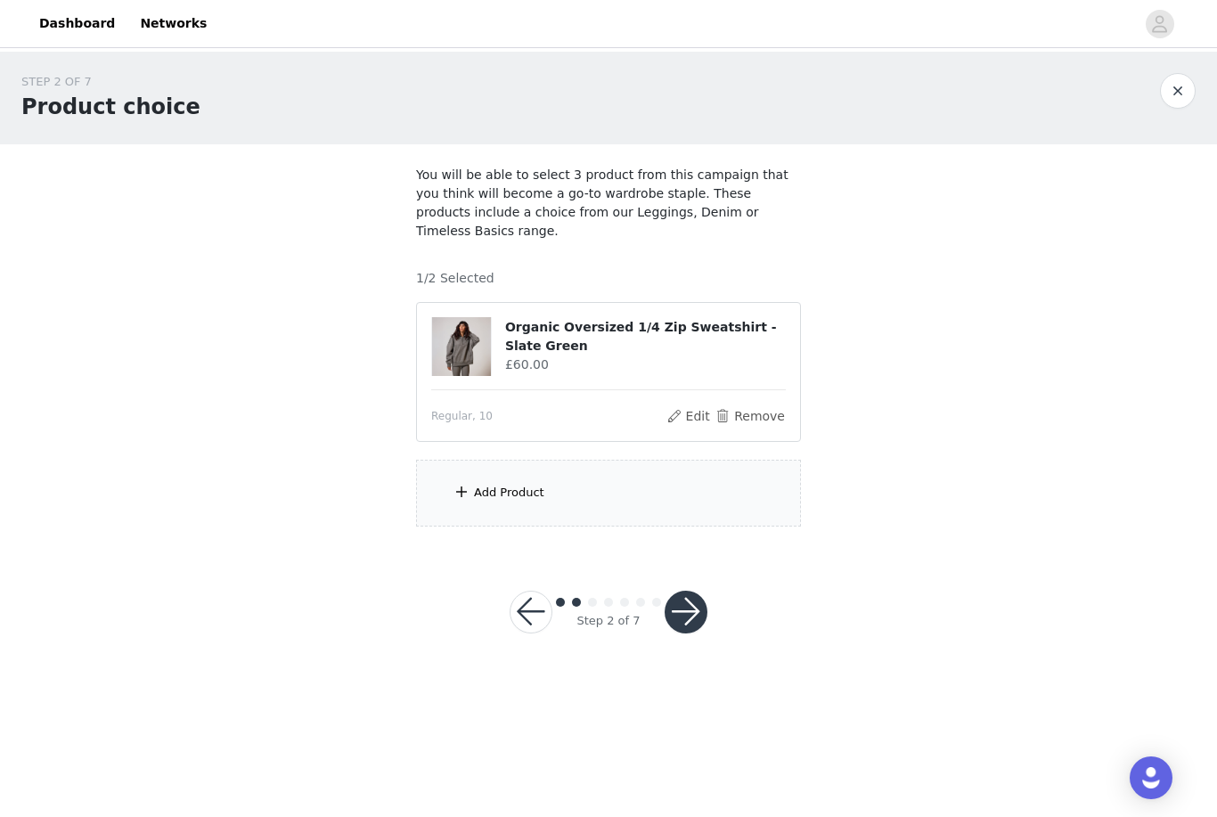
click at [506, 484] on div "Add Product" at bounding box center [509, 493] width 70 height 18
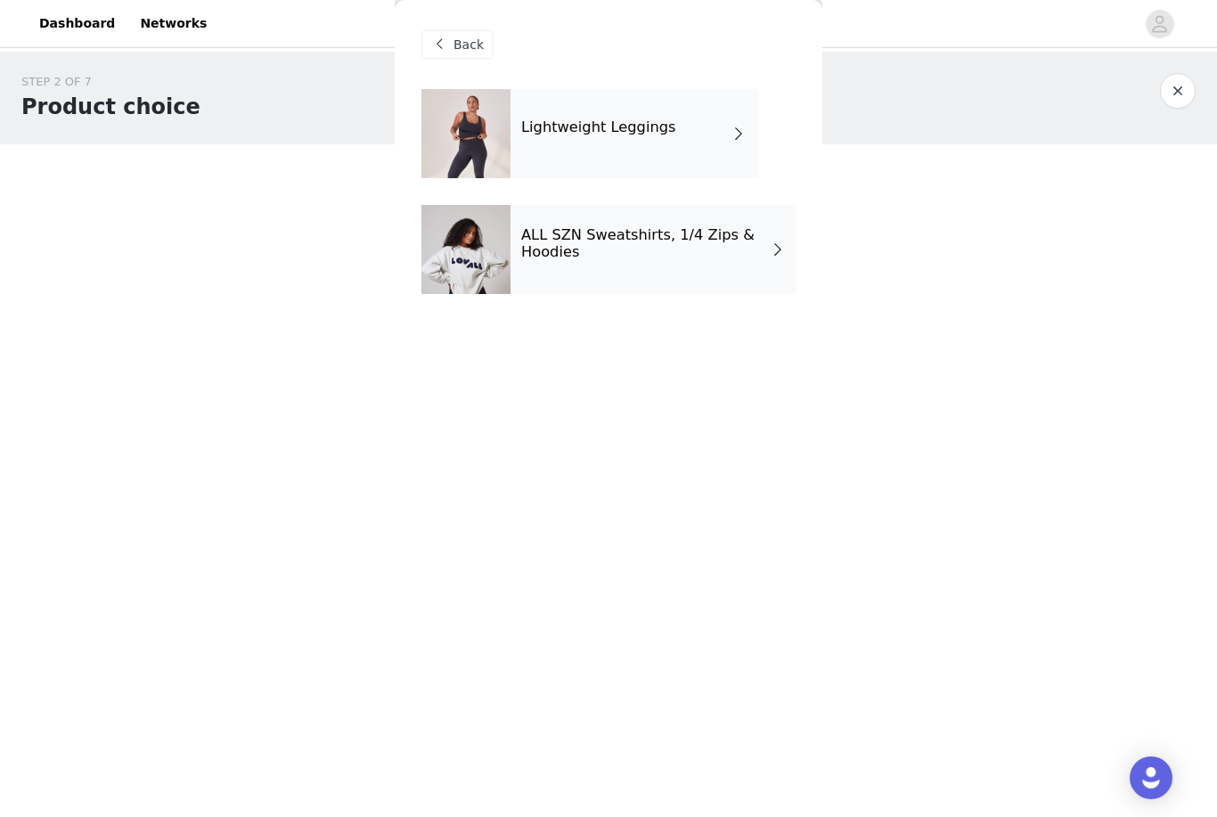
click at [462, 136] on div at bounding box center [465, 133] width 89 height 89
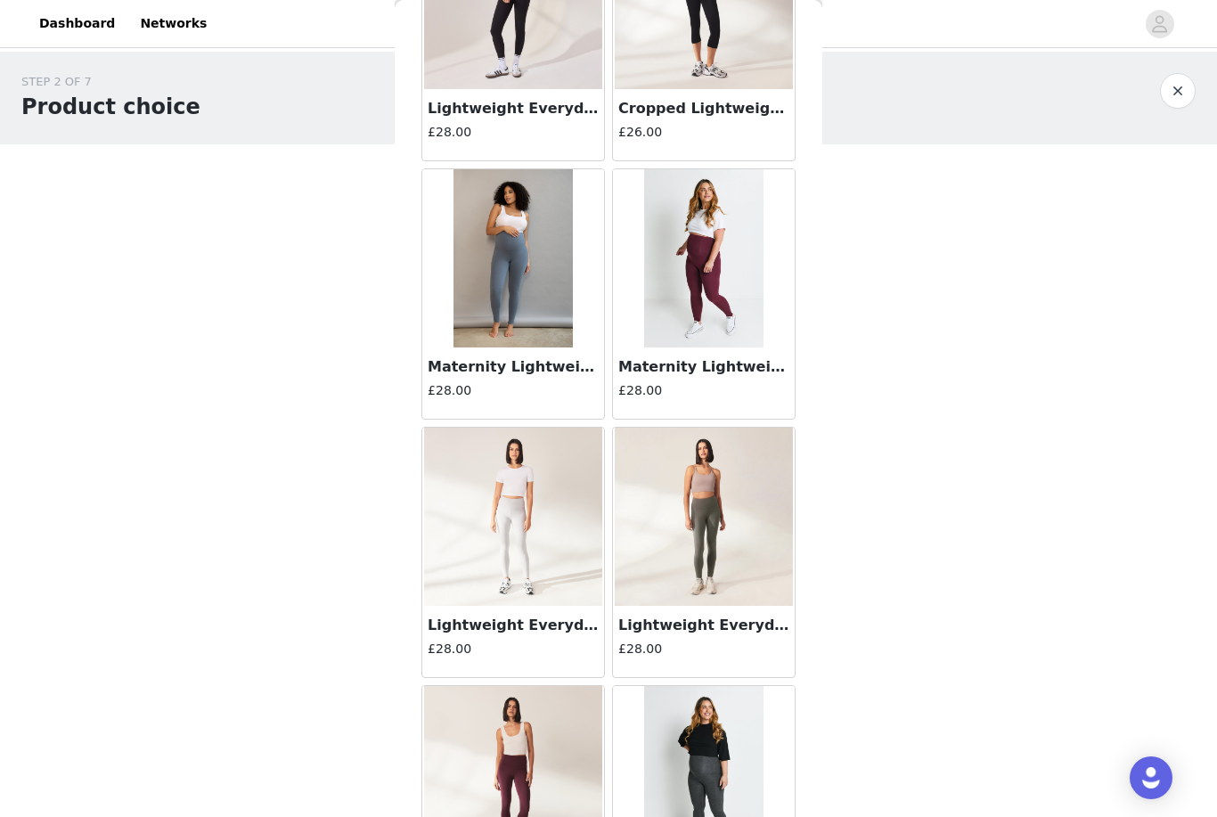
scroll to position [194, 0]
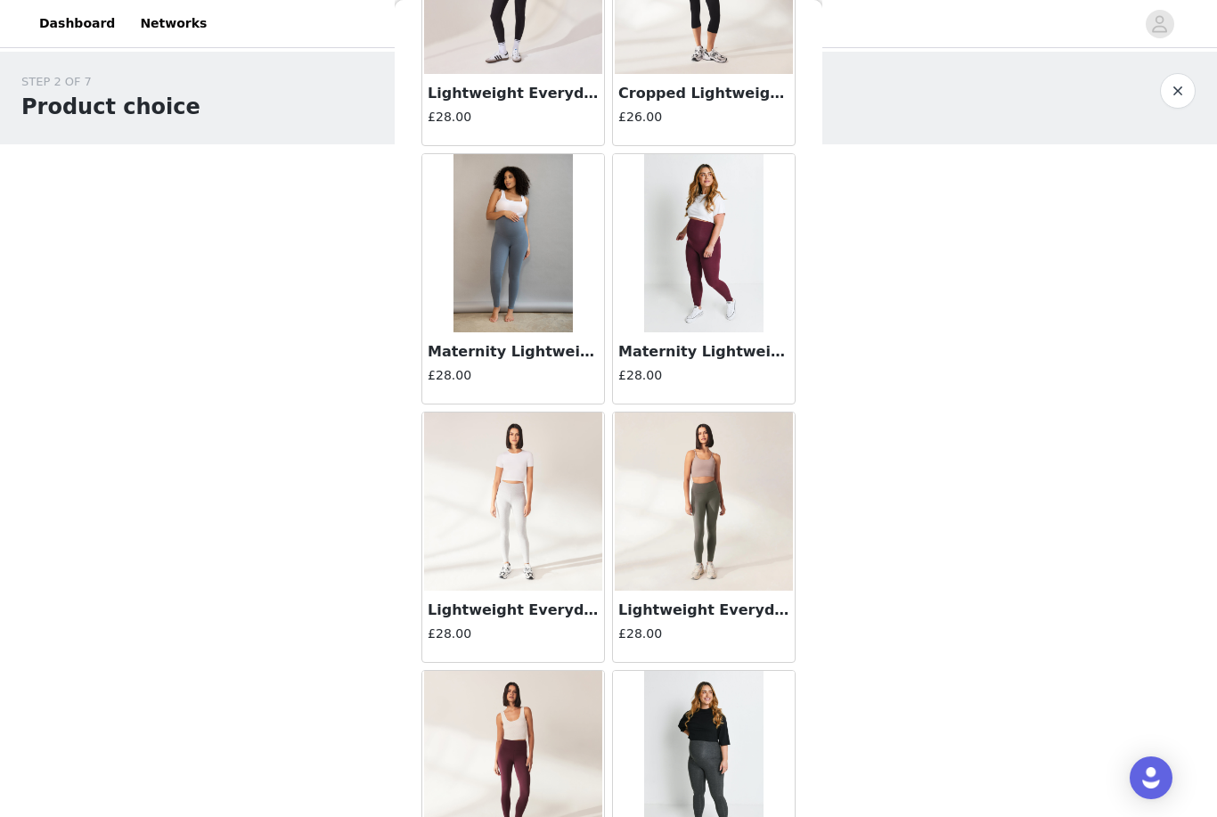
click at [669, 553] on img at bounding box center [704, 502] width 178 height 178
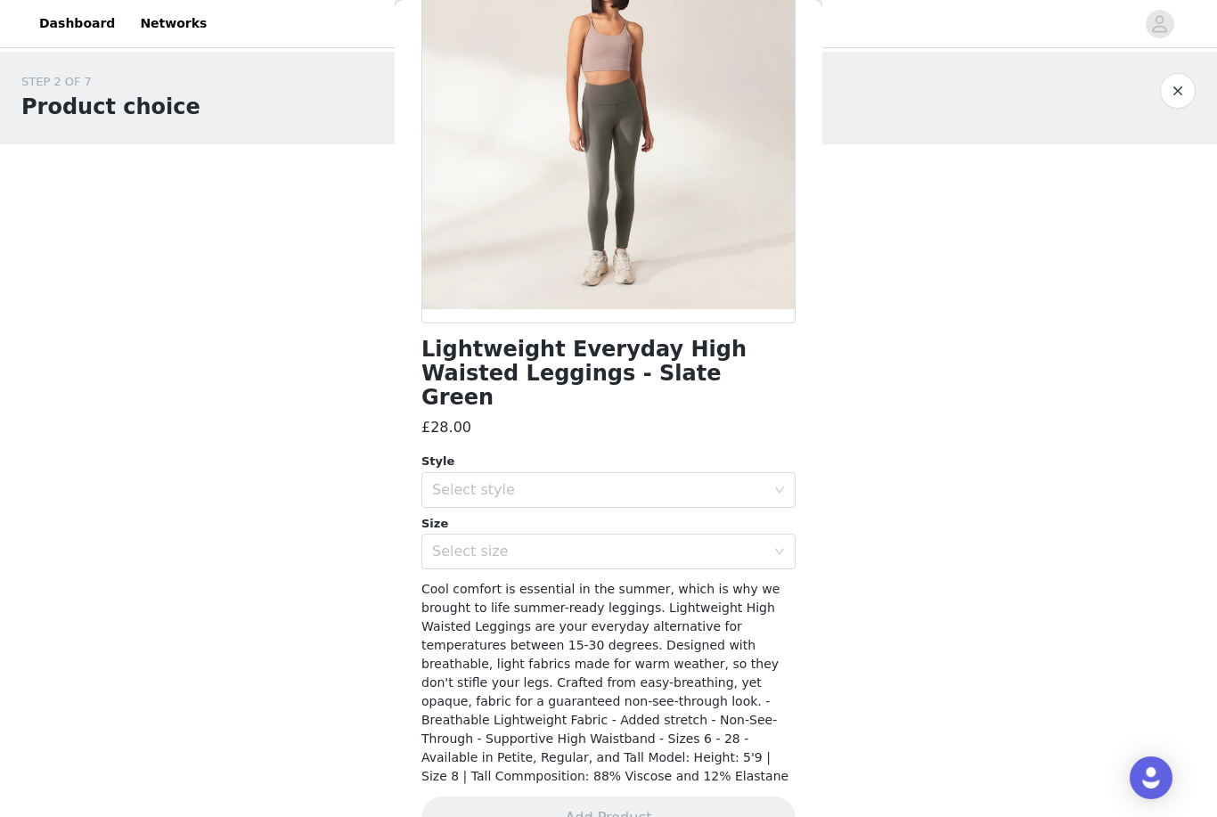
scroll to position [167, 0]
click at [483, 481] on div "Select style" at bounding box center [598, 490] width 333 height 18
click at [470, 503] on li "Regular" at bounding box center [608, 504] width 374 height 29
click at [487, 543] on div "Select size" at bounding box center [598, 552] width 333 height 18
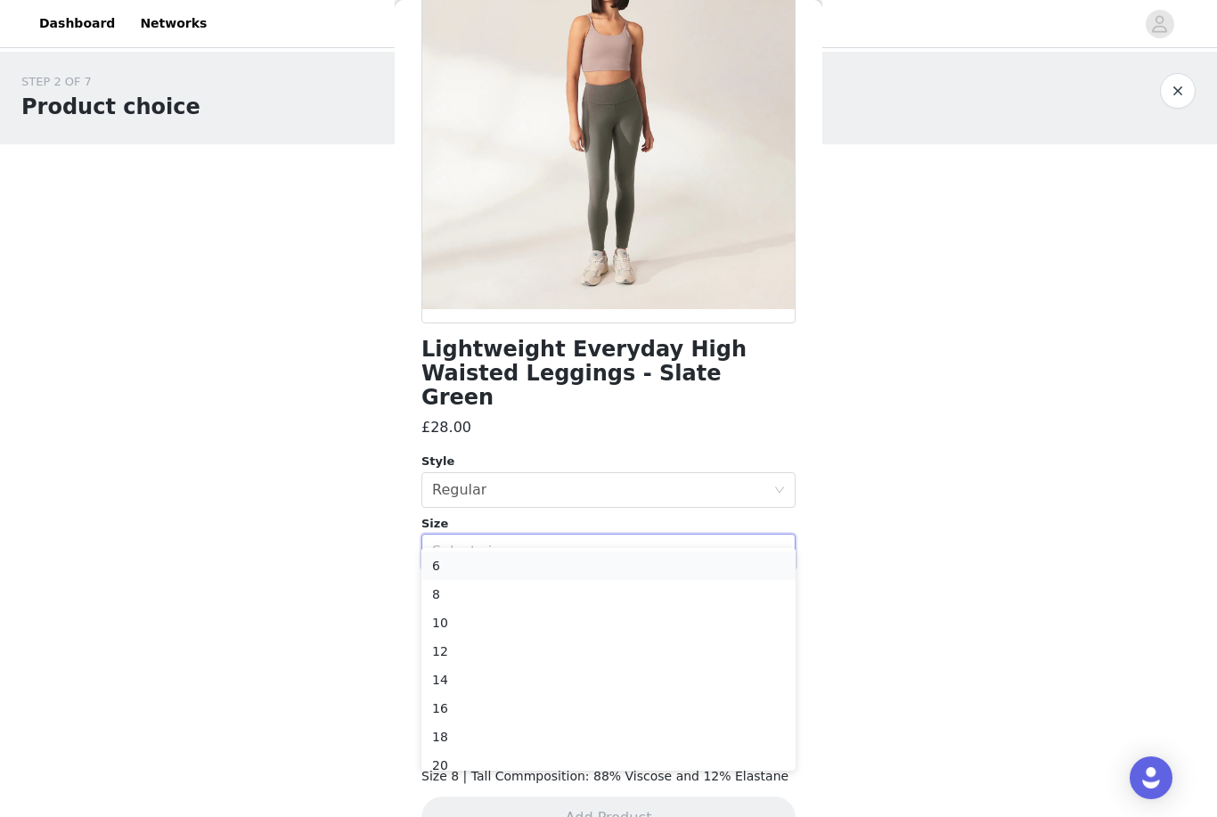
click at [484, 566] on li "6" at bounding box center [608, 566] width 374 height 29
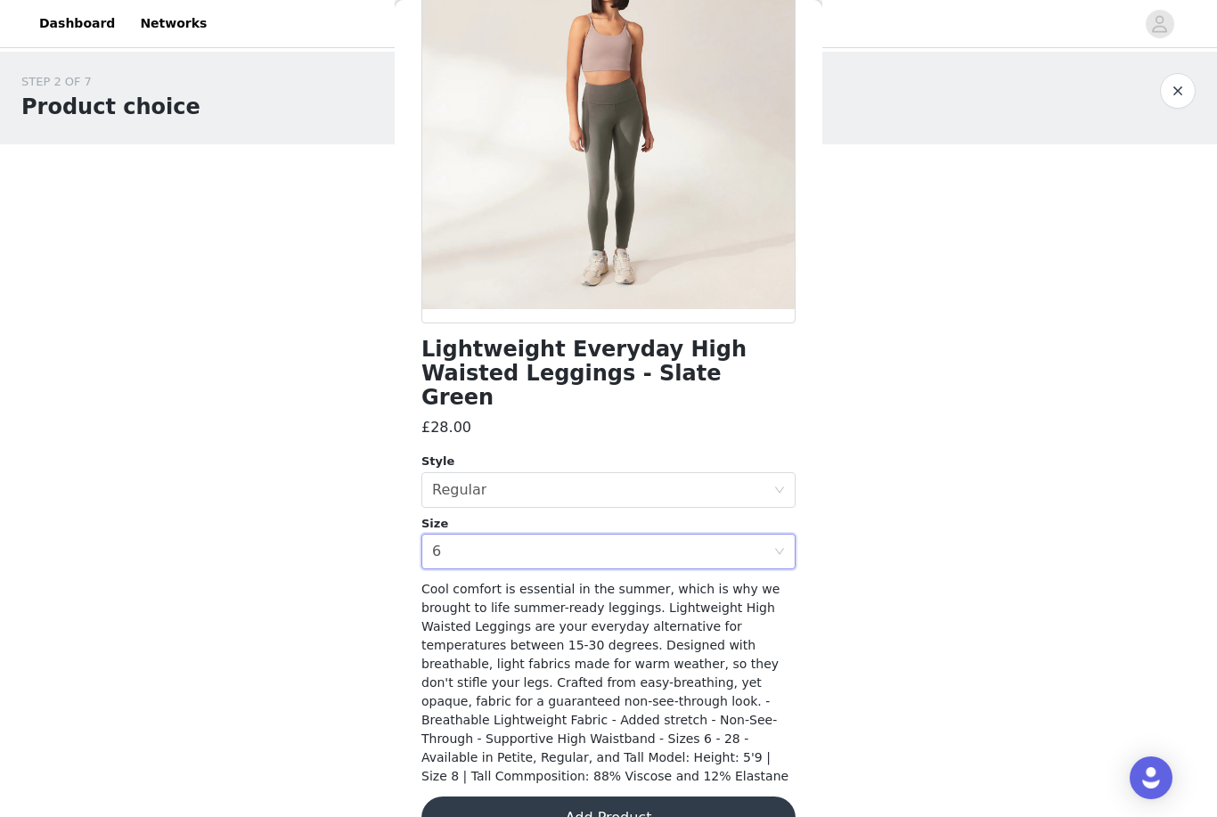
click at [1171, 97] on button "button" at bounding box center [1178, 91] width 36 height 36
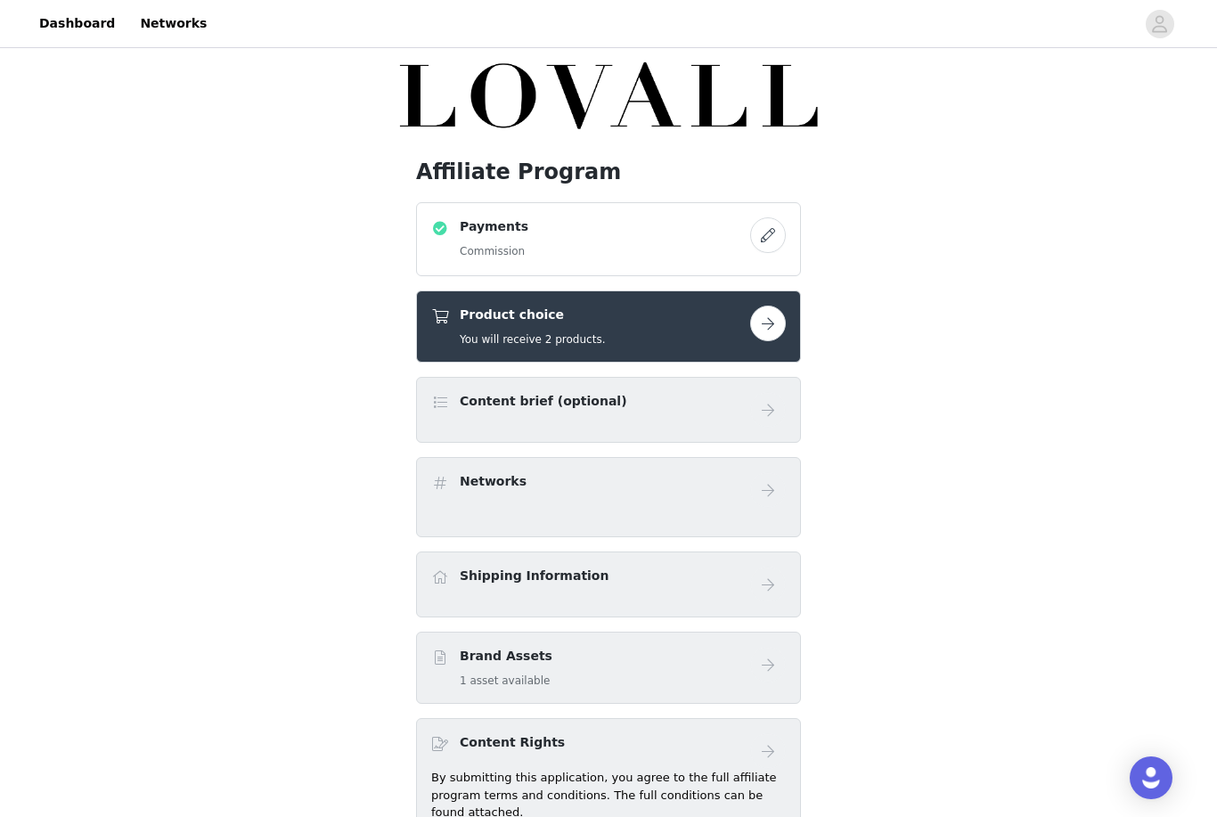
click at [511, 321] on h4 "Product choice" at bounding box center [532, 315] width 145 height 19
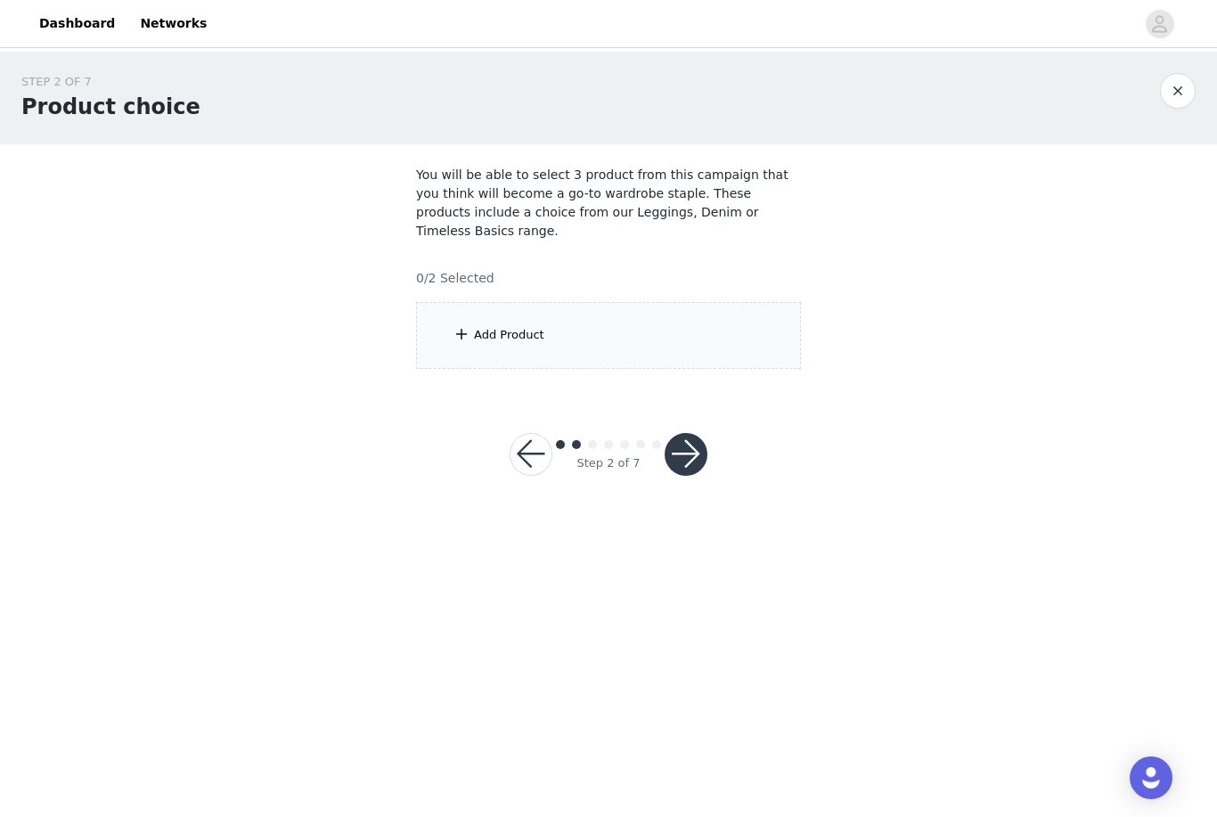
click at [488, 326] on div "Add Product" at bounding box center [509, 335] width 70 height 18
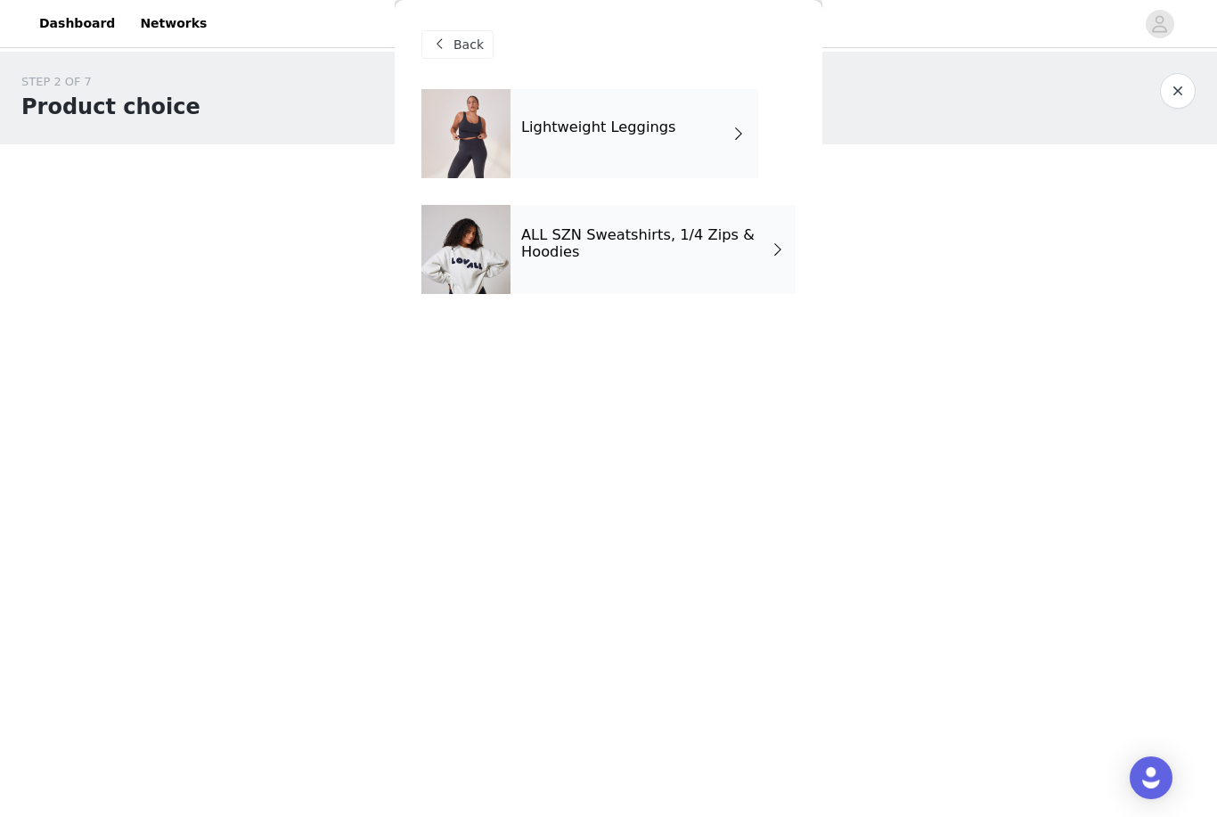
click at [477, 127] on div at bounding box center [465, 133] width 89 height 89
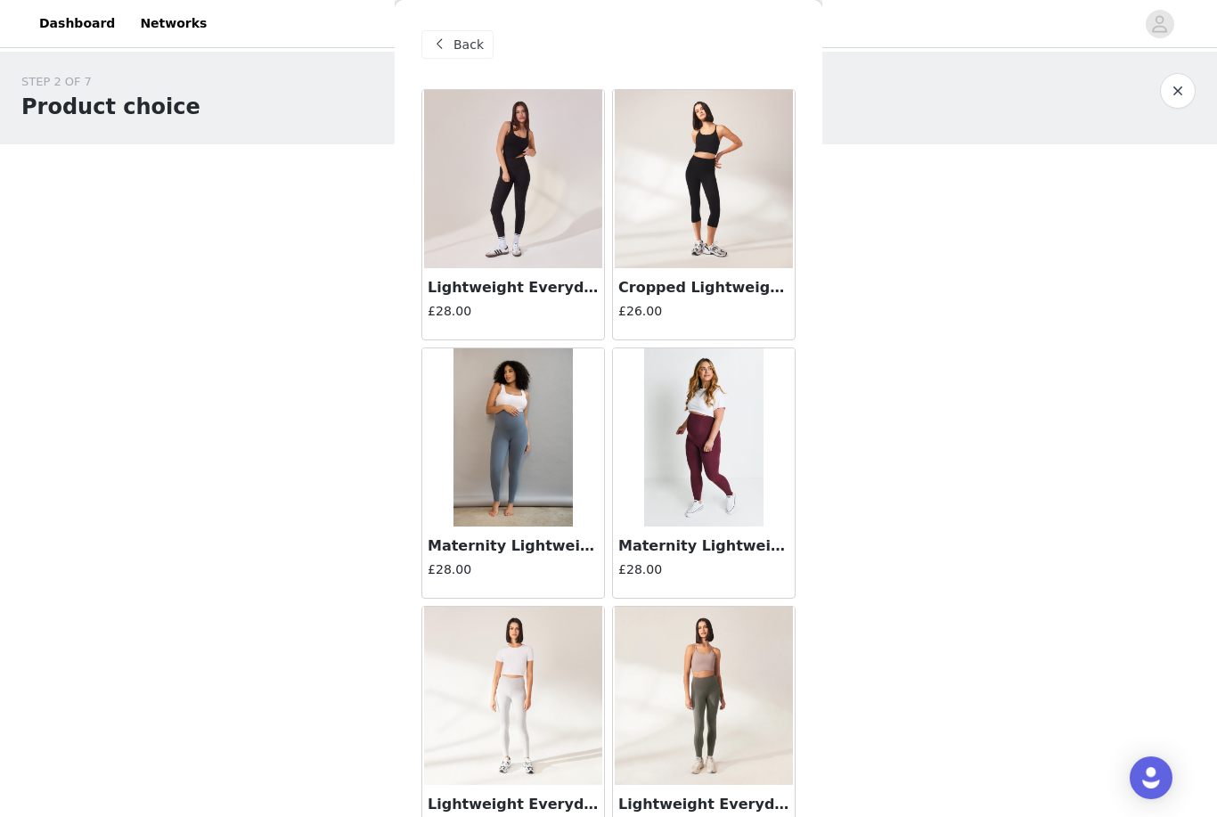
click at [444, 53] on span at bounding box center [439, 44] width 21 height 21
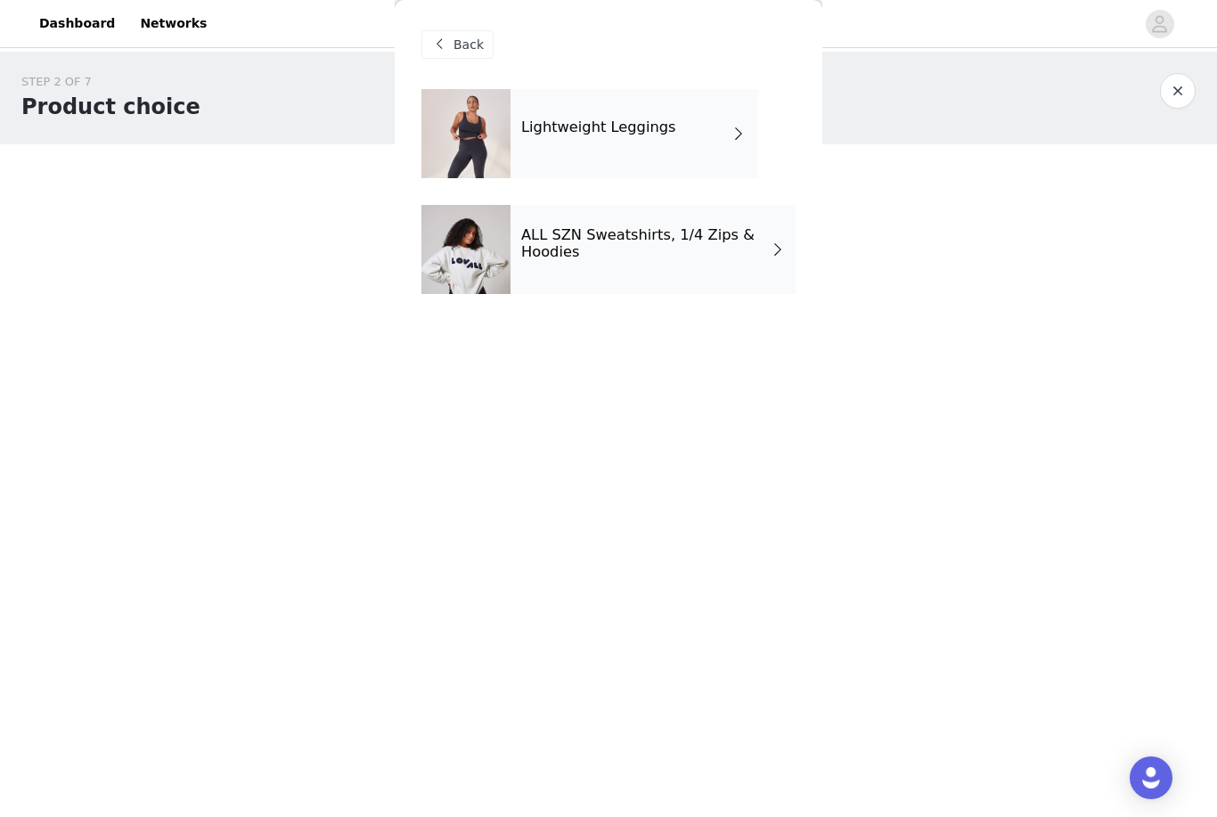
click at [456, 52] on span "Back" at bounding box center [469, 45] width 30 height 19
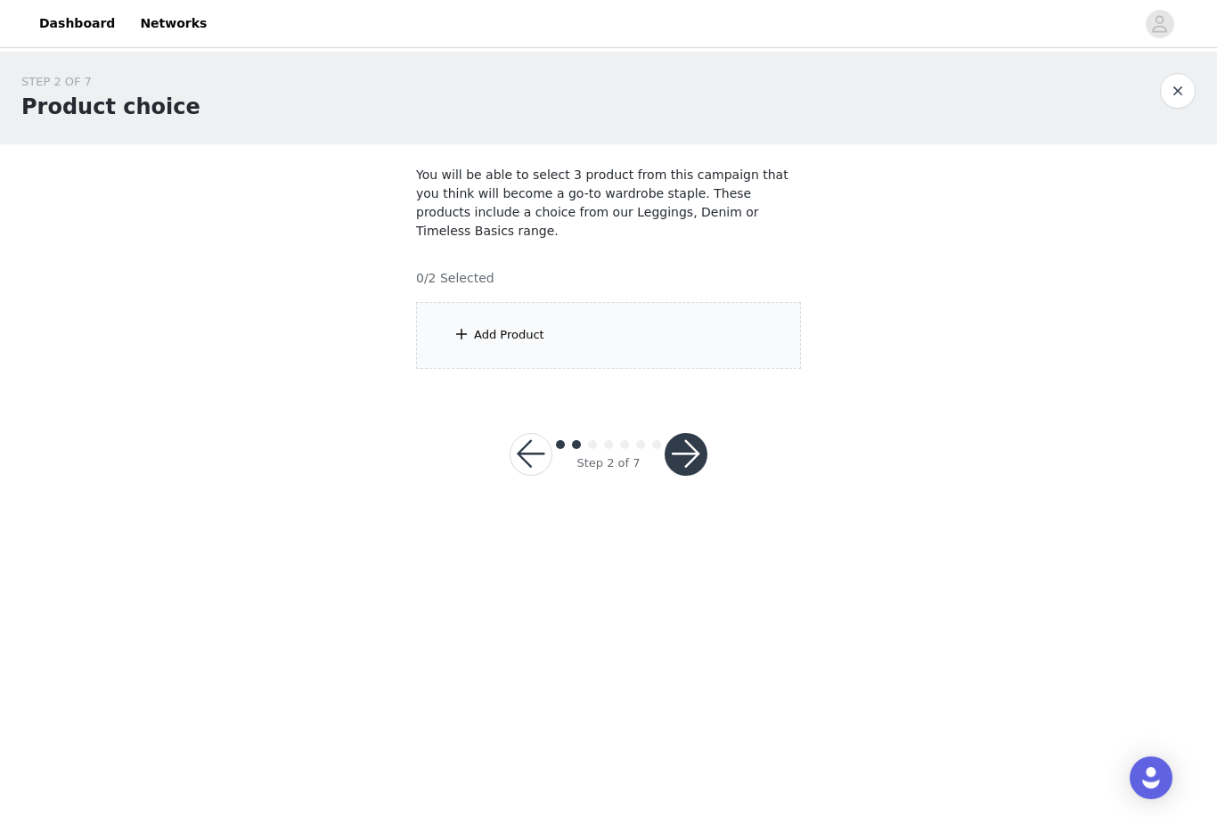
click at [477, 305] on div "Add Product" at bounding box center [608, 335] width 385 height 67
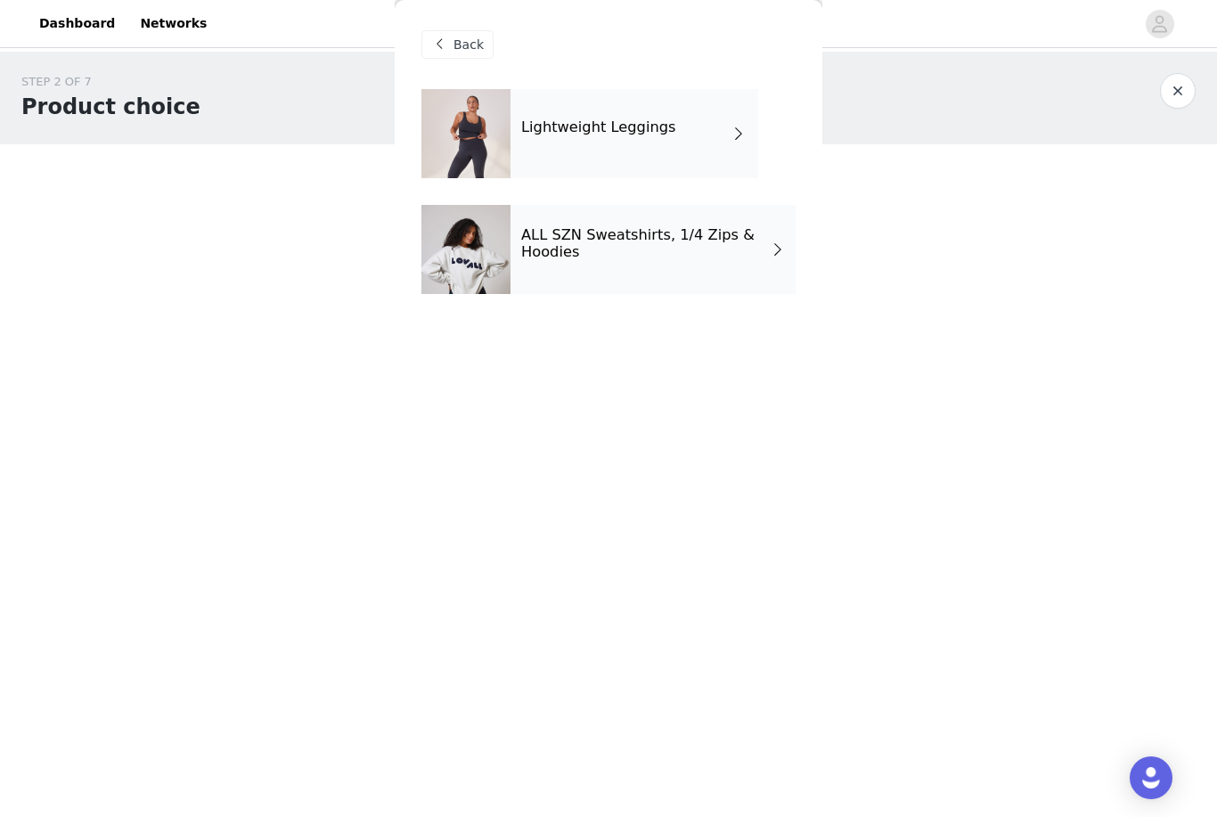
click at [463, 128] on div at bounding box center [465, 133] width 89 height 89
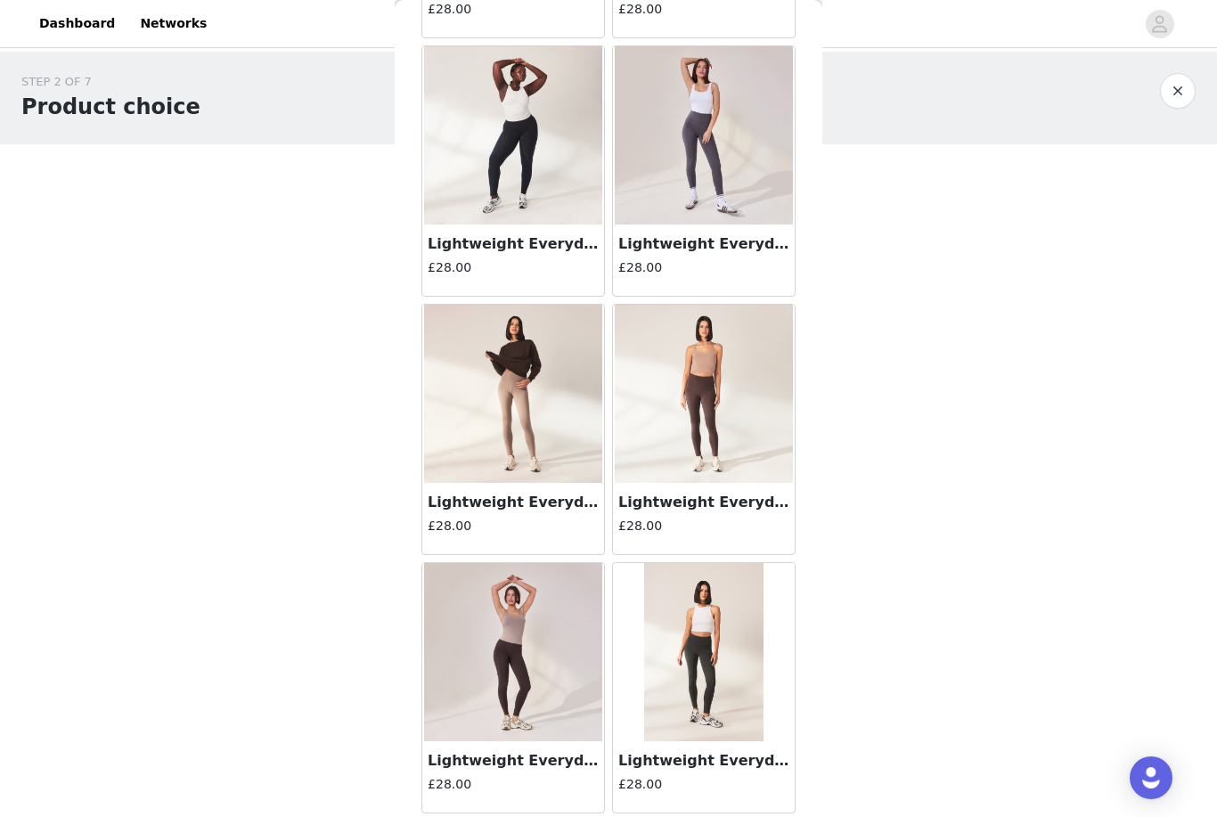
scroll to position [1336, 0]
click at [675, 387] on img at bounding box center [704, 394] width 178 height 178
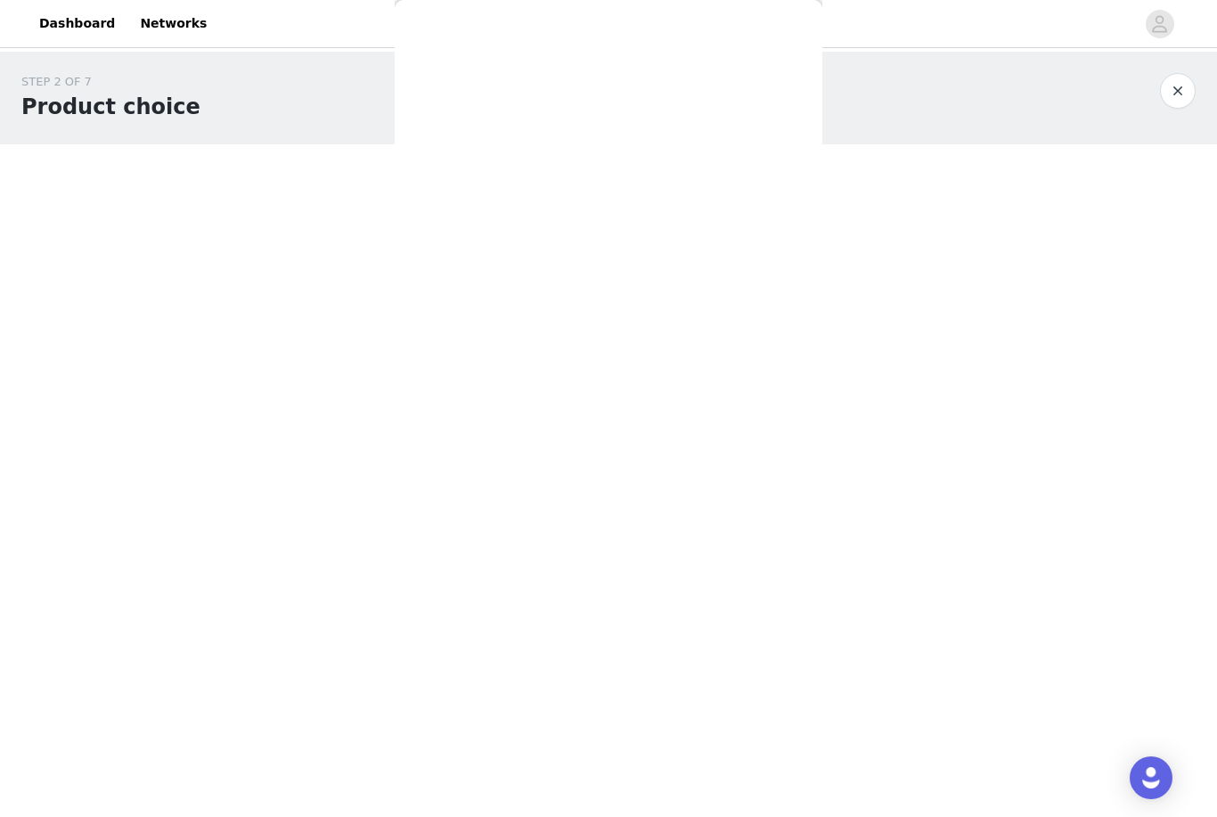
scroll to position [167, 0]
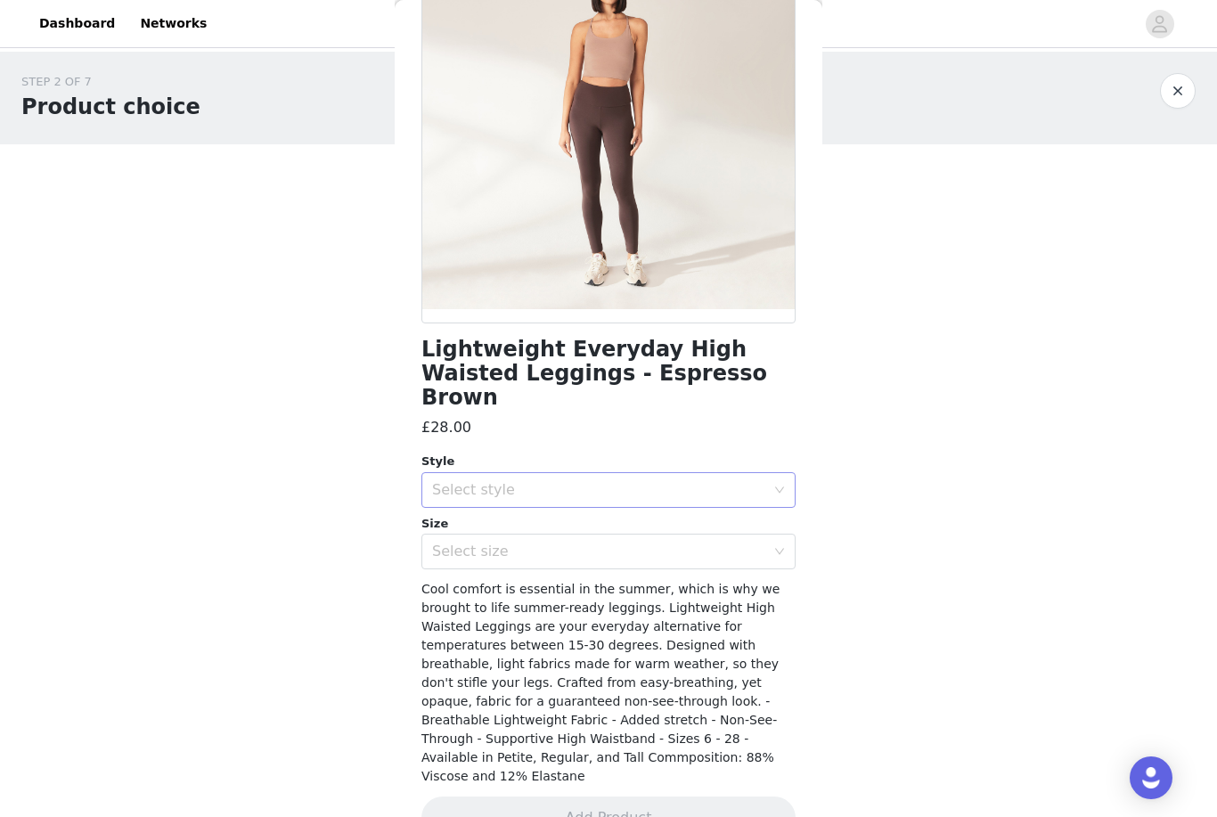
click at [487, 481] on div "Select style" at bounding box center [598, 490] width 333 height 18
click at [585, 650] on span "Cool comfort is essential in the summer, which is why we brought to life summer…" at bounding box center [600, 682] width 358 height 201
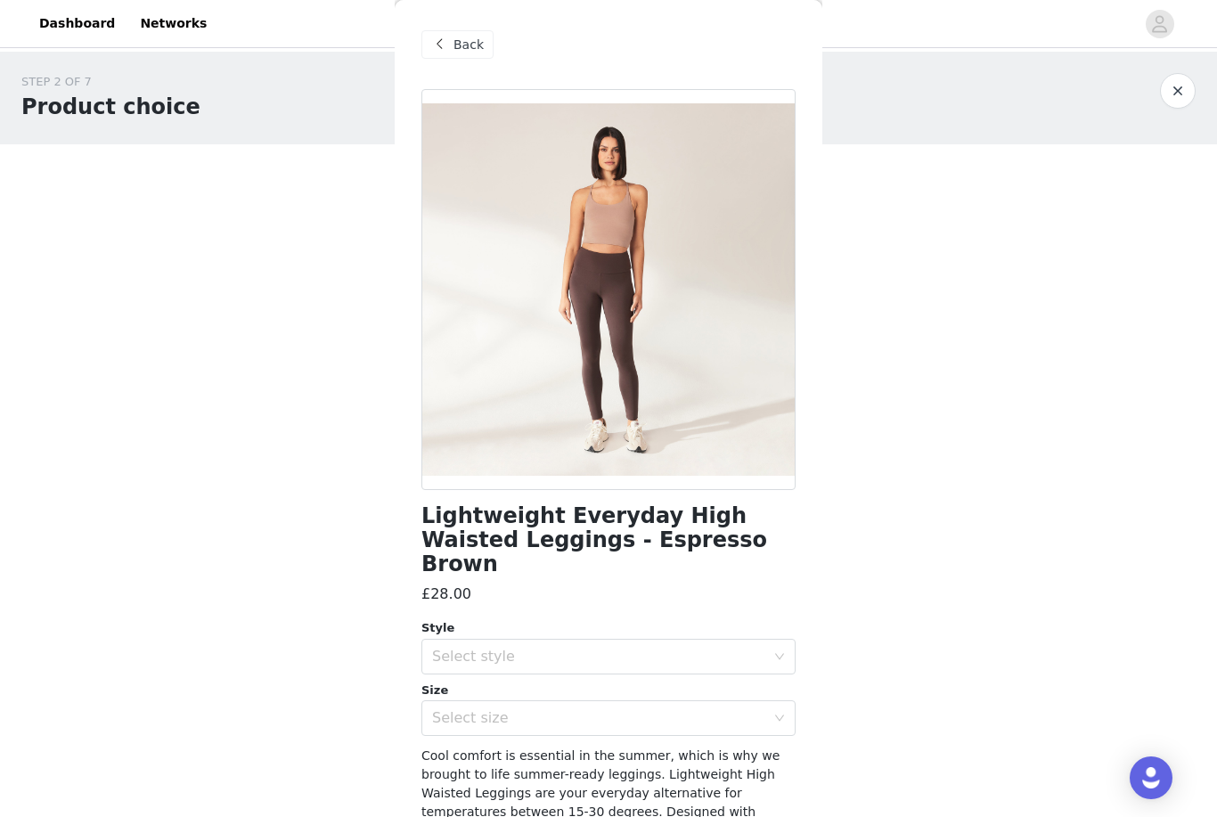
scroll to position [0, 0]
click at [456, 44] on span "Back" at bounding box center [469, 45] width 30 height 19
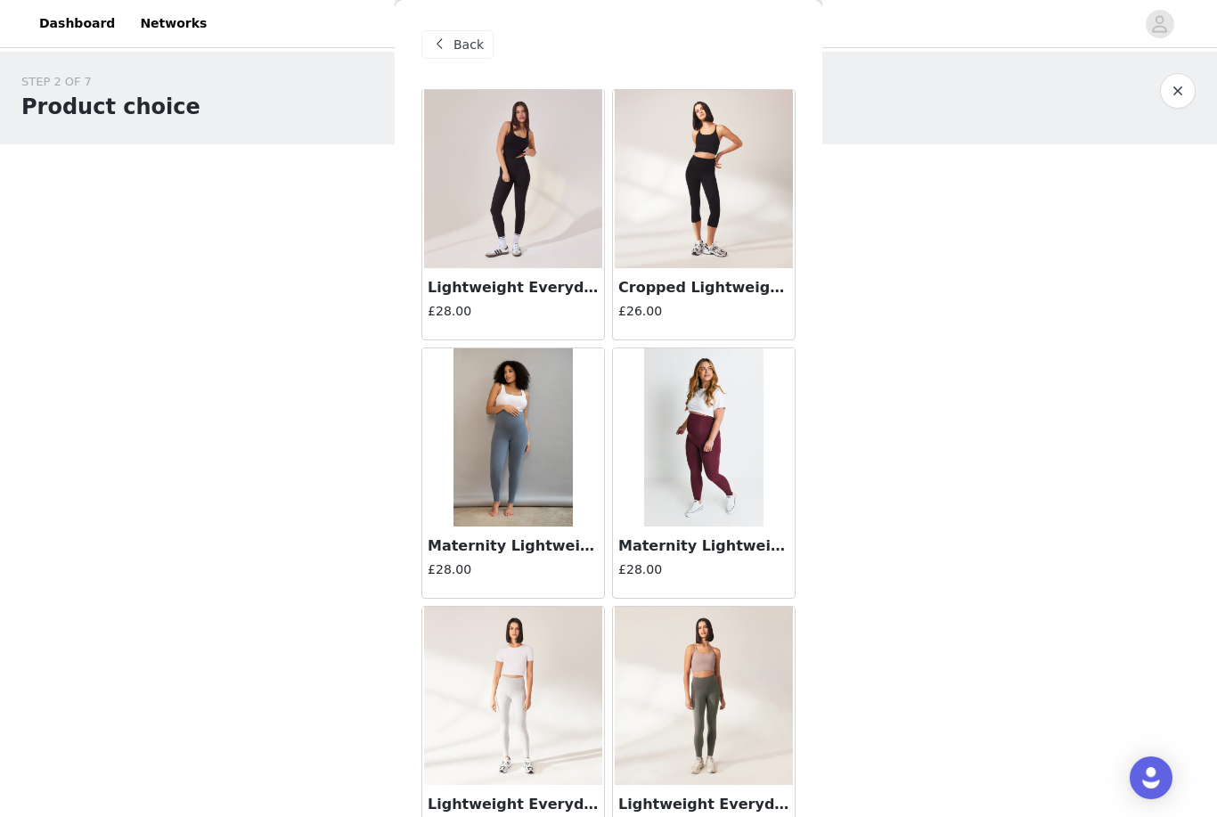
click at [496, 195] on img at bounding box center [513, 179] width 178 height 178
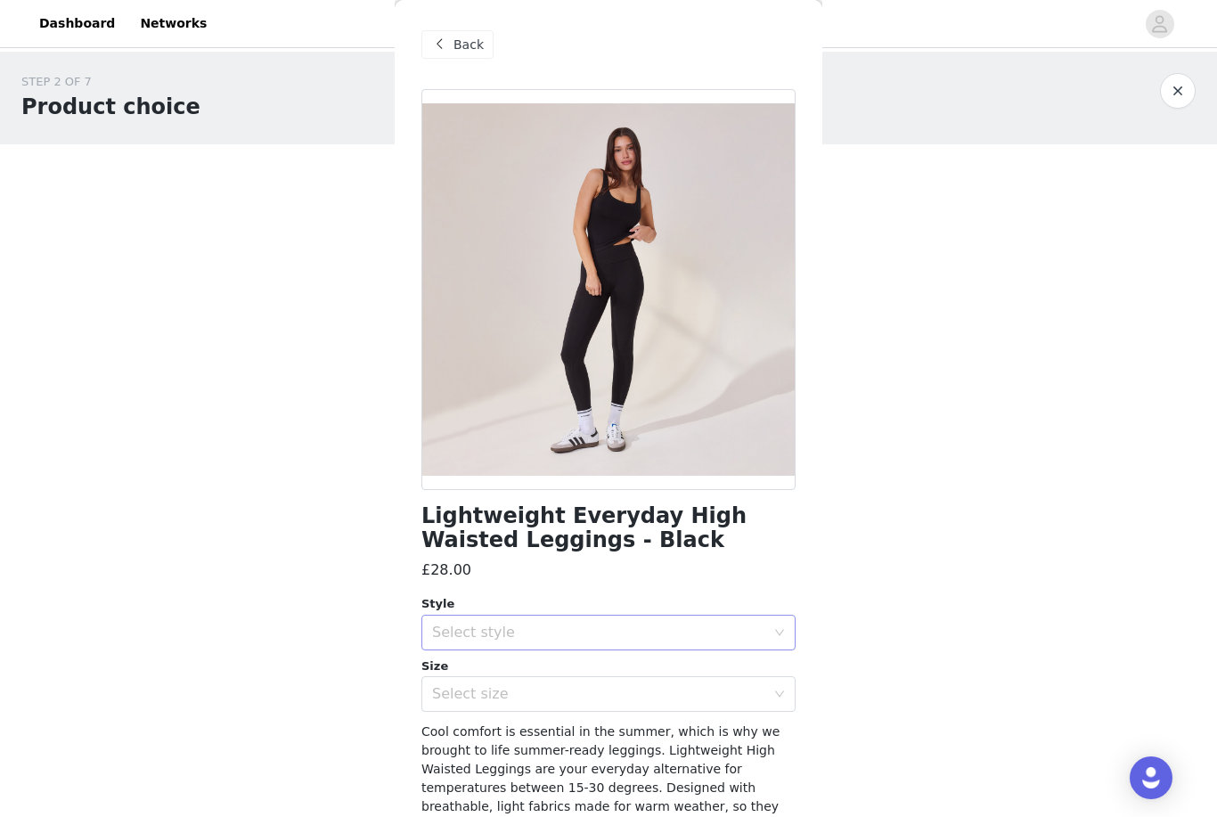
click at [515, 631] on div "Select style" at bounding box center [598, 633] width 333 height 18
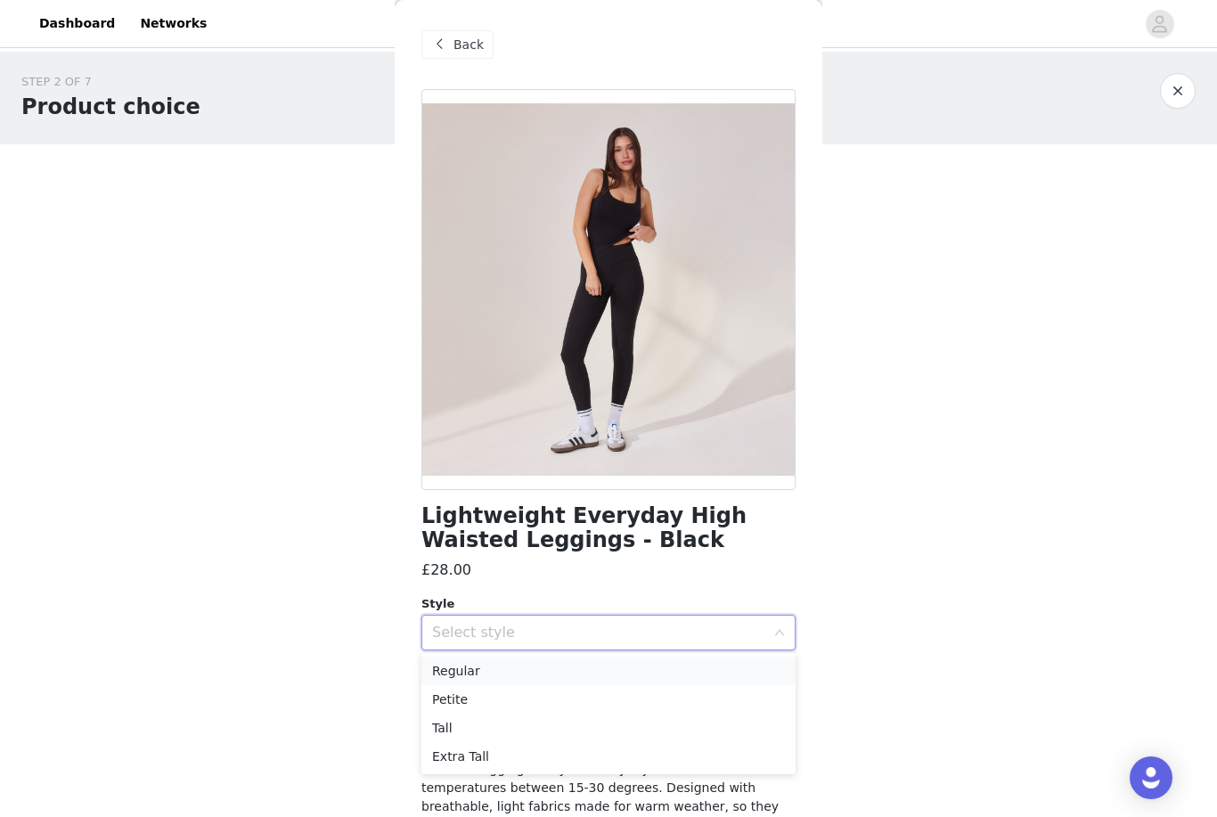
click at [496, 675] on li "Regular" at bounding box center [608, 671] width 374 height 29
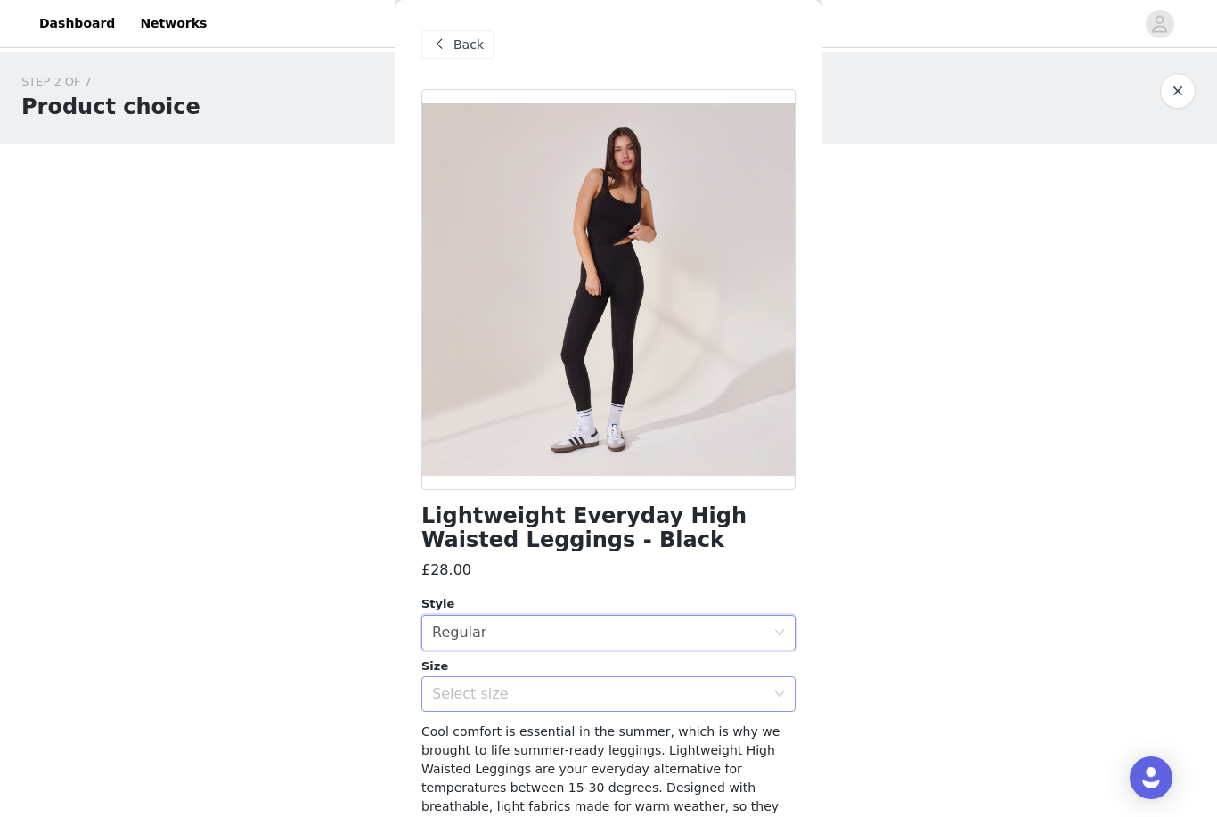
click at [510, 695] on div "Select size" at bounding box center [598, 694] width 333 height 18
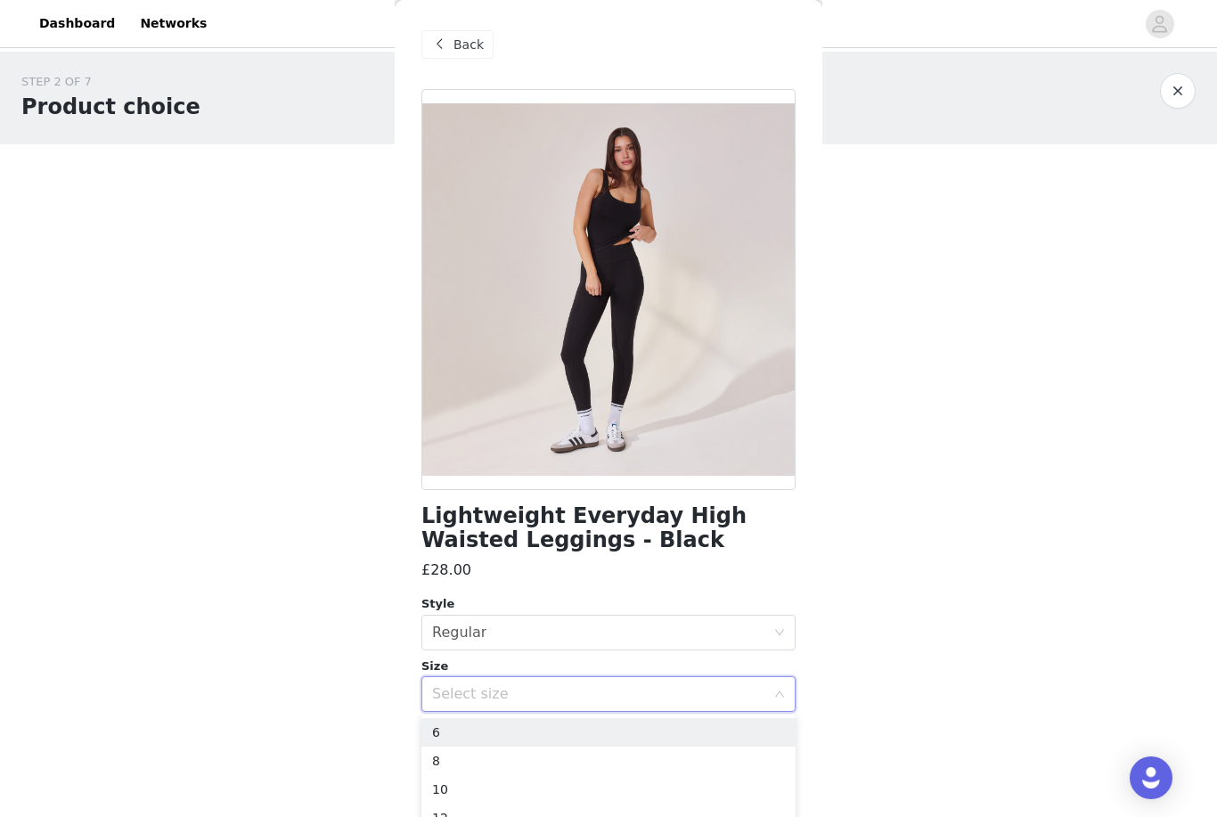
click at [512, 691] on div "Select size" at bounding box center [598, 694] width 333 height 18
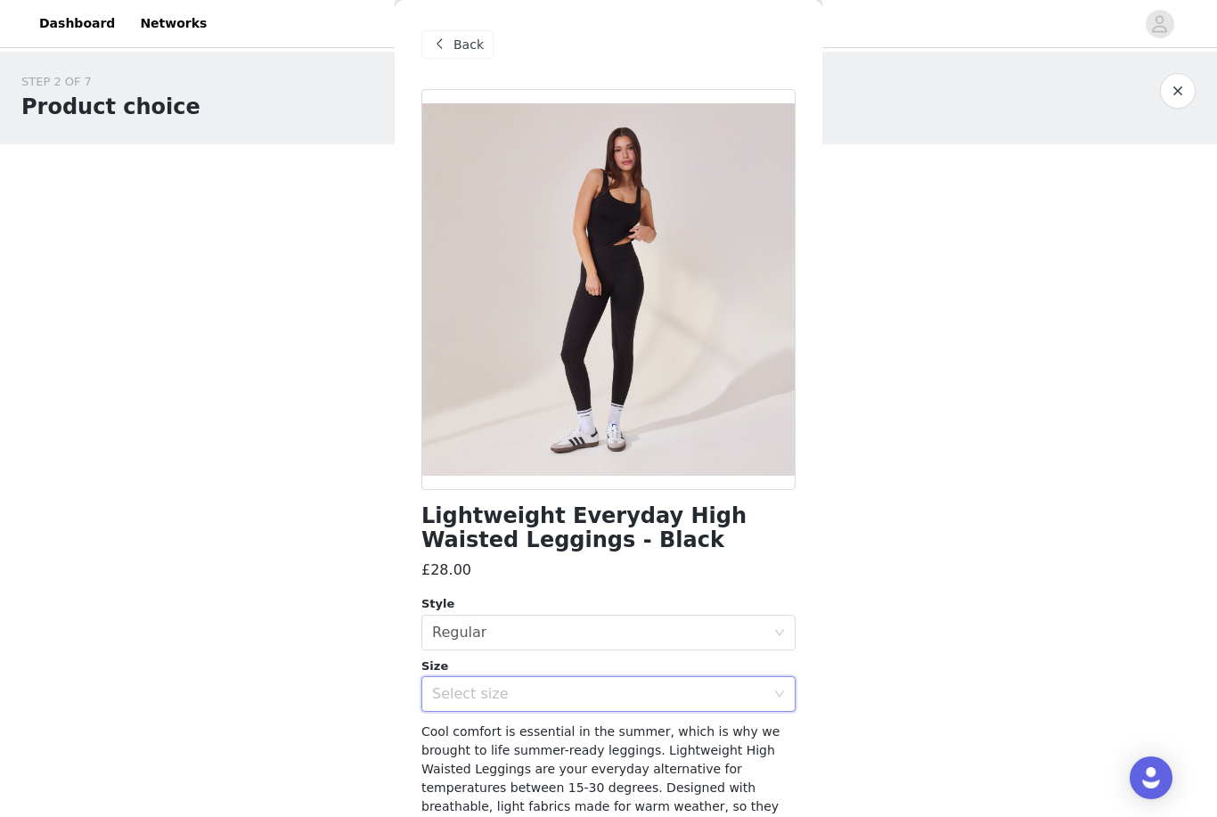
click at [474, 700] on div "Select size" at bounding box center [598, 694] width 333 height 18
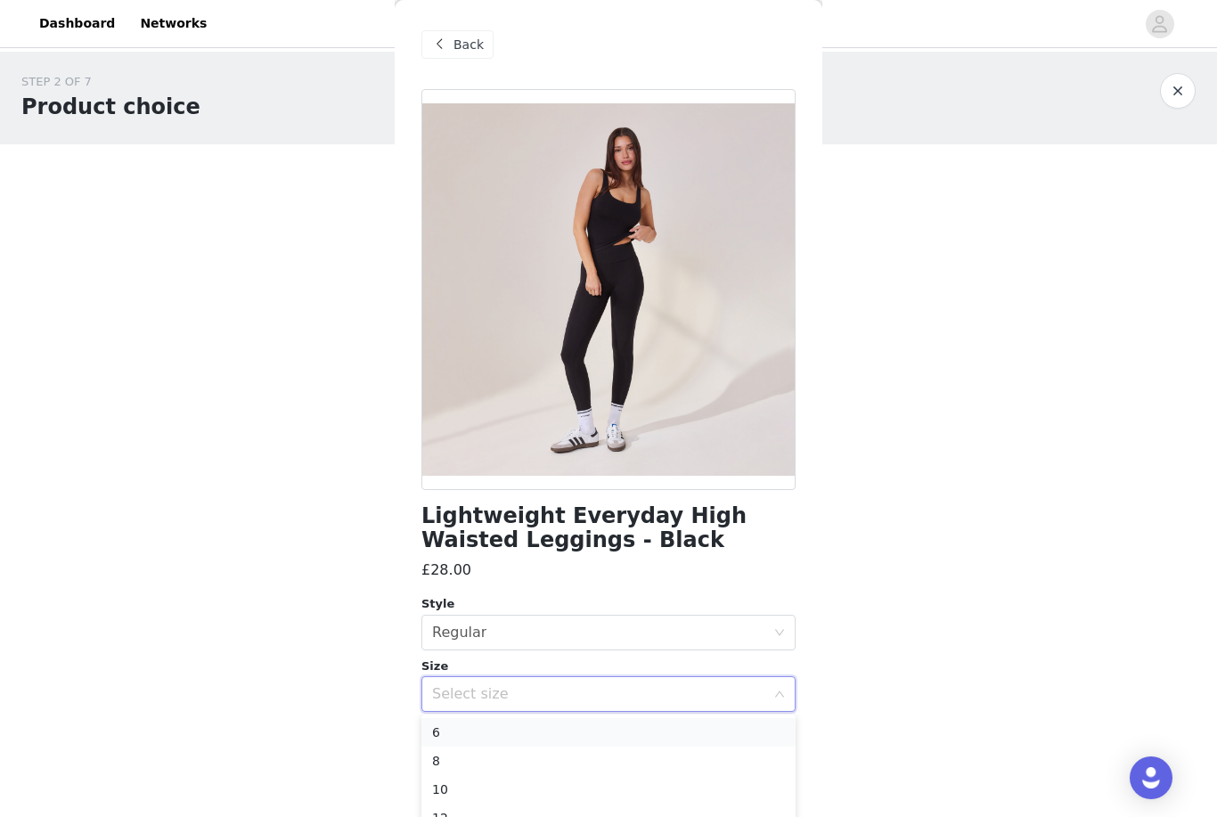
click at [450, 734] on li "6" at bounding box center [608, 732] width 374 height 29
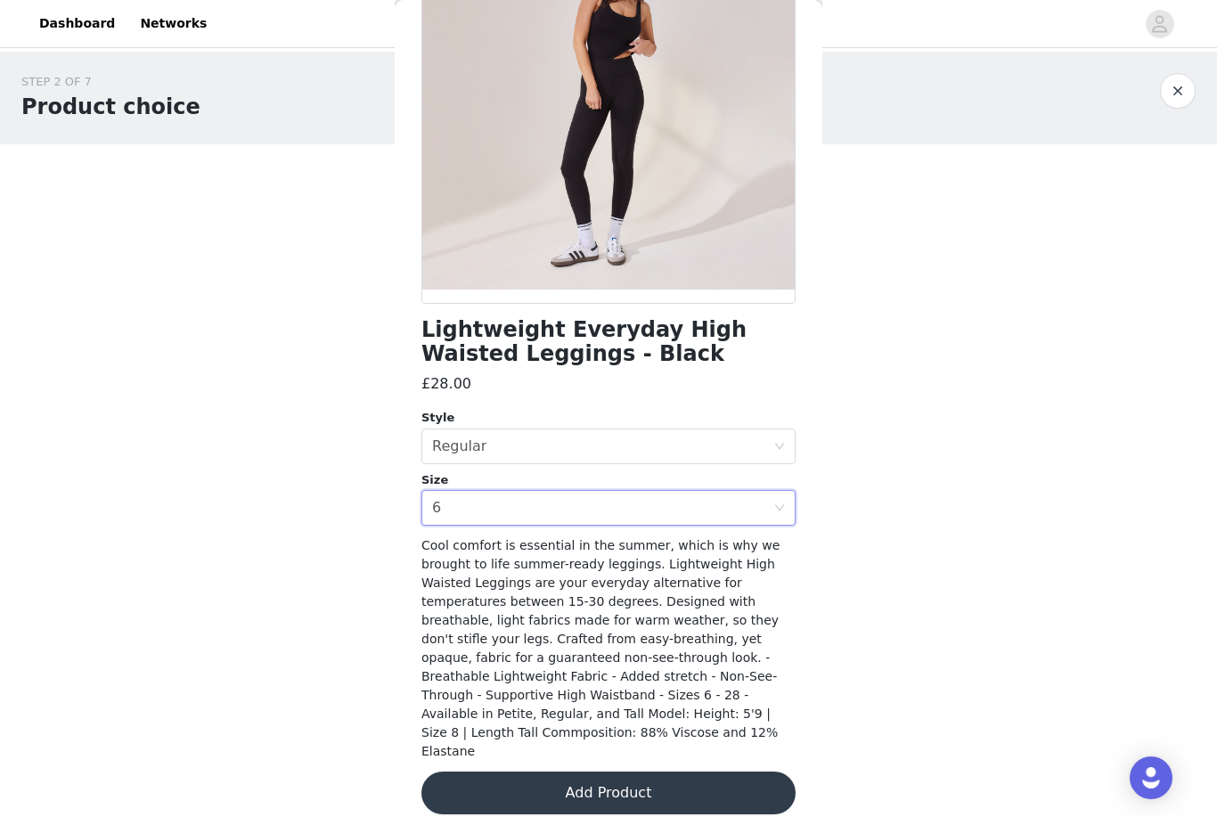
scroll to position [185, 0]
click at [607, 773] on button "Add Product" at bounding box center [608, 794] width 374 height 43
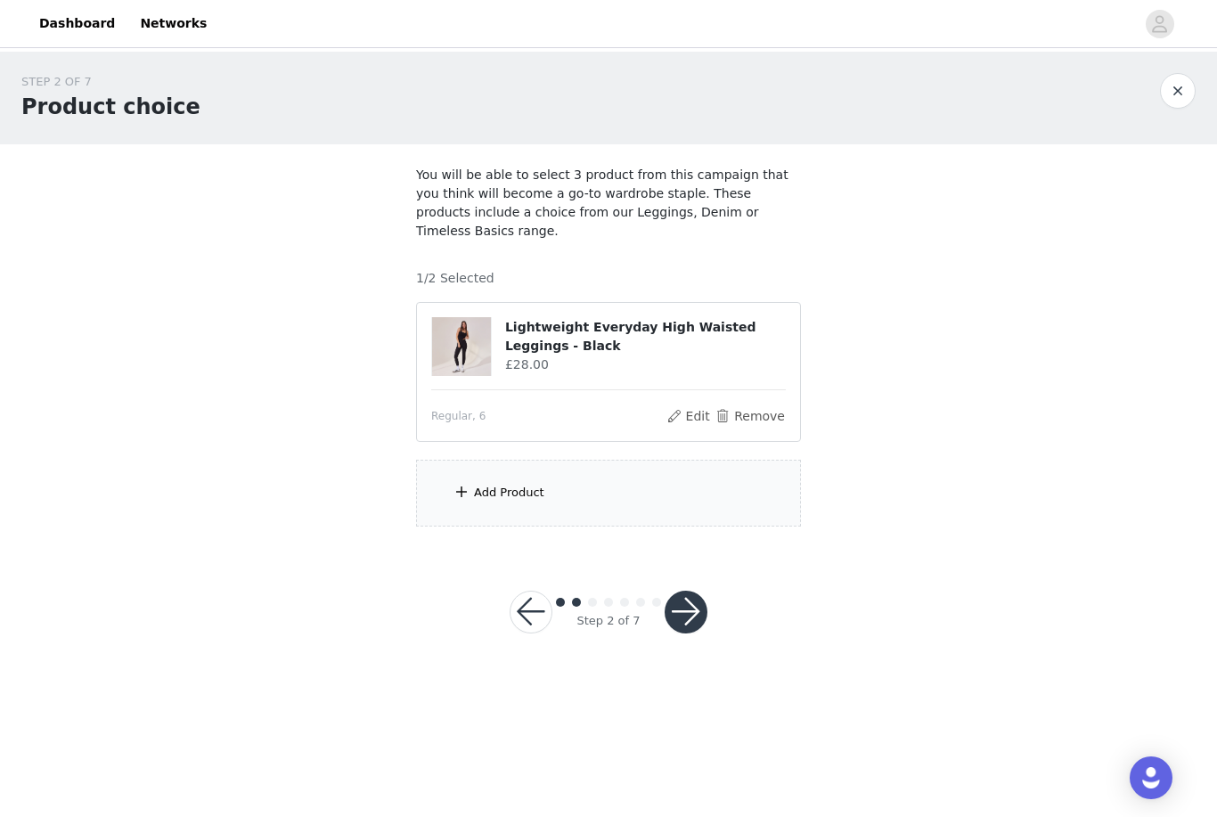
click at [509, 460] on div "Add Product" at bounding box center [608, 493] width 385 height 67
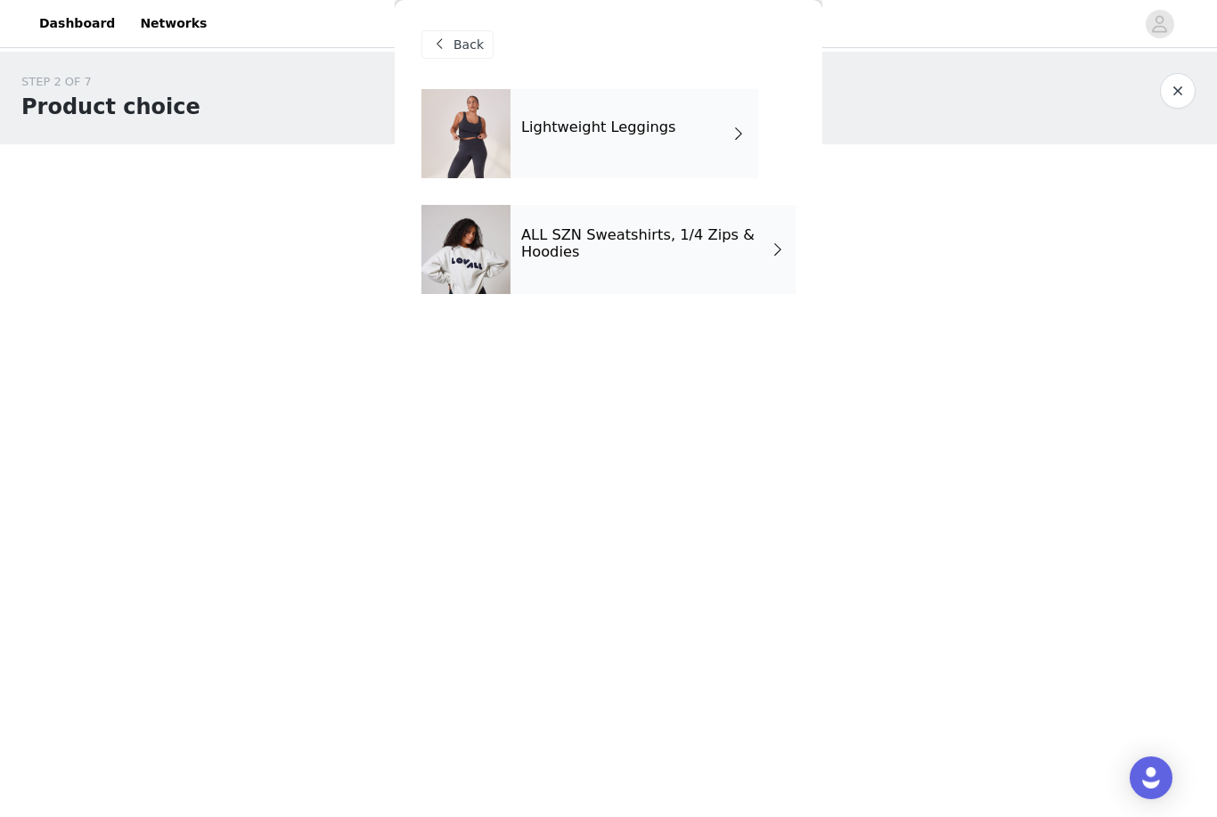
click at [497, 262] on div at bounding box center [465, 249] width 89 height 89
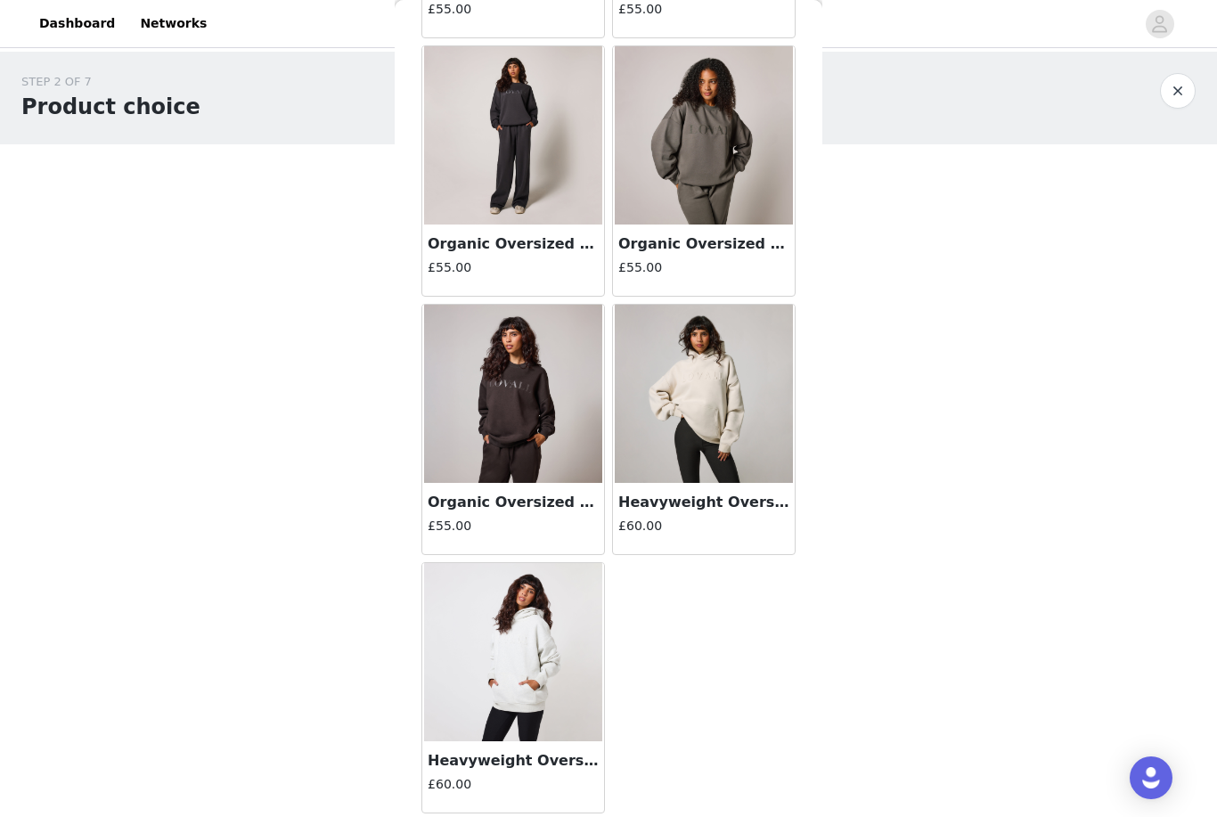
scroll to position [1594, 0]
click at [686, 405] on img at bounding box center [704, 394] width 178 height 178
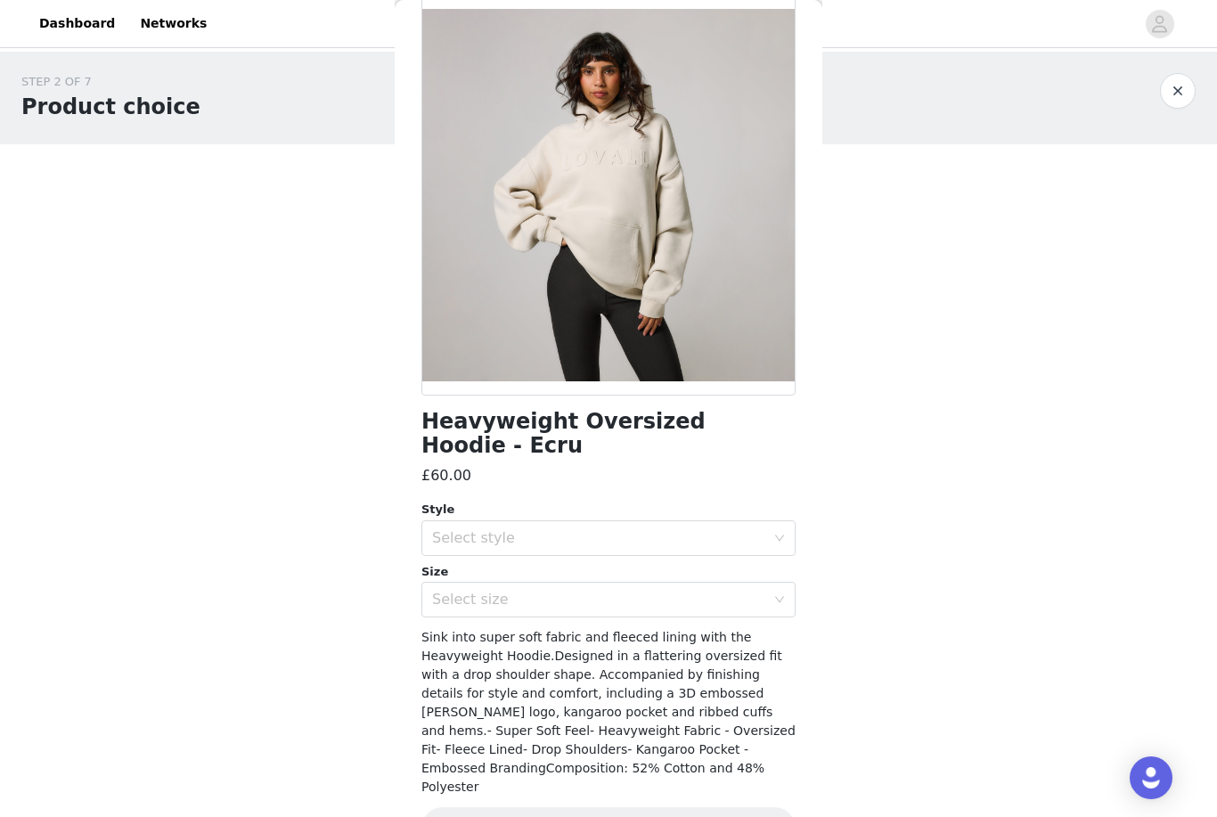
scroll to position [95, 0]
click at [467, 528] on div "Select style" at bounding box center [598, 537] width 333 height 18
click at [464, 553] on li "Regular" at bounding box center [608, 551] width 374 height 29
click at [483, 590] on div "Select size" at bounding box center [598, 599] width 333 height 18
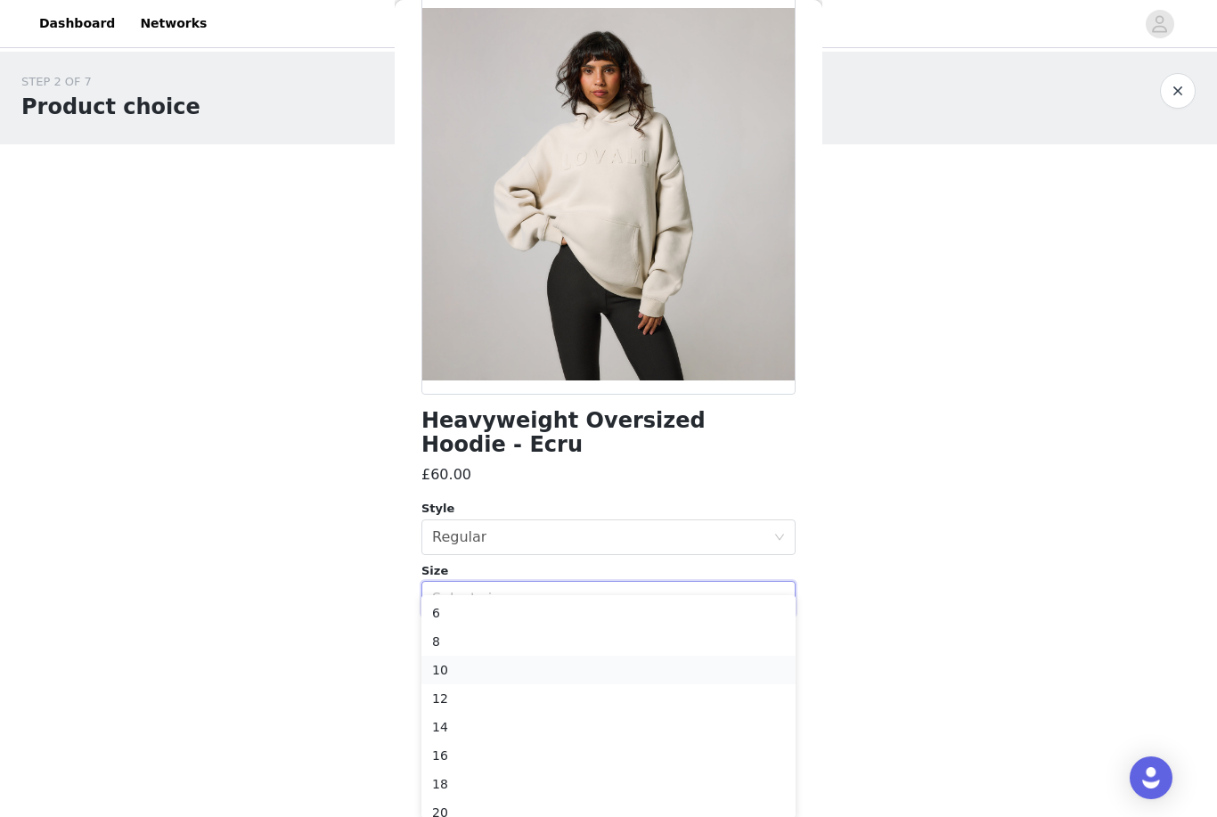
click at [470, 664] on li "10" at bounding box center [608, 670] width 374 height 29
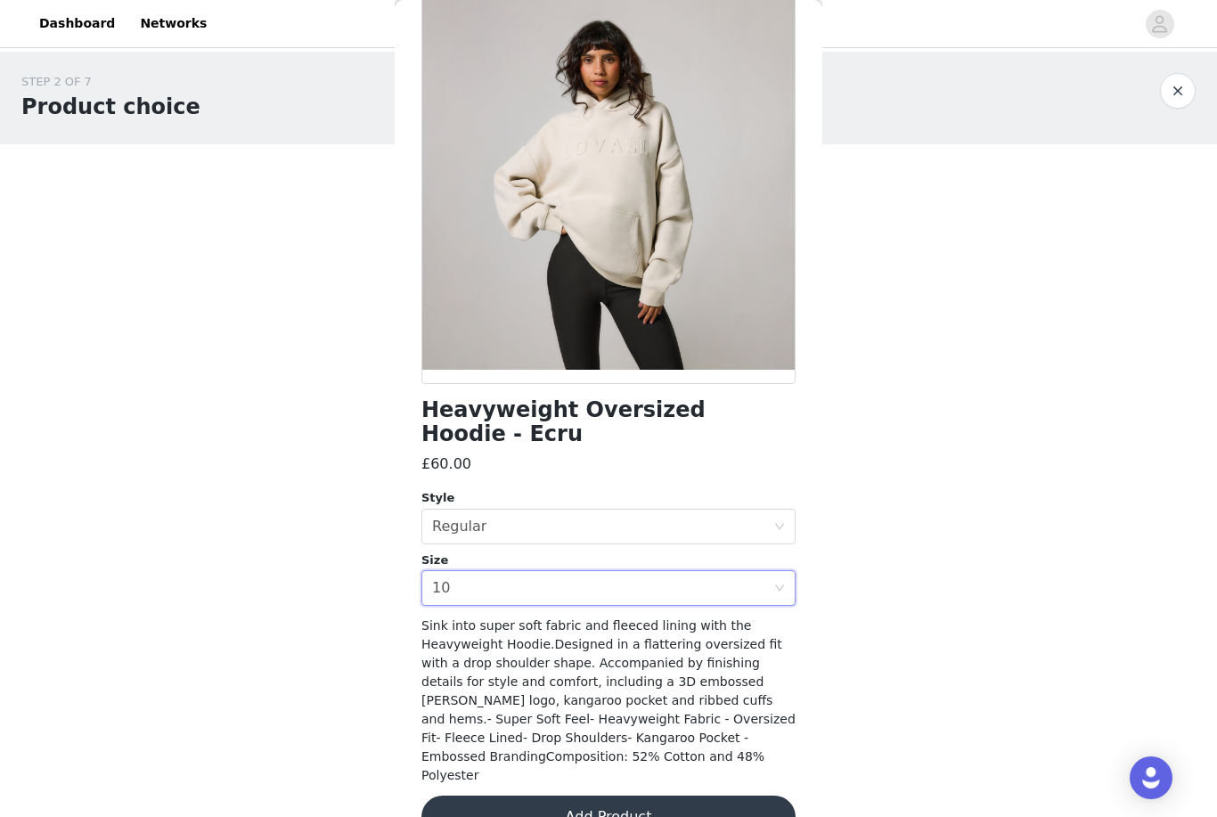
scroll to position [105, 0]
click at [532, 797] on button "Add Product" at bounding box center [608, 818] width 374 height 43
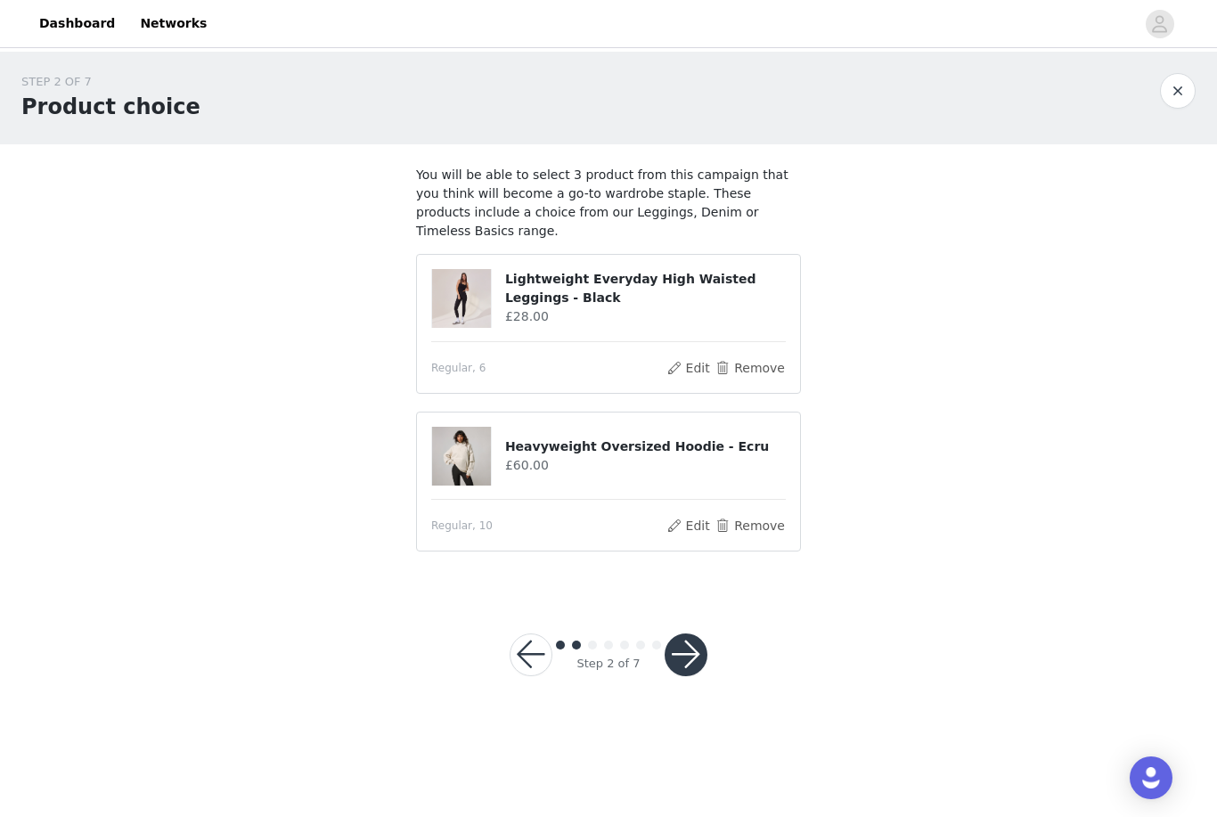
click at [670, 634] on button "button" at bounding box center [686, 655] width 43 height 43
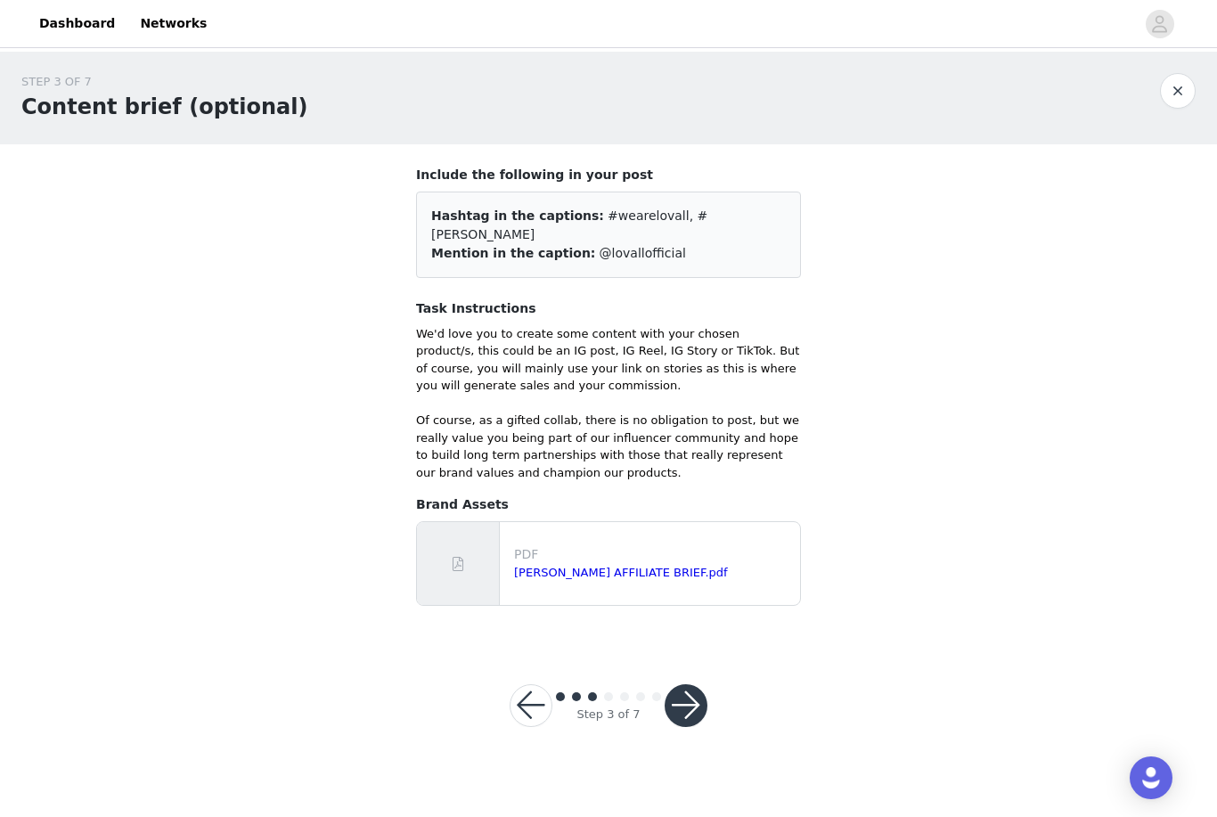
click at [545, 545] on p "PDF" at bounding box center [653, 554] width 279 height 19
click at [574, 566] on link "[PERSON_NAME] AFFILIATE BRIEF.pdf" at bounding box center [621, 572] width 214 height 13
click at [695, 684] on button "button" at bounding box center [686, 705] width 43 height 43
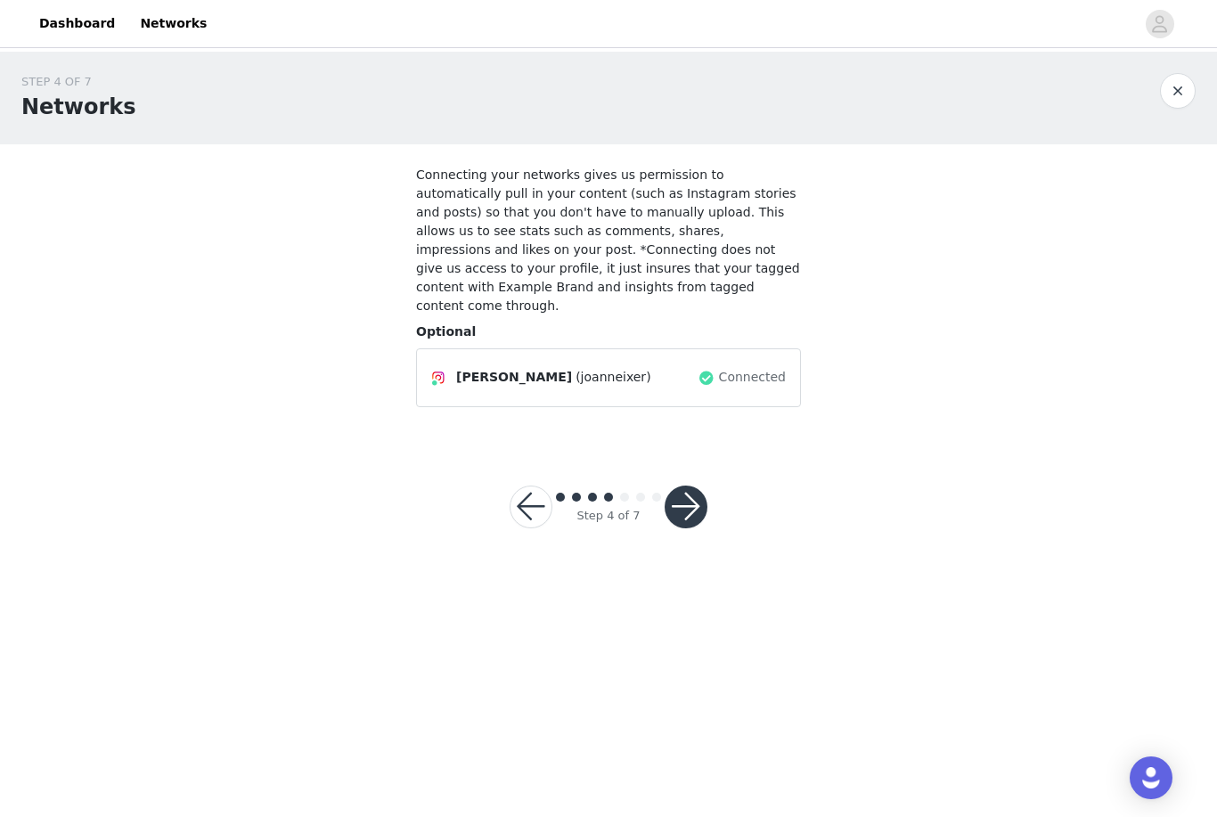
click at [698, 489] on button "button" at bounding box center [686, 507] width 43 height 43
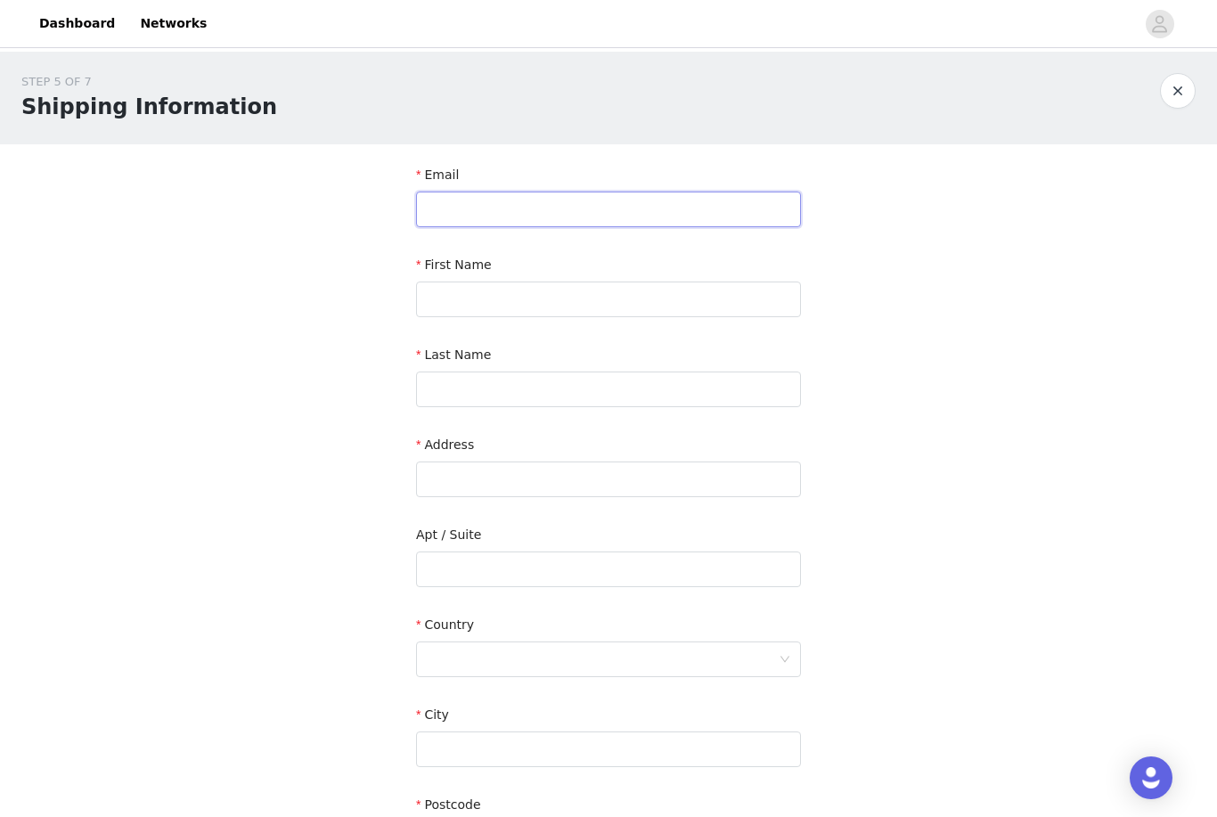
click at [759, 217] on input "text" at bounding box center [608, 210] width 385 height 36
type input "[EMAIL_ADDRESS][DOMAIN_NAME]"
type input "j"
type input "[PERSON_NAME]"
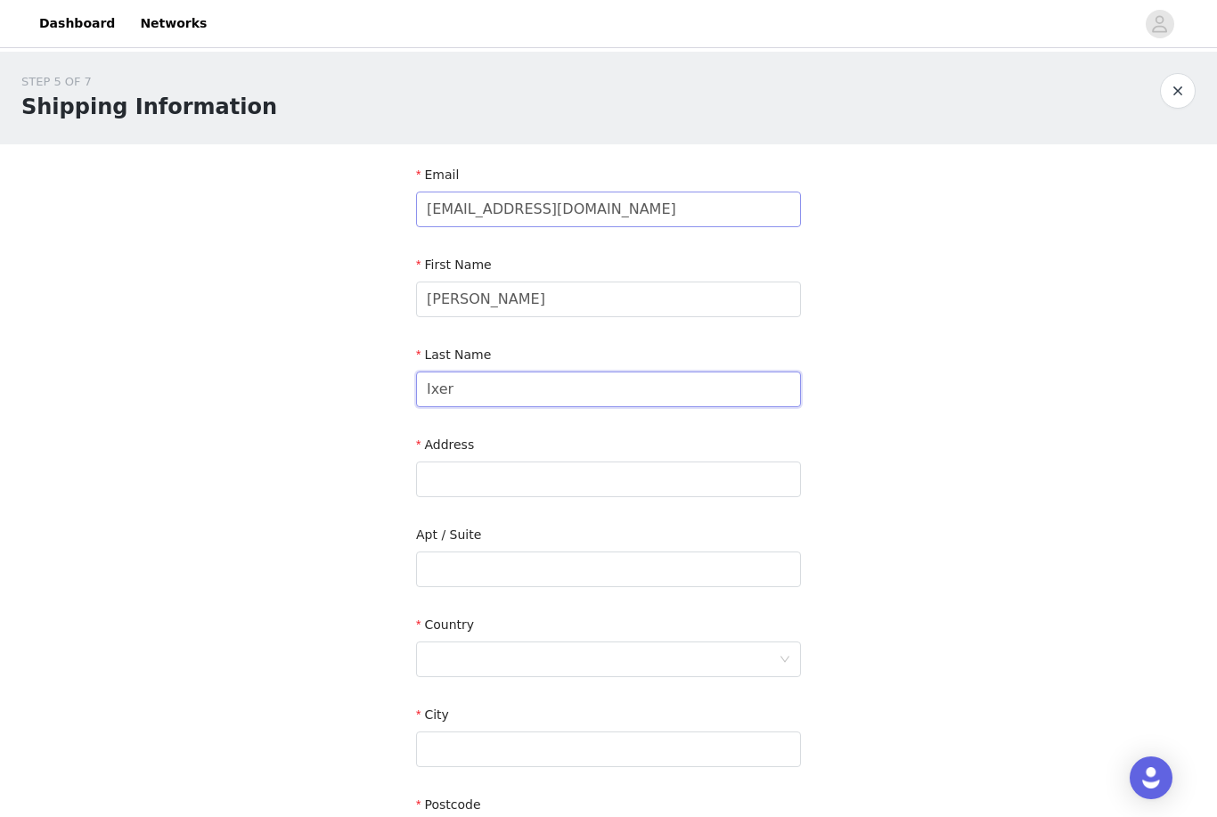
type input "Ixer"
type input "12 Hares Close"
click at [659, 664] on div at bounding box center [603, 659] width 352 height 34
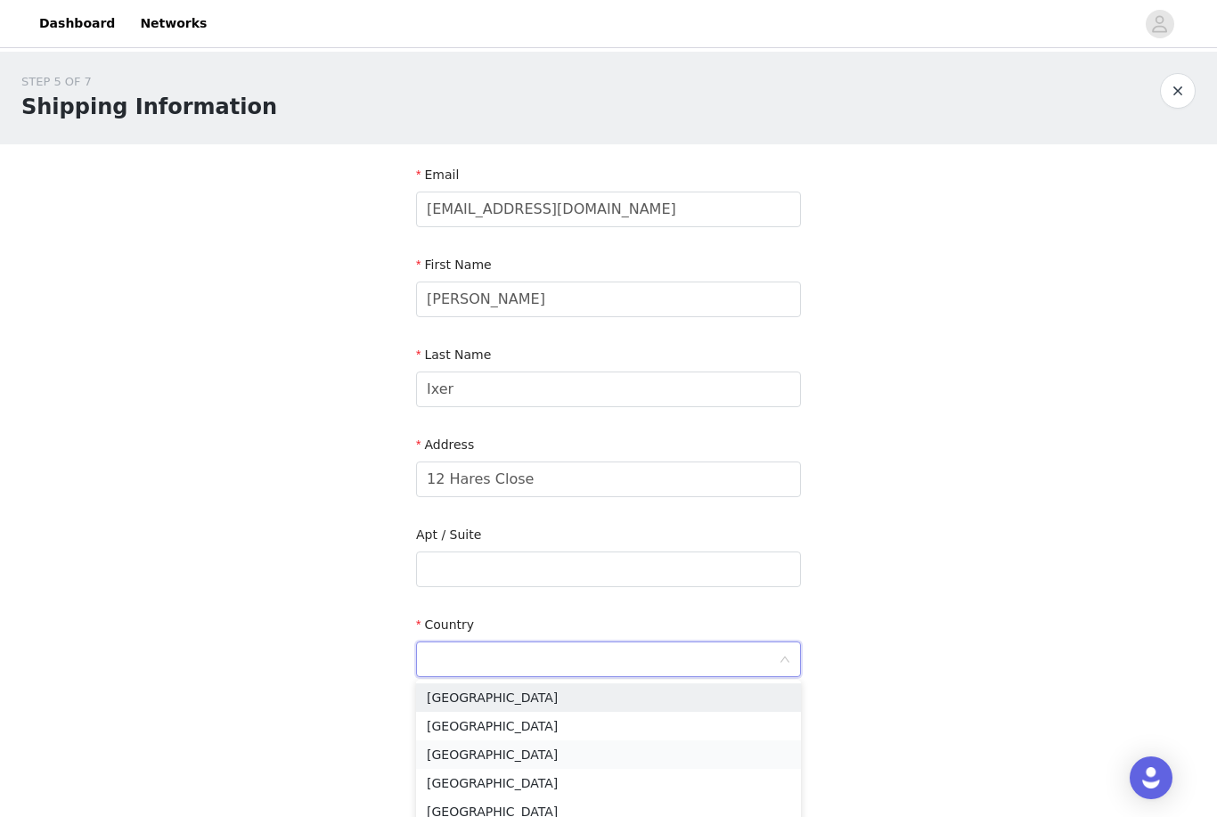
click at [543, 757] on li "[GEOGRAPHIC_DATA]" at bounding box center [608, 754] width 385 height 29
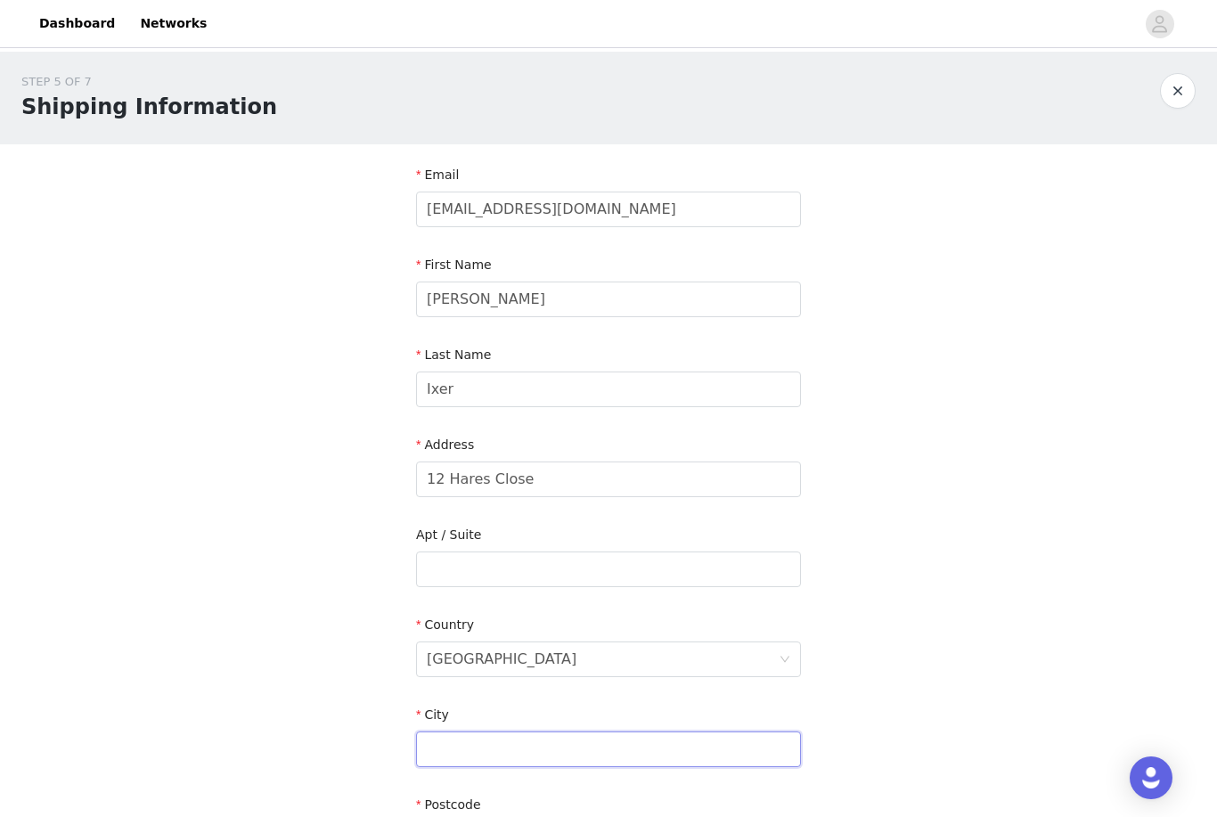
click at [560, 748] on input "text" at bounding box center [608, 750] width 385 height 36
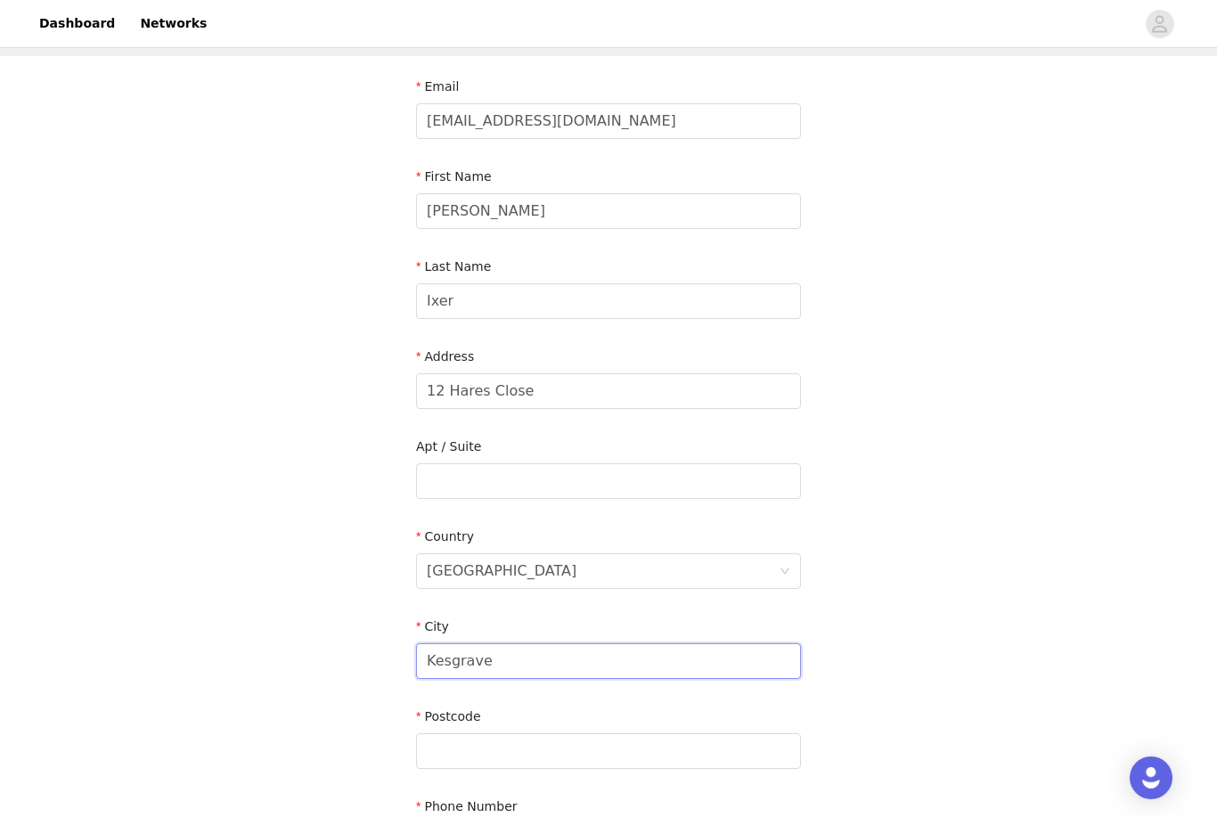
scroll to position [186, 0]
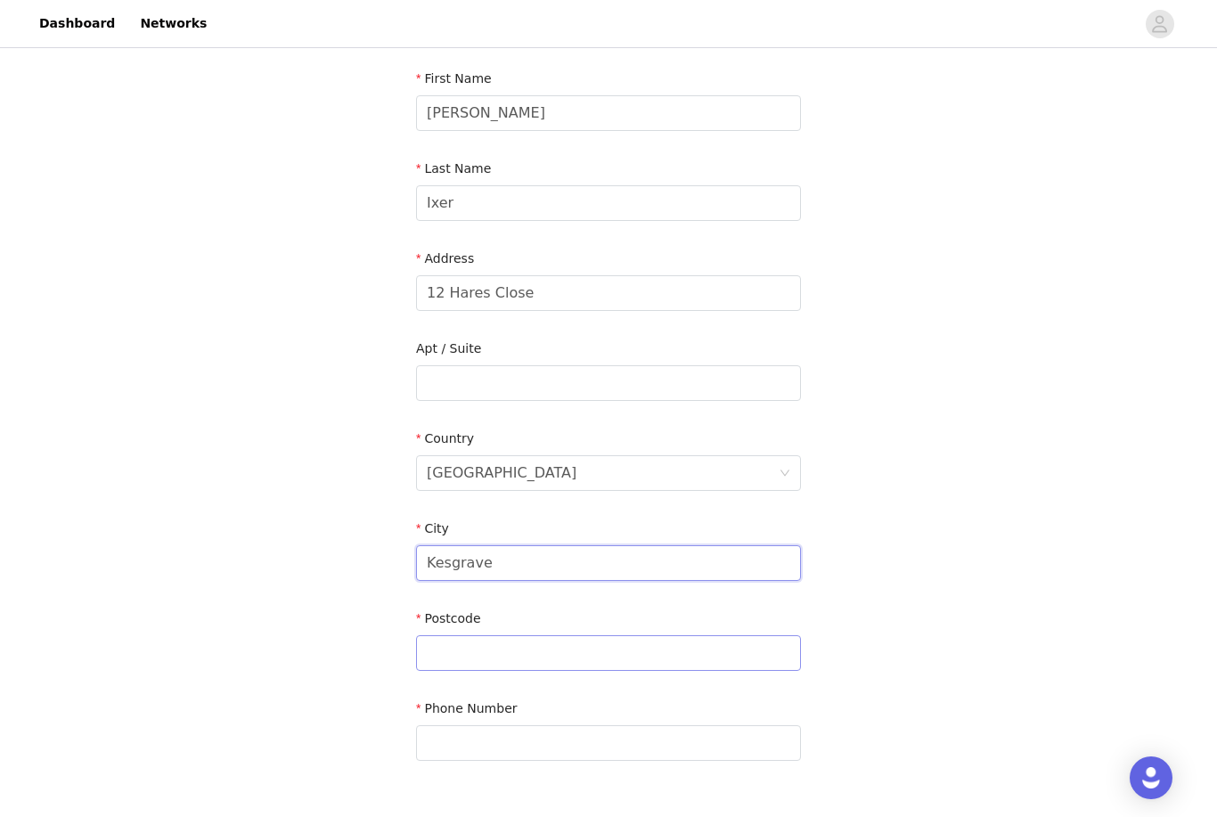
type input "Kesgrave"
click at [668, 652] on input "text" at bounding box center [608, 653] width 385 height 36
type input "IP52EZ"
click at [647, 732] on input "text" at bounding box center [608, 743] width 385 height 36
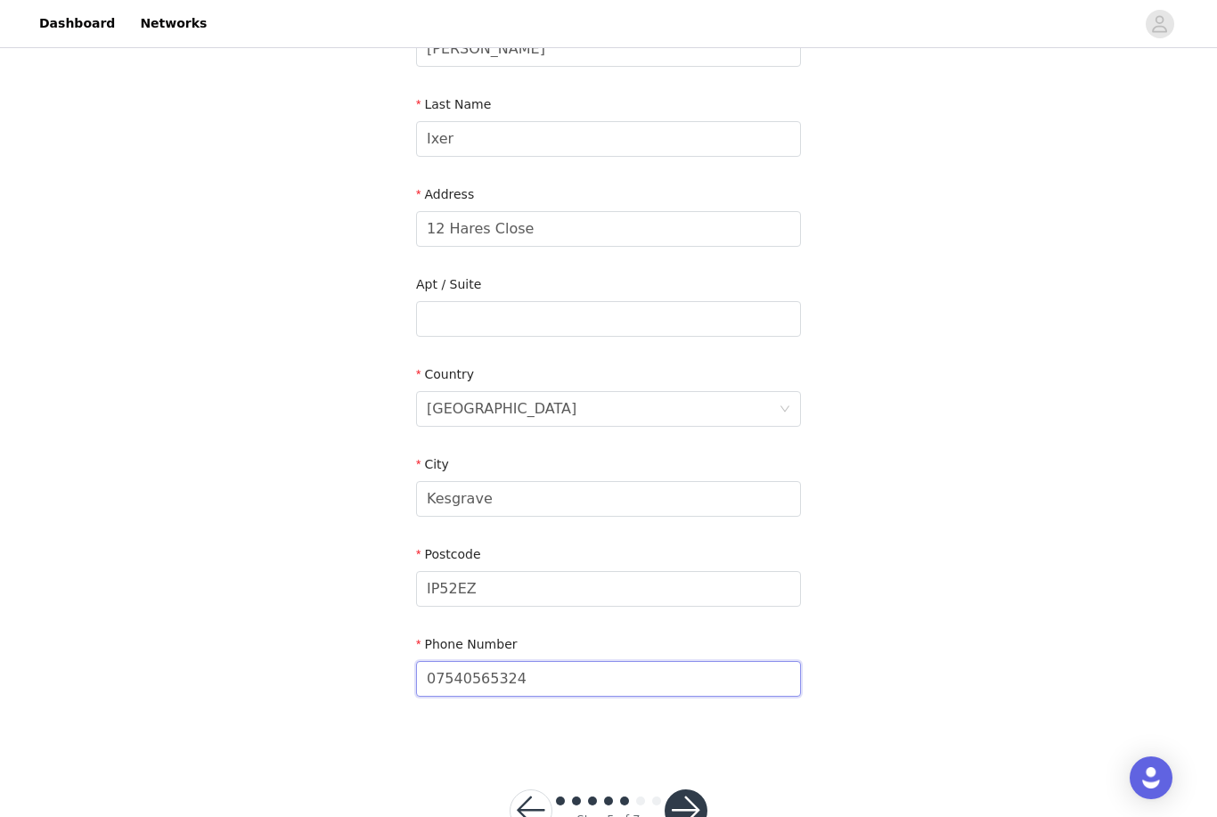
type input "07540565324"
click at [689, 812] on button "button" at bounding box center [686, 811] width 43 height 43
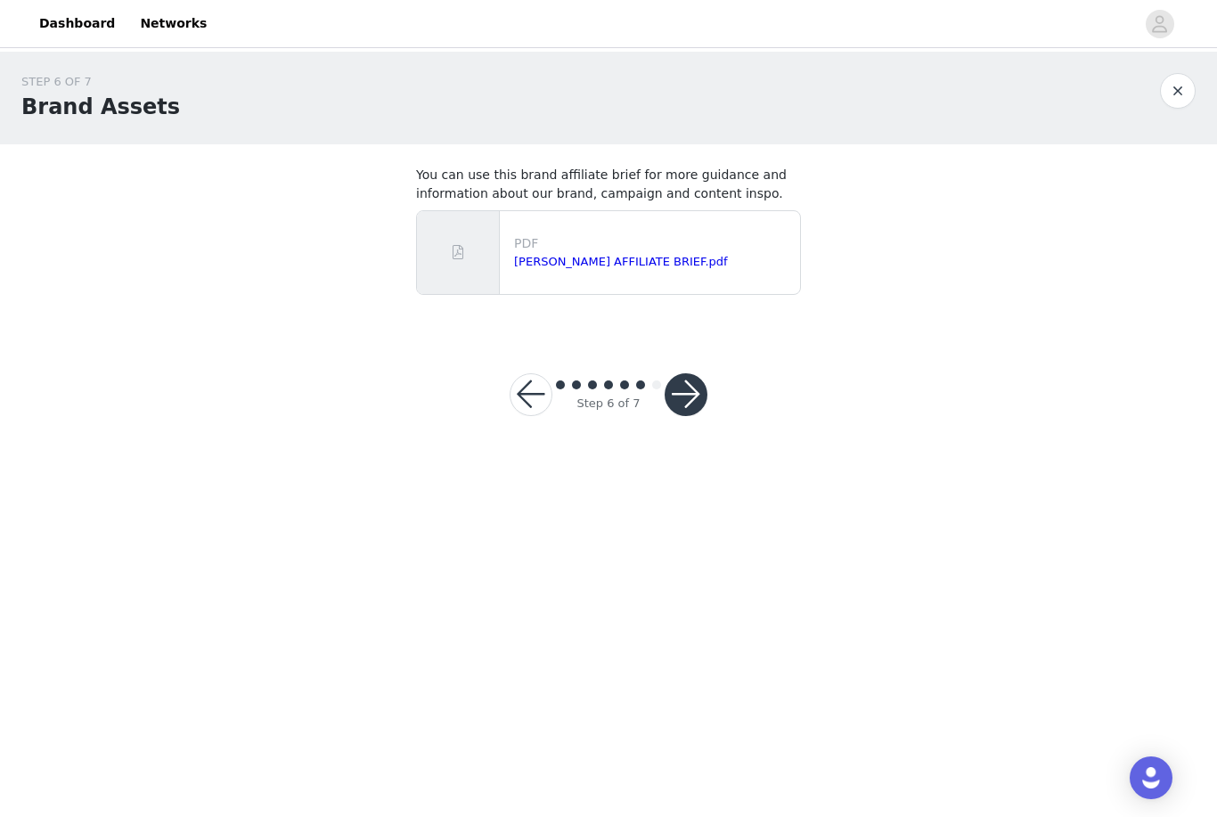
click at [673, 408] on button "button" at bounding box center [686, 394] width 43 height 43
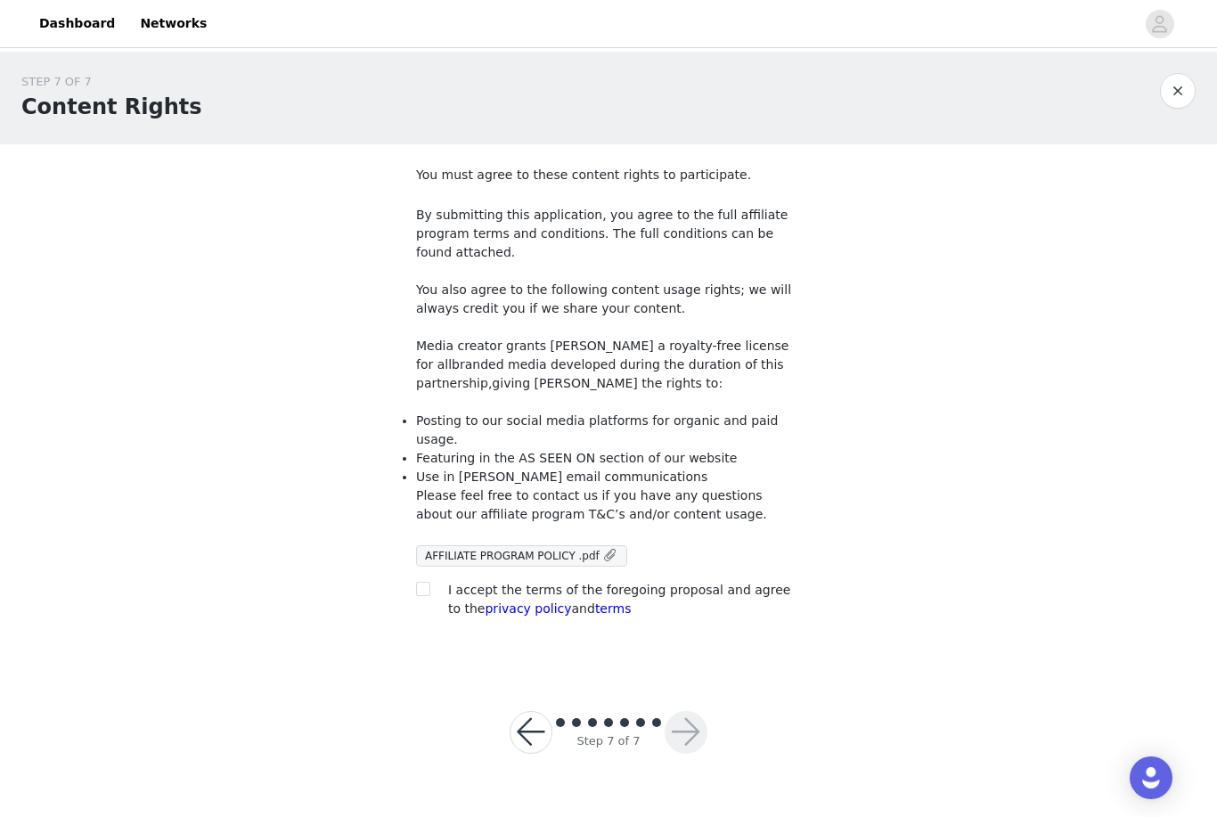
click at [436, 560] on div "You must agree to these content rights to participate. By submitting this appli…" at bounding box center [608, 396] width 385 height 460
click at [418, 581] on label at bounding box center [423, 590] width 14 height 19
click at [418, 582] on input "checkbox" at bounding box center [422, 588] width 12 height 12
checkbox input "true"
click at [683, 716] on button "button" at bounding box center [686, 732] width 43 height 43
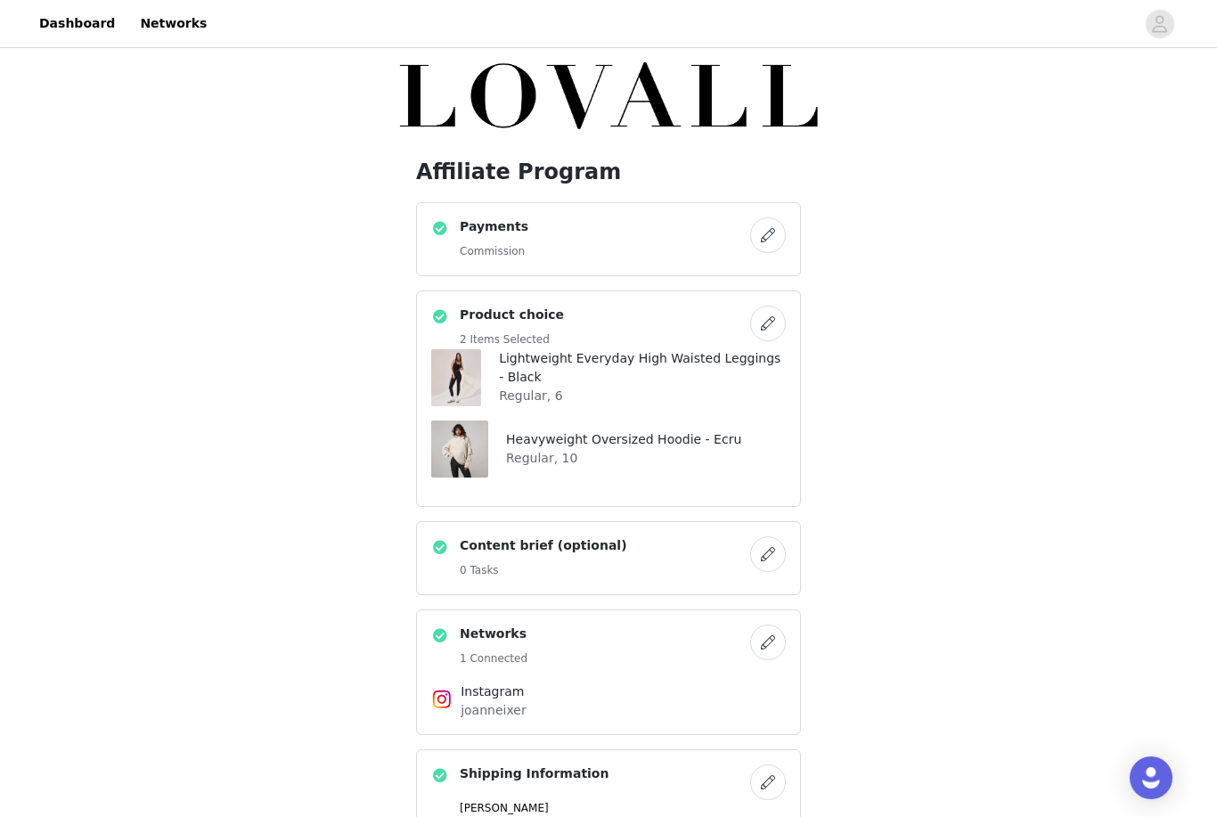
click at [598, 247] on div "Payments Commission" at bounding box center [590, 239] width 319 height 44
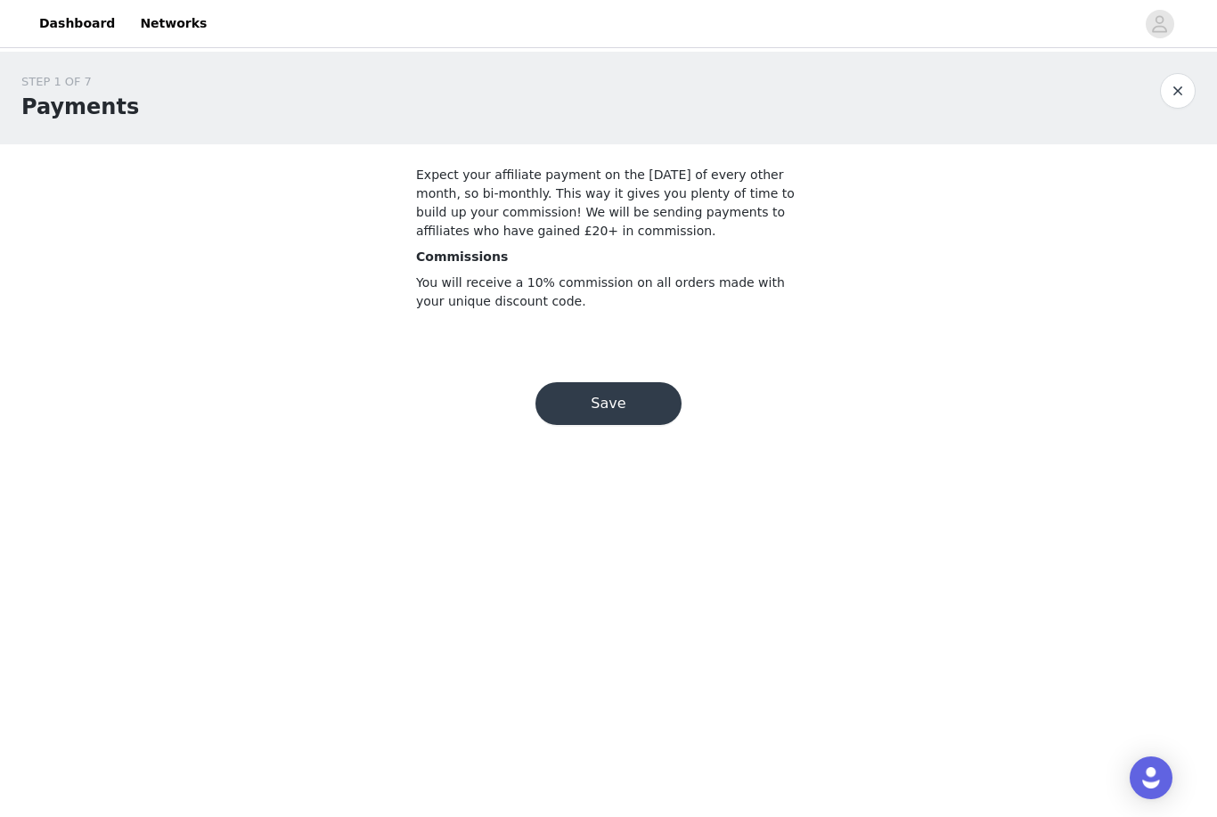
click at [604, 405] on button "Save" at bounding box center [609, 403] width 146 height 43
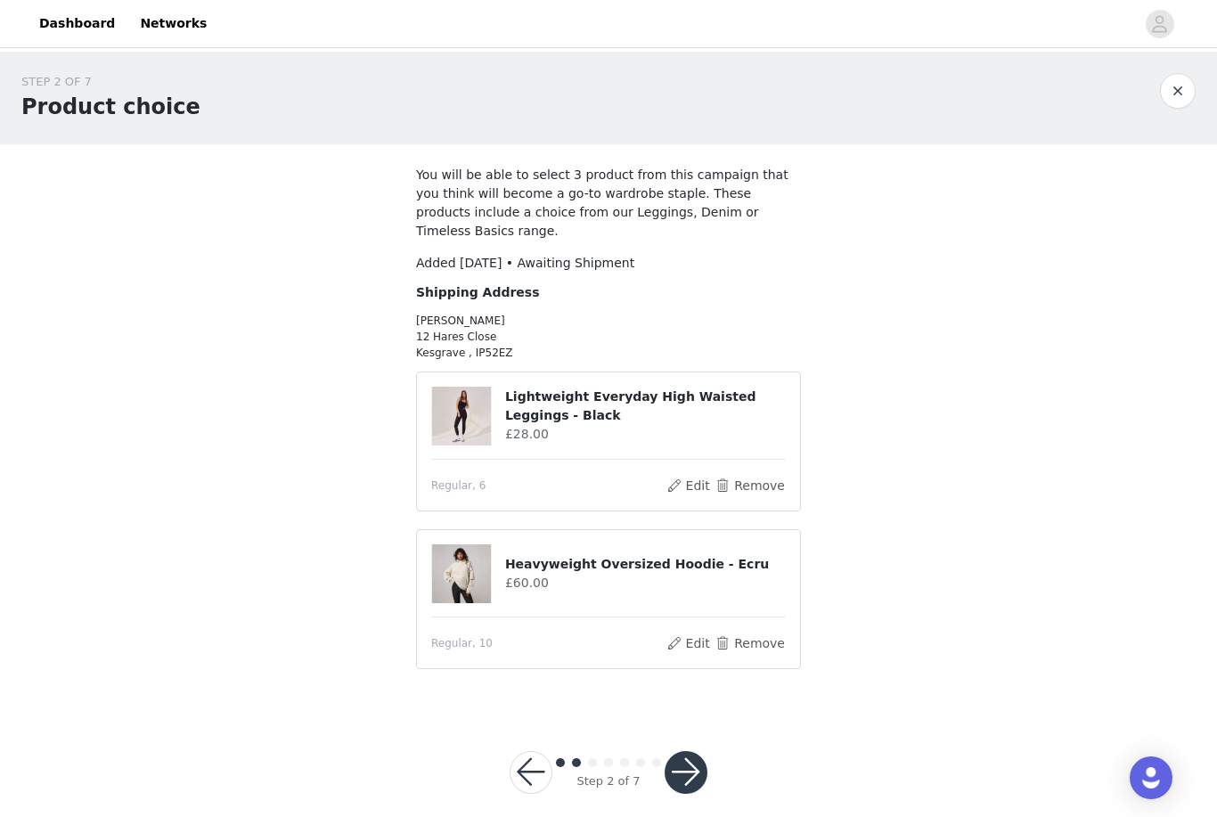
click at [695, 752] on button "button" at bounding box center [686, 772] width 43 height 43
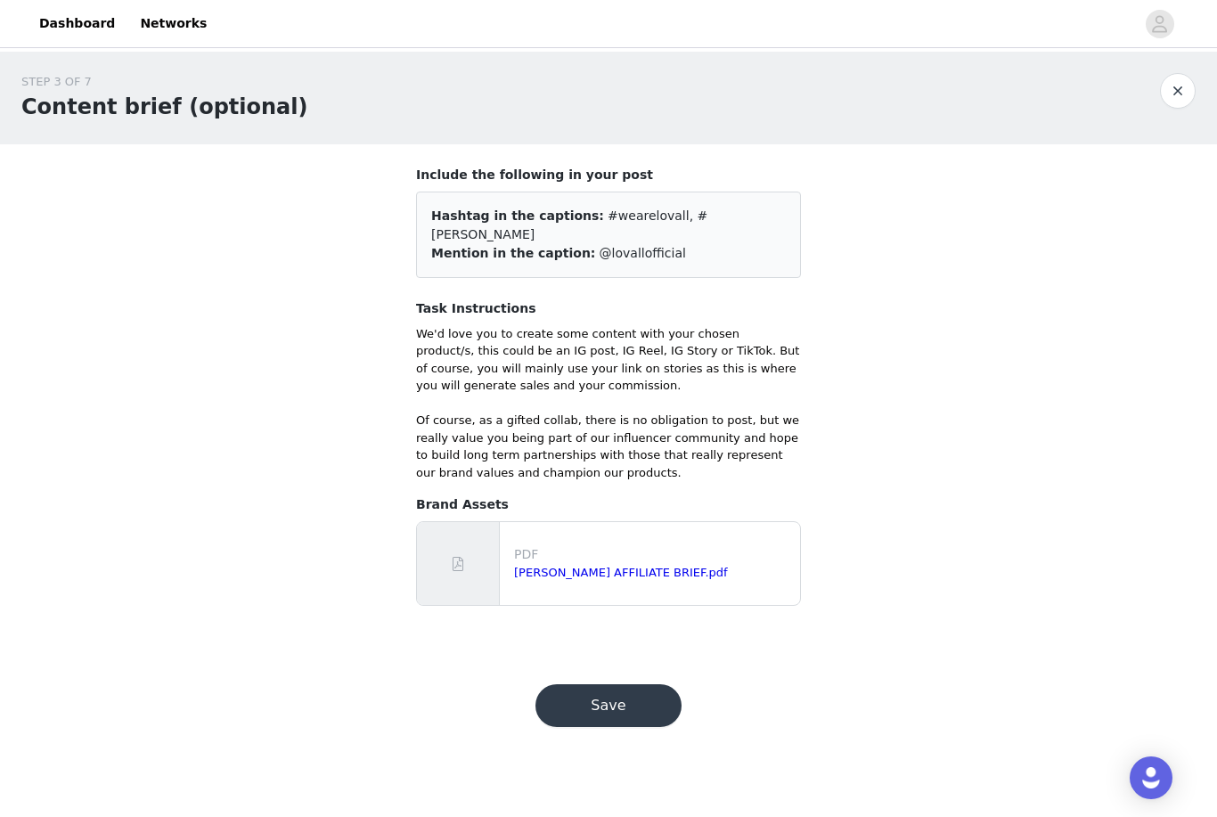
click at [643, 684] on button "Save" at bounding box center [609, 705] width 146 height 43
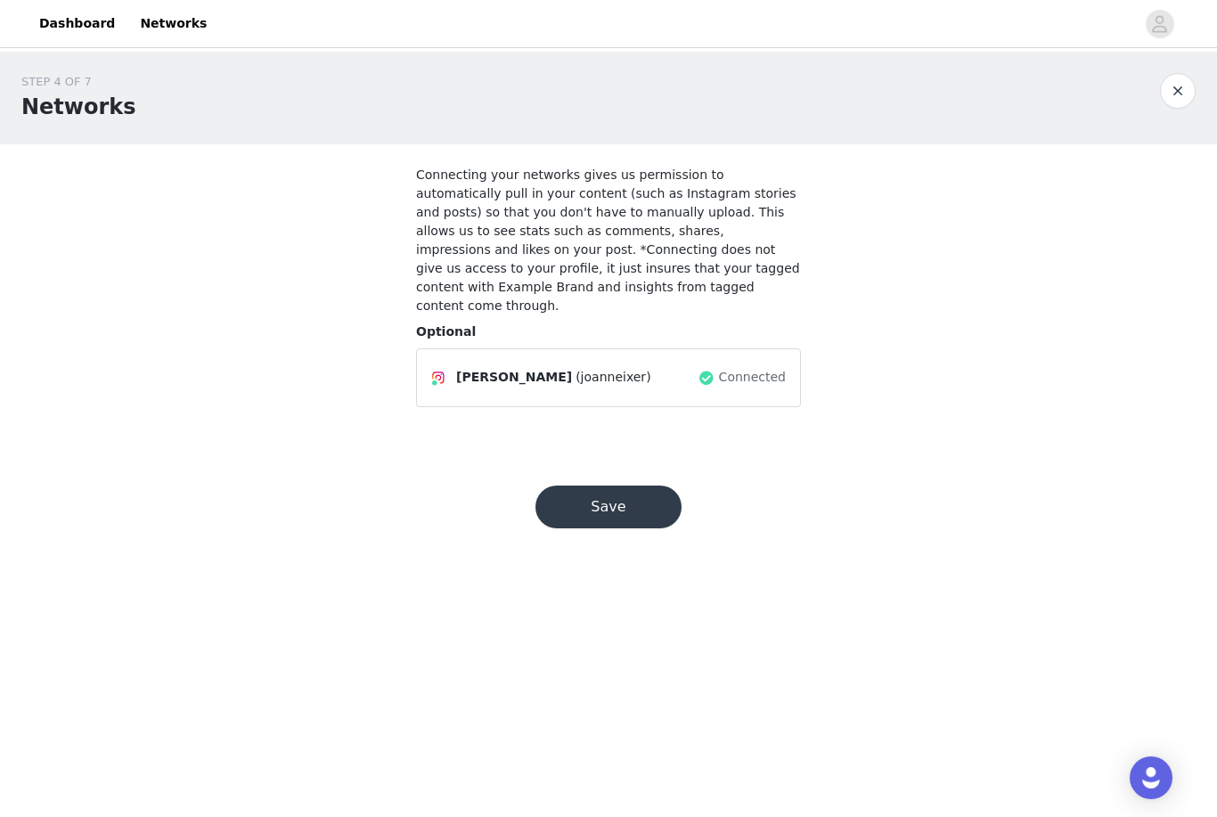
click at [648, 490] on button "Save" at bounding box center [609, 507] width 146 height 43
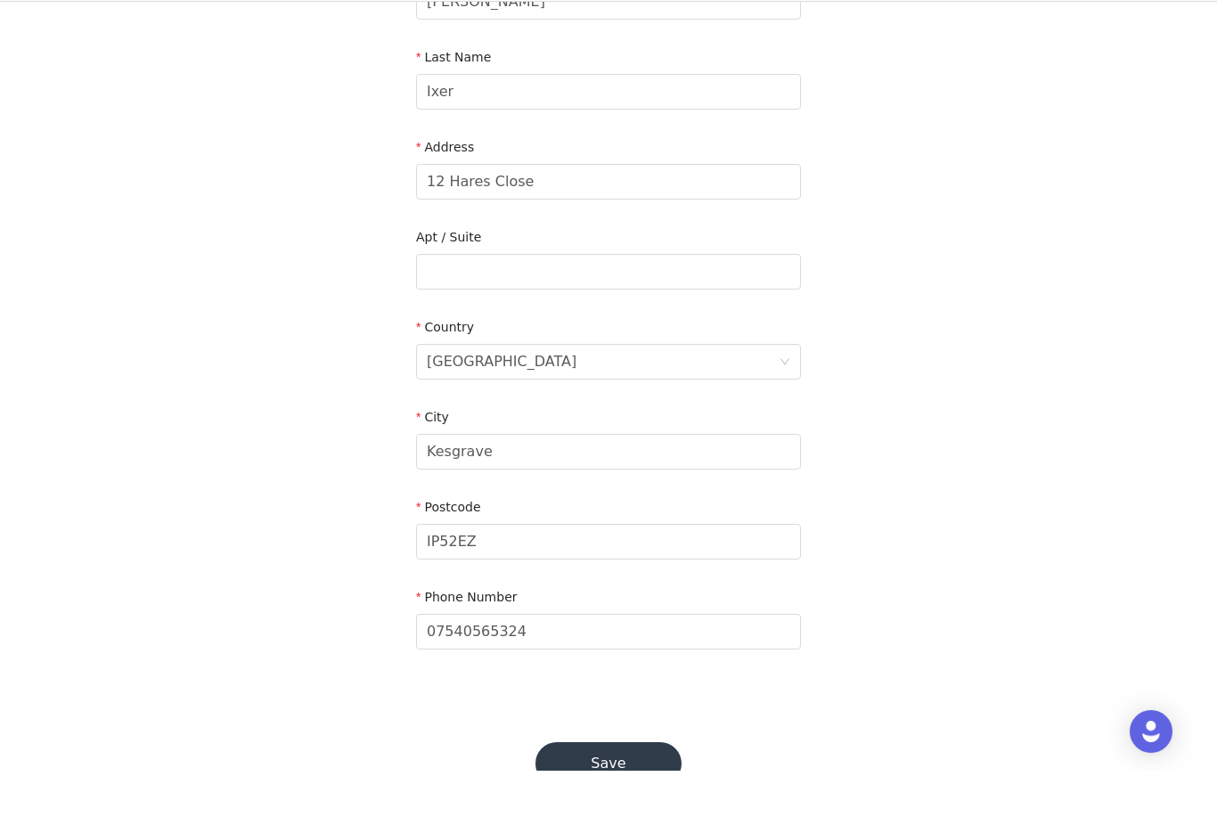
scroll to position [250, 0]
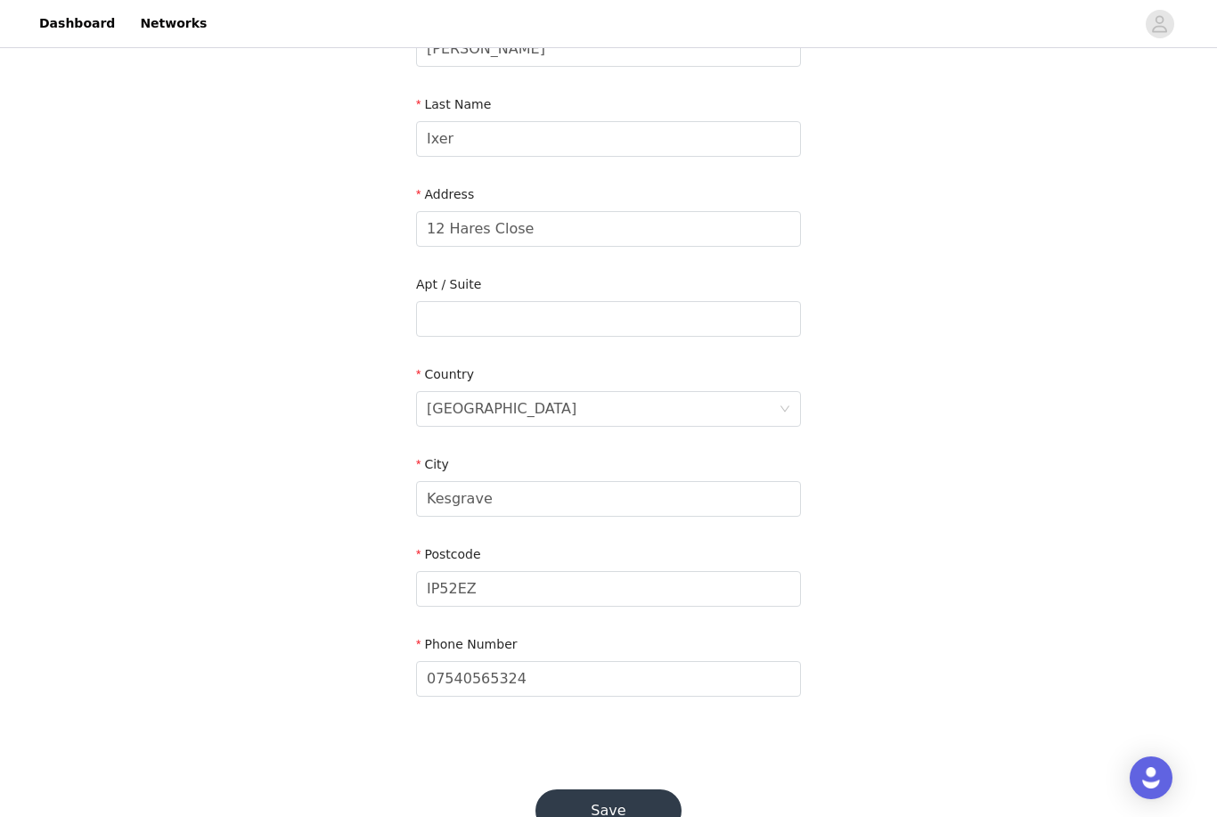
click at [629, 810] on button "Save" at bounding box center [609, 811] width 146 height 43
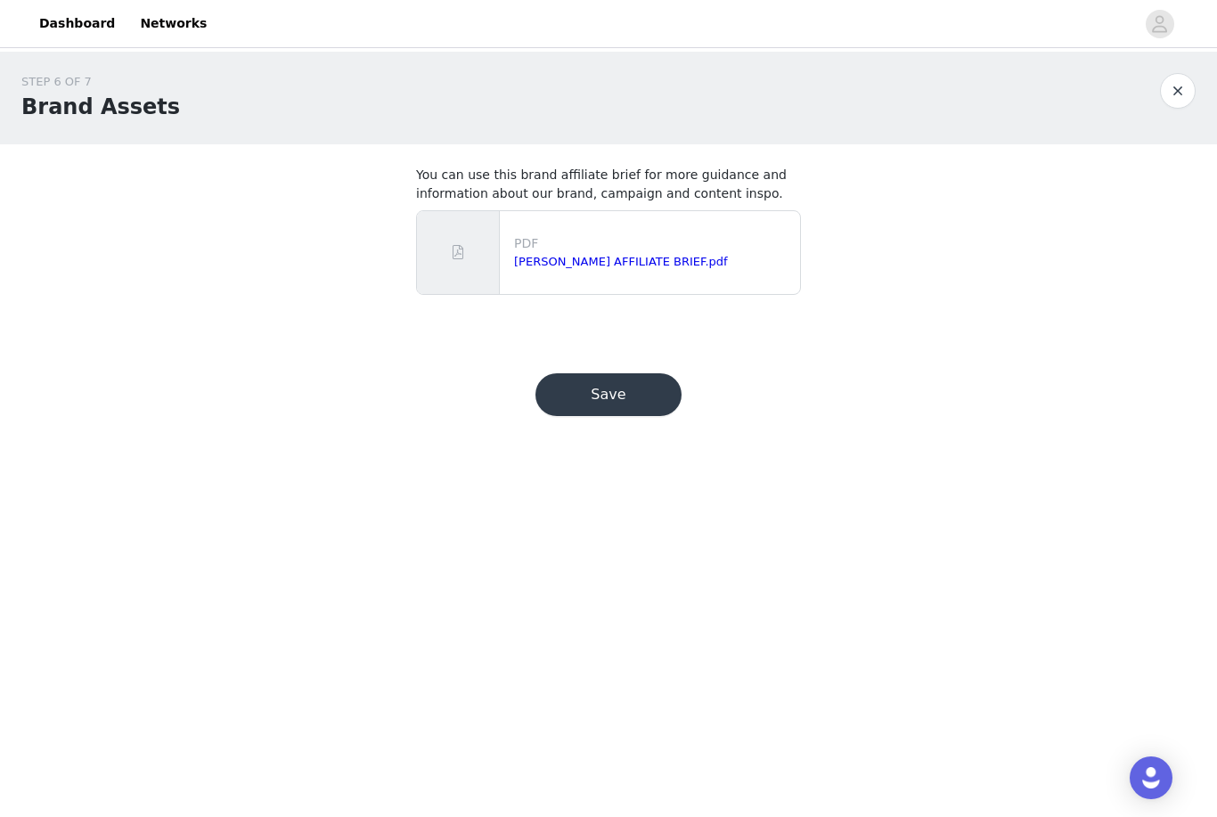
click at [645, 414] on button "Save" at bounding box center [609, 394] width 146 height 43
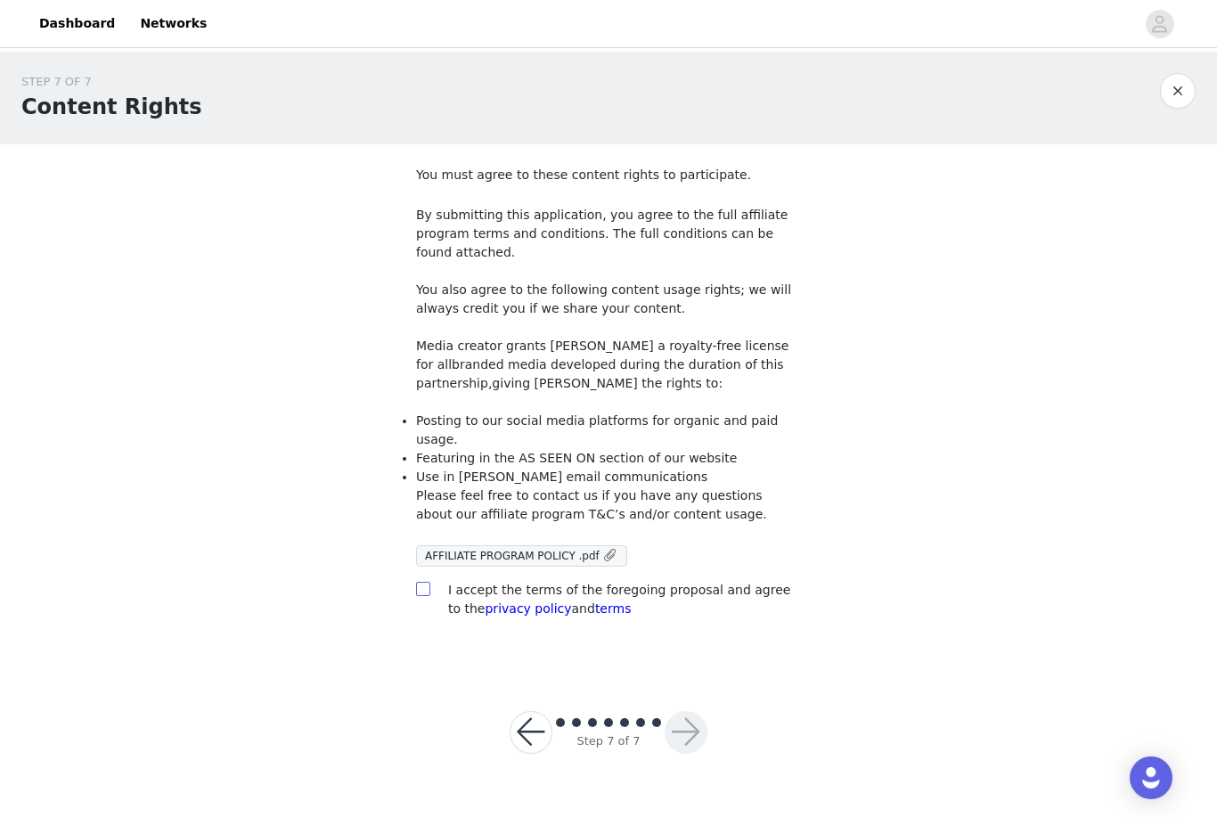
click at [422, 582] on input "checkbox" at bounding box center [422, 588] width 12 height 12
checkbox input "true"
click at [691, 711] on button "button" at bounding box center [686, 732] width 43 height 43
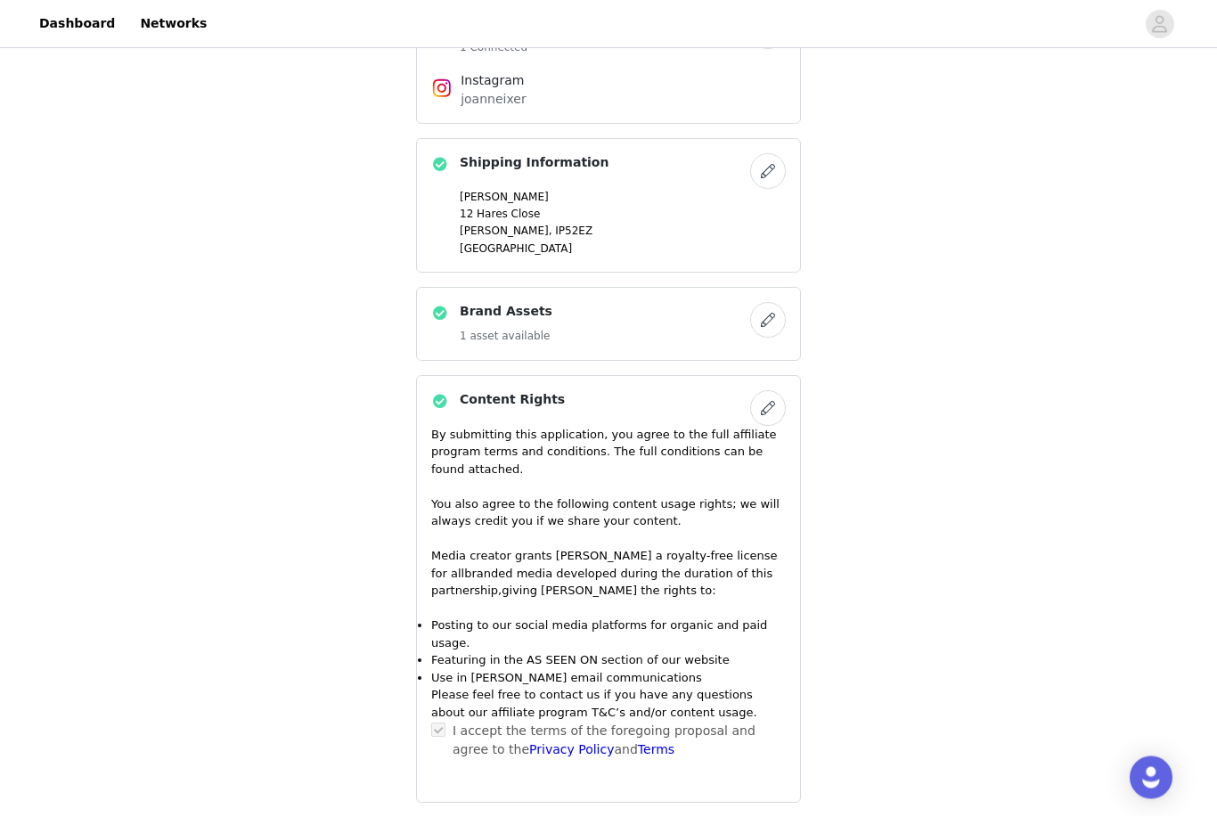
scroll to position [667, 0]
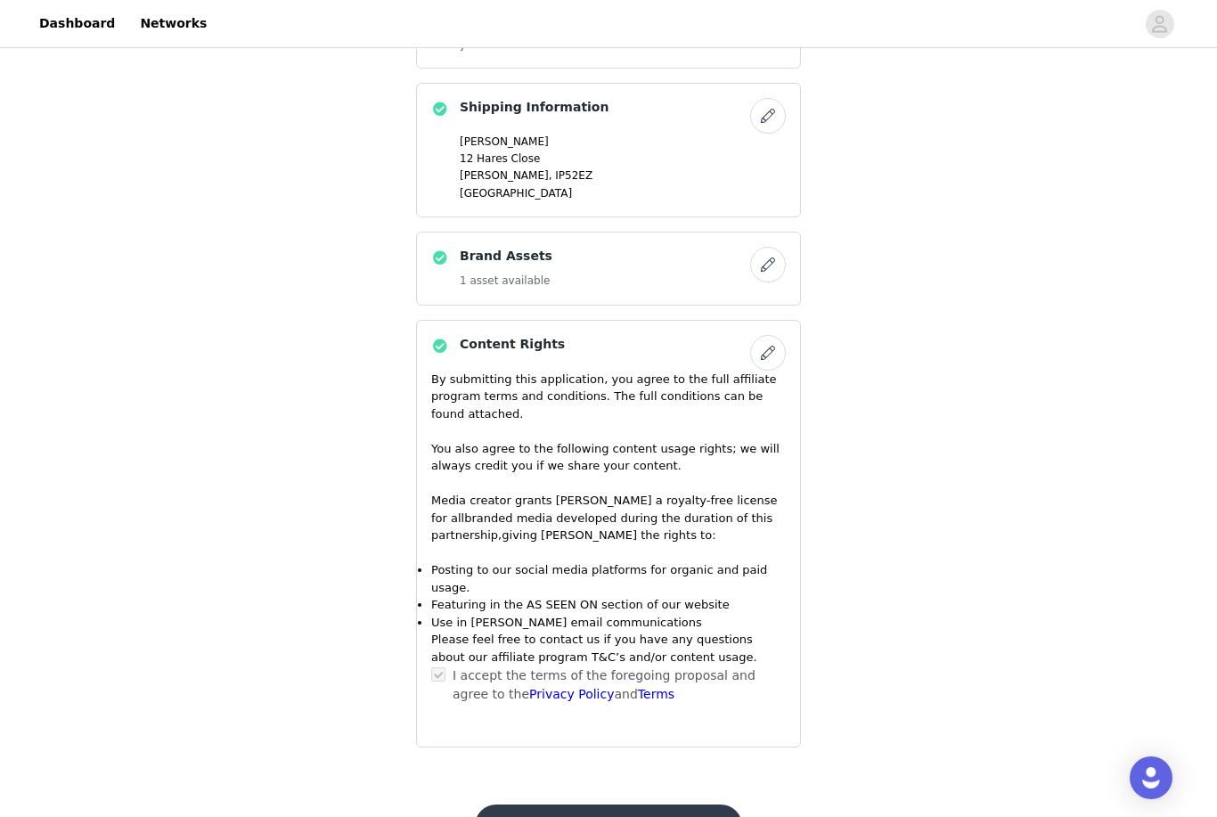
click at [671, 806] on button "Submit Proposal" at bounding box center [608, 826] width 266 height 43
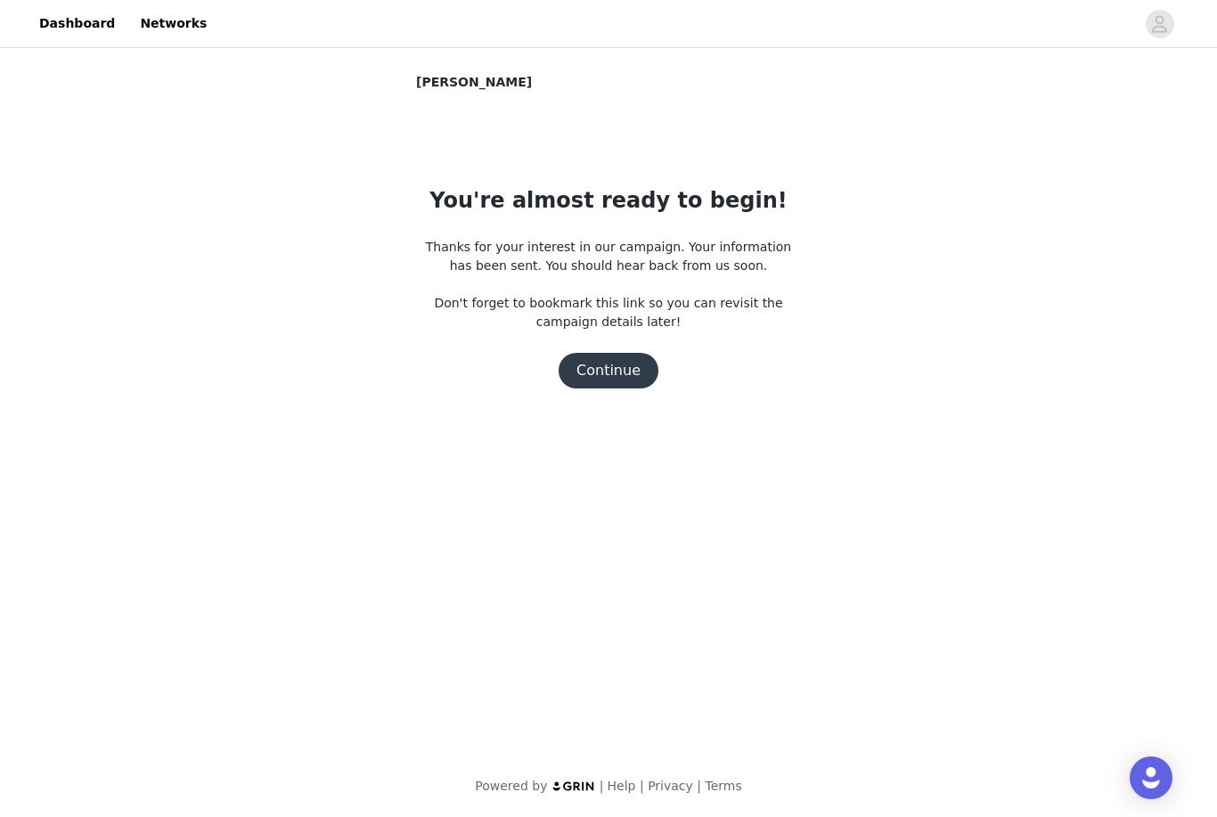
click at [615, 365] on button "Continue" at bounding box center [609, 371] width 100 height 36
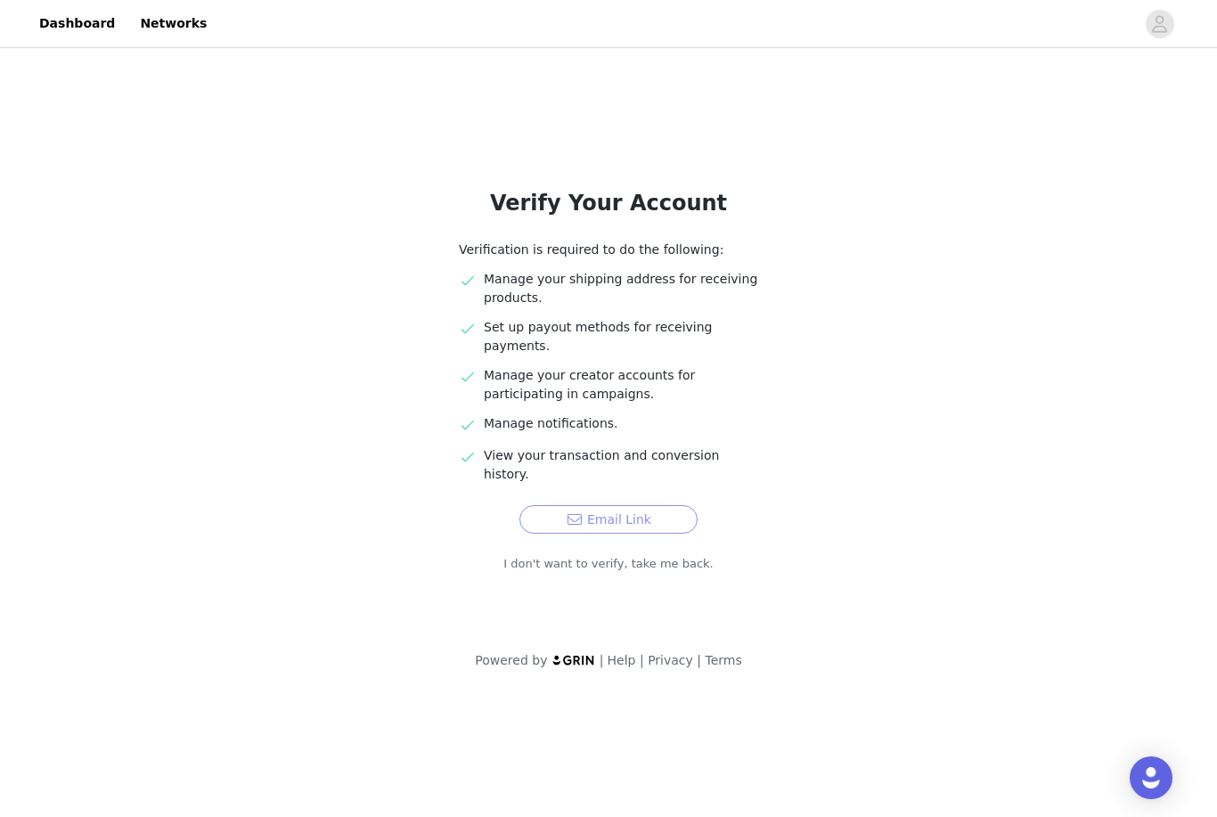
click at [658, 505] on button "Email Link" at bounding box center [609, 519] width 178 height 29
